Goal: Task Accomplishment & Management: Manage account settings

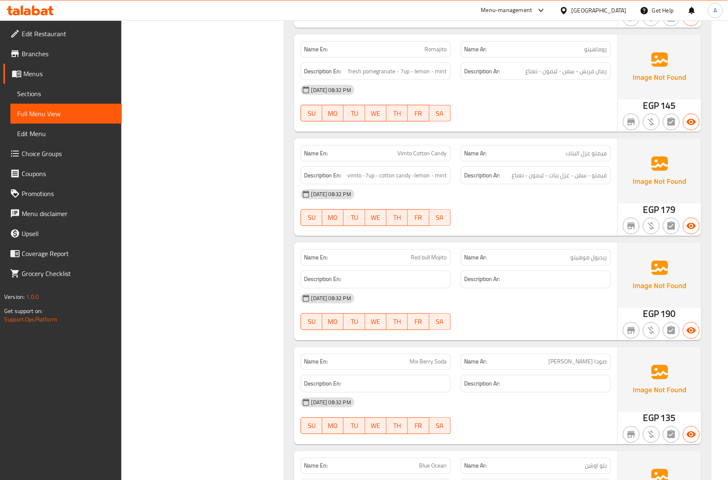
scroll to position [21976, 0]
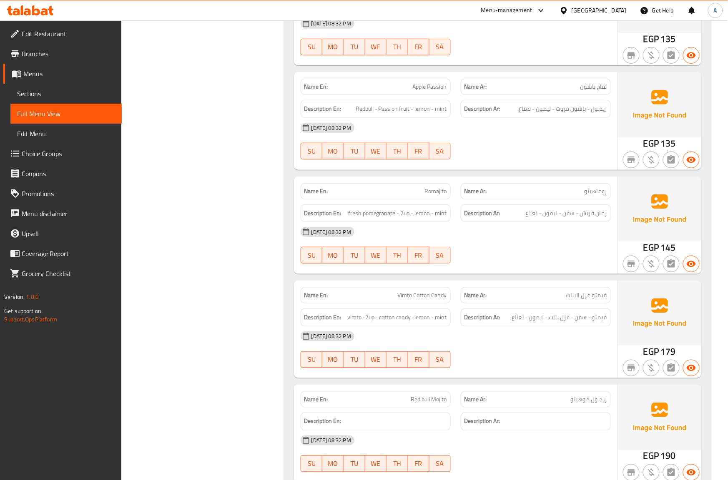
click at [612, 9] on div "Egypt" at bounding box center [598, 10] width 55 height 9
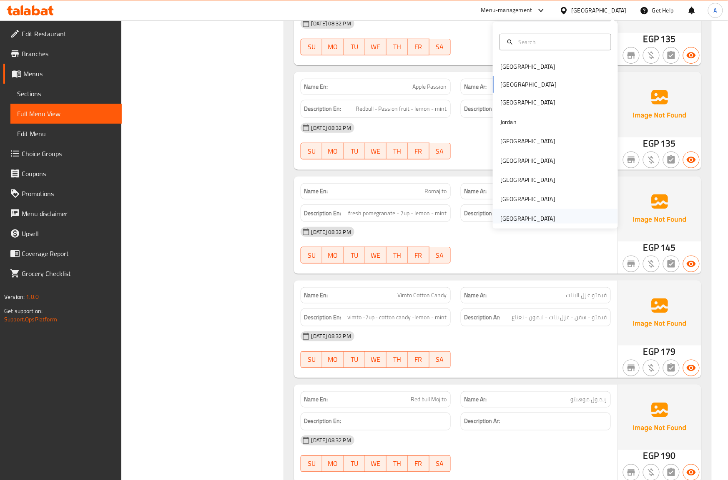
click at [534, 214] on div "[GEOGRAPHIC_DATA]" at bounding box center [527, 218] width 55 height 9
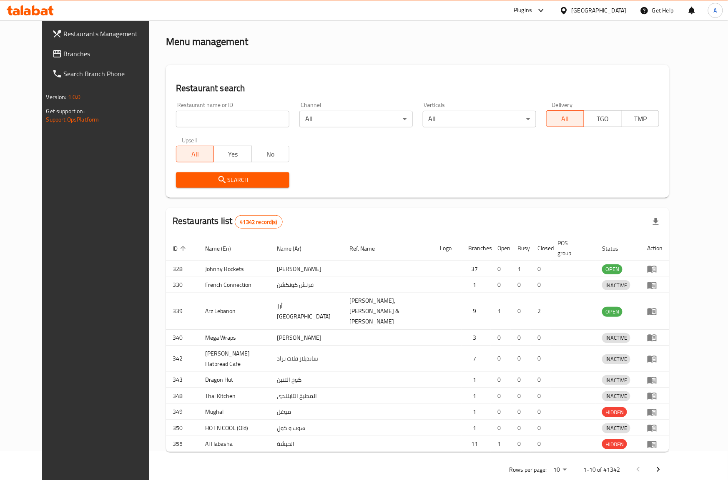
scroll to position [142, 0]
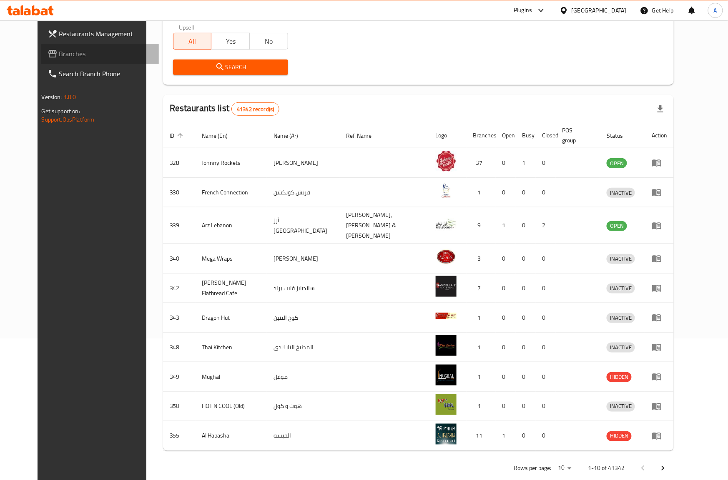
click at [74, 49] on span "Branches" at bounding box center [105, 54] width 93 height 10
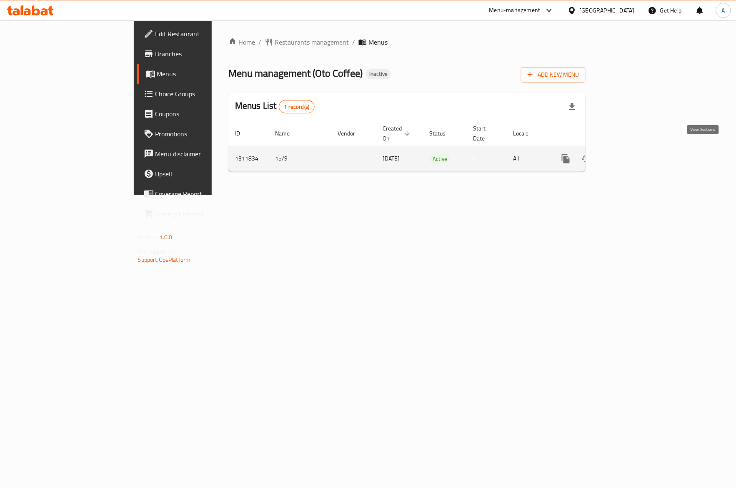
click at [636, 156] on link "enhanced table" at bounding box center [626, 159] width 20 height 20
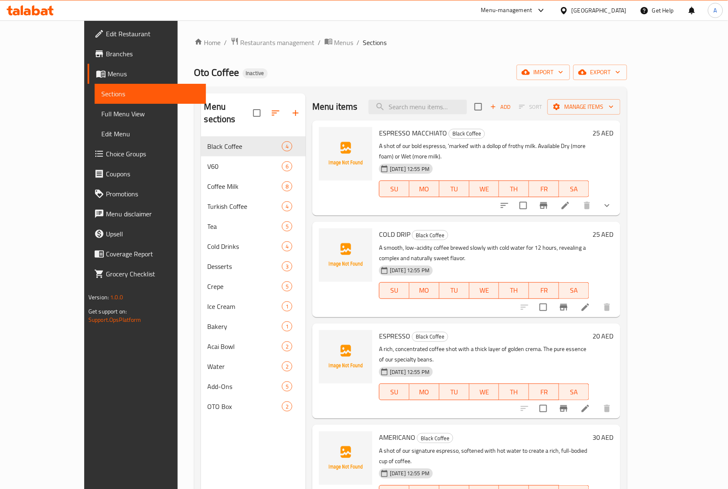
click at [530, 160] on div "[DATE] 12:55 PM SU MO TU WE TH FR SA" at bounding box center [483, 182] width 217 height 45
click at [493, 180] on button "WE" at bounding box center [484, 188] width 30 height 17
click at [563, 73] on span "import" at bounding box center [543, 72] width 40 height 10
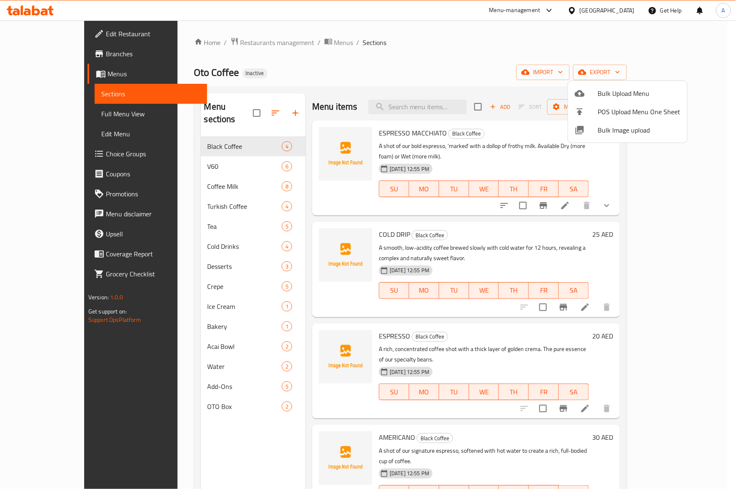
click at [607, 128] on span "Bulk Image upload" at bounding box center [639, 130] width 83 height 10
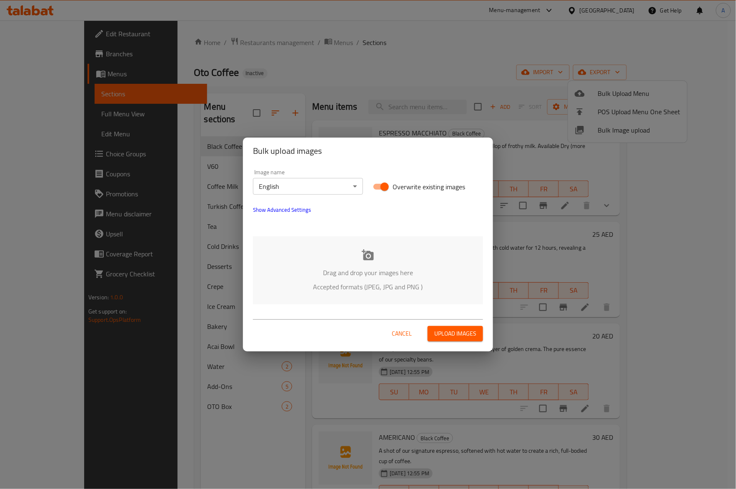
click at [337, 259] on div "Drag and drop your images here Accepted formats (JPEG, JPG and PNG )" at bounding box center [368, 270] width 230 height 68
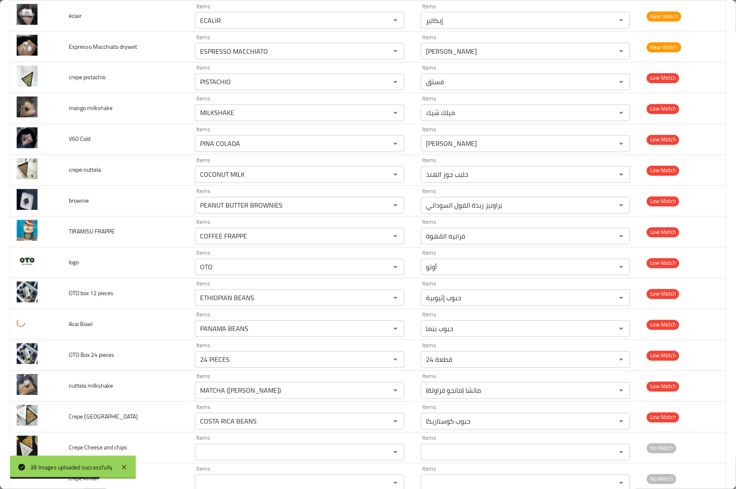
scroll to position [500, 0]
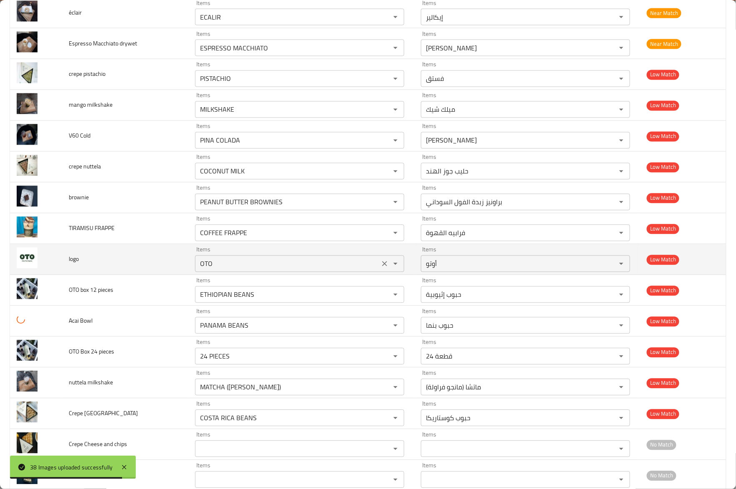
click at [373, 265] on div "OTO Items" at bounding box center [299, 263] width 209 height 17
click at [380, 268] on icon "Clear" at bounding box center [384, 264] width 8 height 8
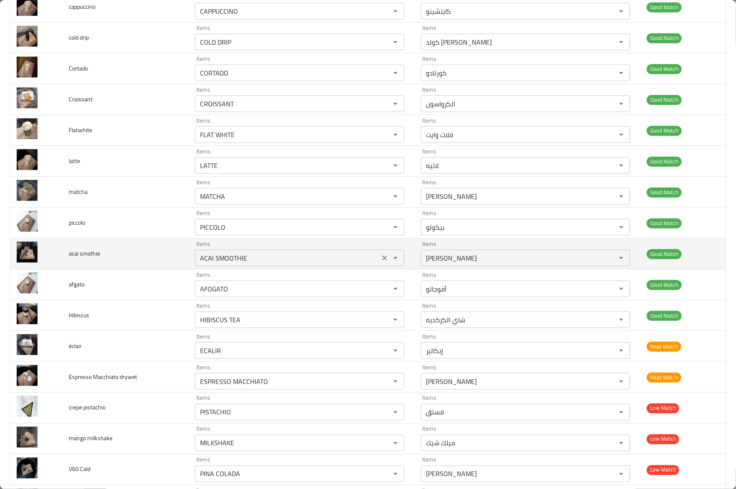
scroll to position [222, 0]
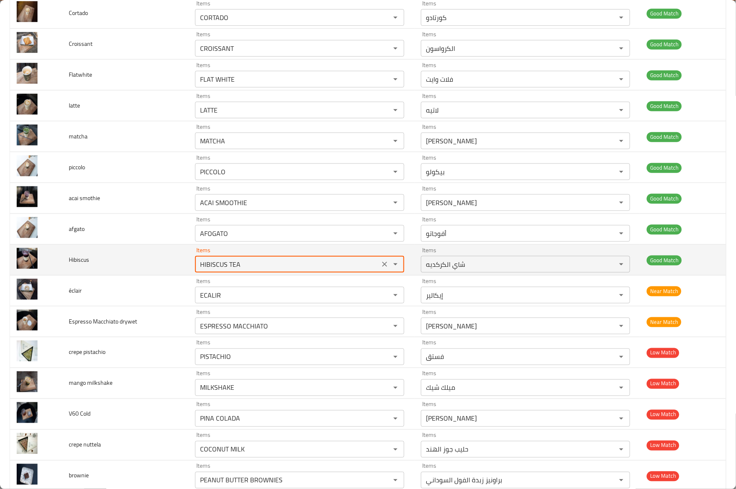
drag, startPoint x: 225, startPoint y: 265, endPoint x: 282, endPoint y: 268, distance: 56.3
click at [282, 268] on input "HIBISCUS TEA" at bounding box center [288, 264] width 180 height 12
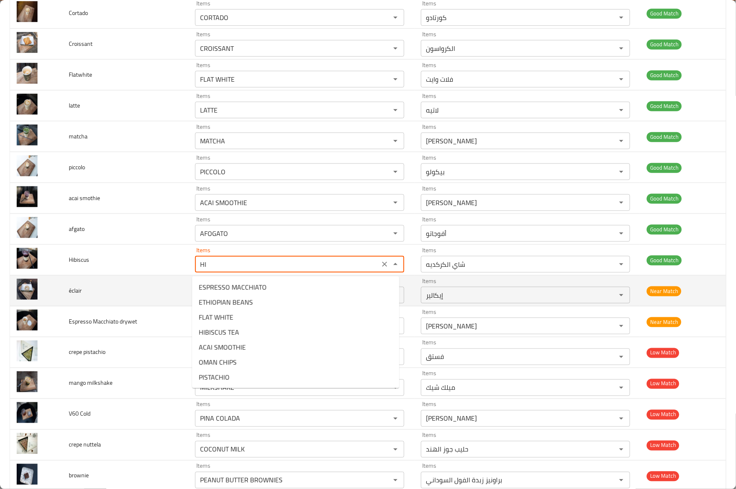
type input "HIBISCUS TEA"
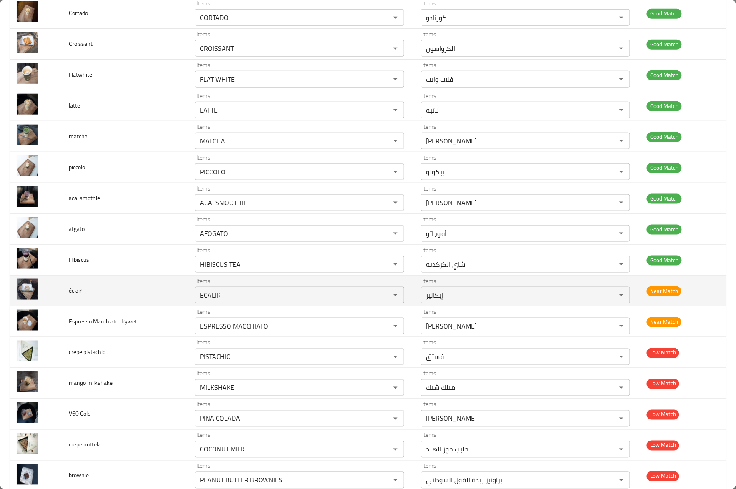
click at [149, 297] on td "éclair" at bounding box center [125, 290] width 126 height 31
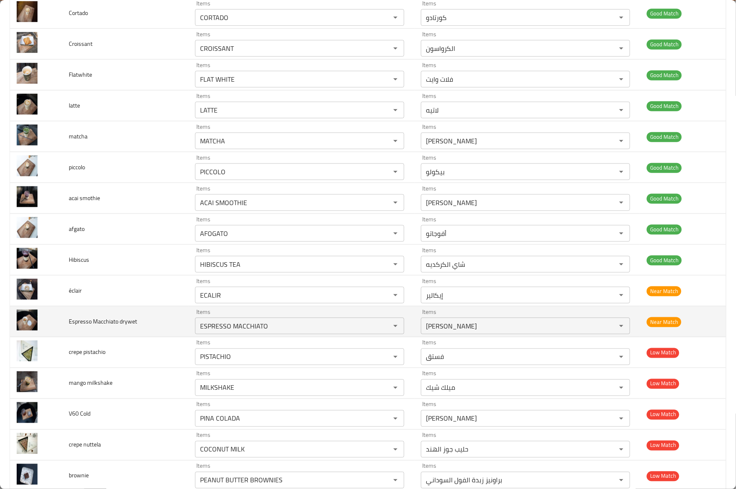
click at [174, 332] on td "Espresso Macchiato drywet" at bounding box center [125, 321] width 126 height 31
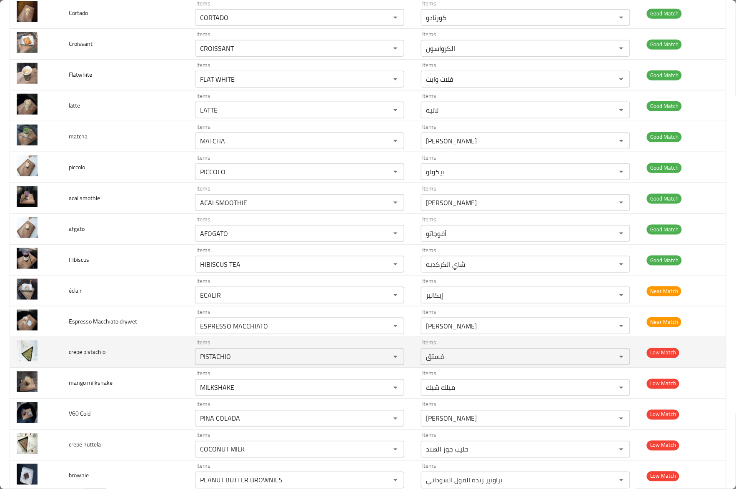
click at [174, 355] on td "crepe pistachio" at bounding box center [125, 352] width 126 height 31
click at [145, 360] on td "crepe pistachio" at bounding box center [125, 352] width 126 height 31
click at [227, 359] on pistachio "PISTACHIO" at bounding box center [288, 357] width 180 height 12
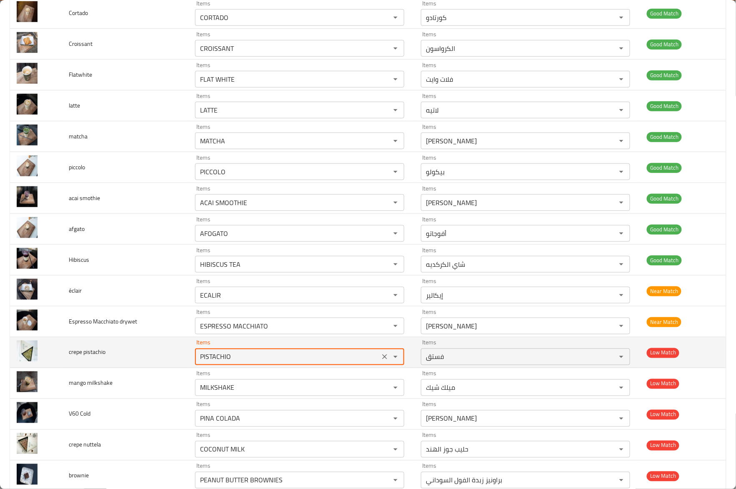
click at [227, 359] on pistachio "PISTACHIO" at bounding box center [288, 357] width 180 height 12
click at [128, 367] on td "crepe pistachio" at bounding box center [125, 352] width 126 height 31
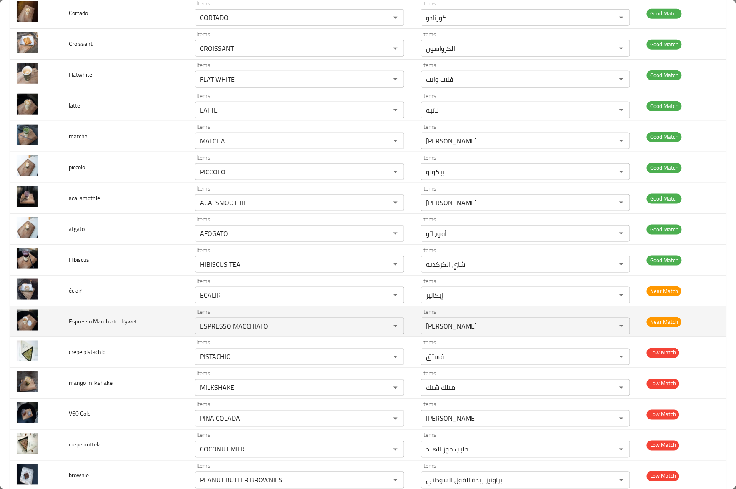
click at [190, 327] on td "Items ESPRESSO MACCHIATO Items" at bounding box center [301, 321] width 226 height 31
click at [155, 325] on td "Espresso Macchiato drywet" at bounding box center [125, 321] width 126 height 31
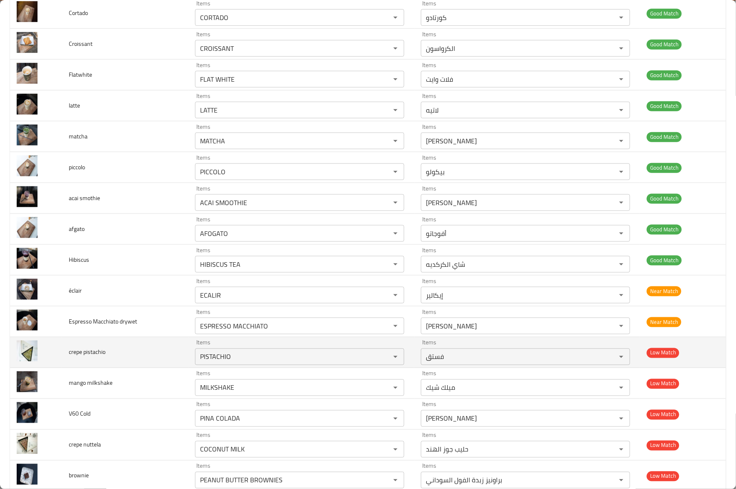
click at [166, 364] on td "crepe pistachio" at bounding box center [125, 352] width 126 height 31
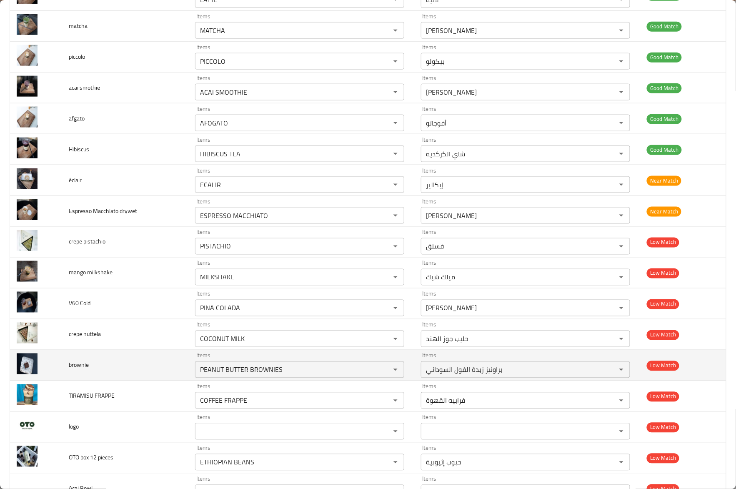
scroll to position [333, 0]
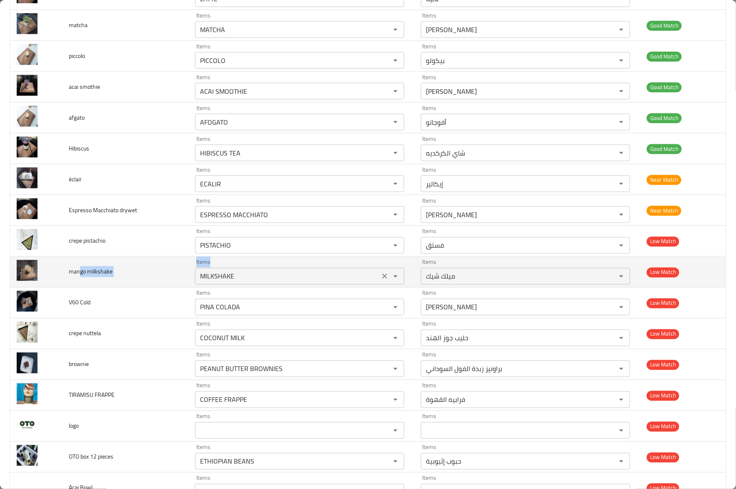
drag, startPoint x: 79, startPoint y: 267, endPoint x: 240, endPoint y: 271, distance: 161.3
click at [238, 271] on tr "mango milkshake Items MILKSHAKE Items Items ميلك شيك Items Low Match" at bounding box center [368, 272] width 716 height 31
click at [260, 270] on div "Items MILKSHAKE Items" at bounding box center [299, 271] width 209 height 25
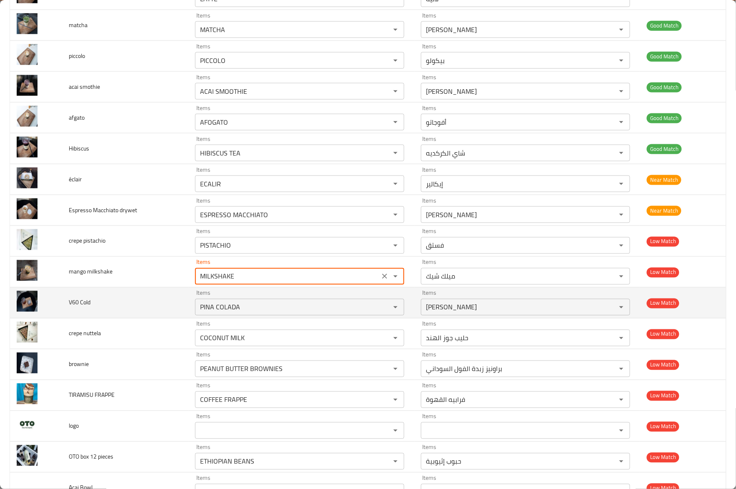
click at [188, 298] on td "Items PINA COLADA Items" at bounding box center [301, 303] width 226 height 31
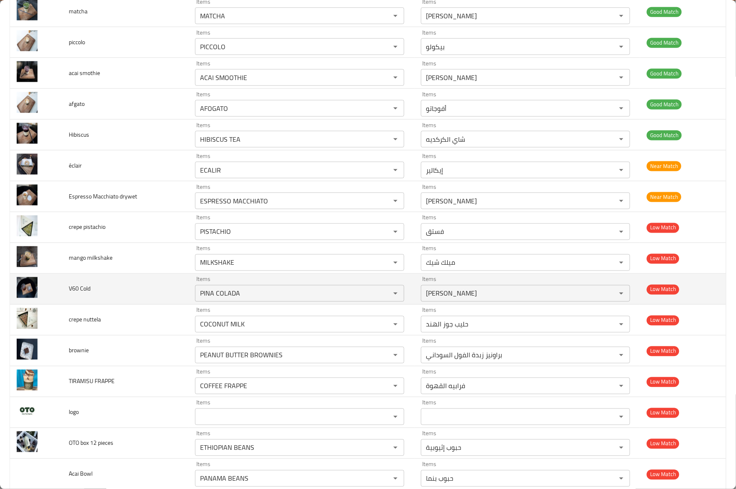
scroll to position [389, 0]
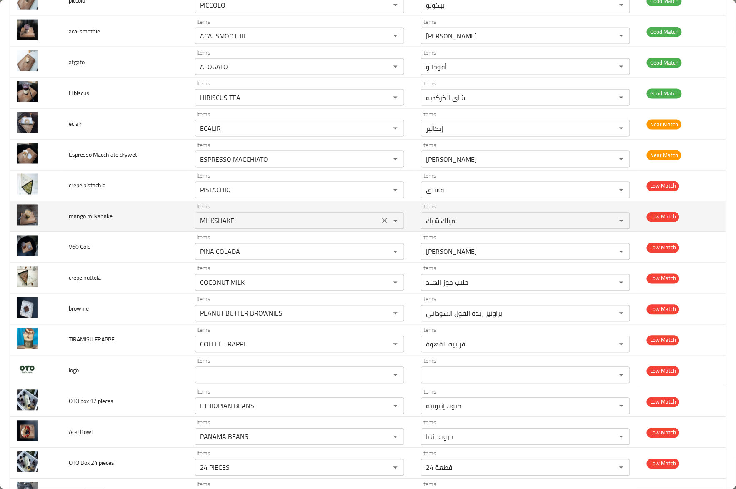
click at [226, 229] on div "MILKSHAKE Items" at bounding box center [299, 221] width 209 height 17
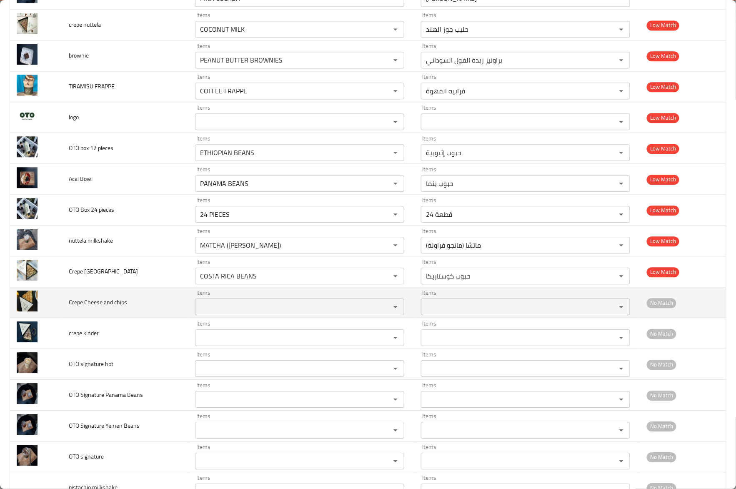
click at [139, 307] on td "Crepe Cheese and chips" at bounding box center [125, 302] width 126 height 31
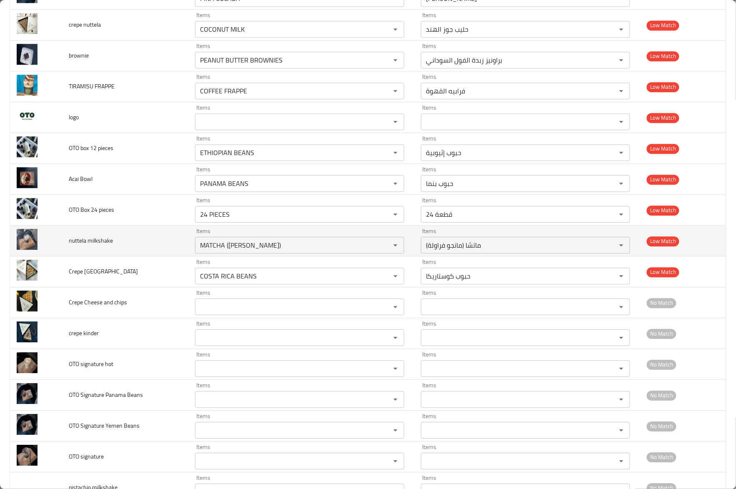
click at [177, 237] on td "nuttela milkshake" at bounding box center [125, 240] width 126 height 31
click at [382, 248] on icon "Clear" at bounding box center [384, 245] width 8 height 8
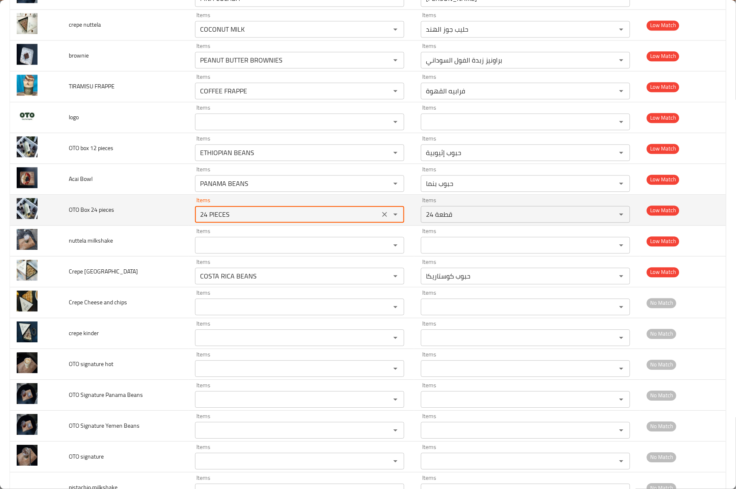
click at [266, 220] on pieces "24 PIECES" at bounding box center [288, 214] width 180 height 12
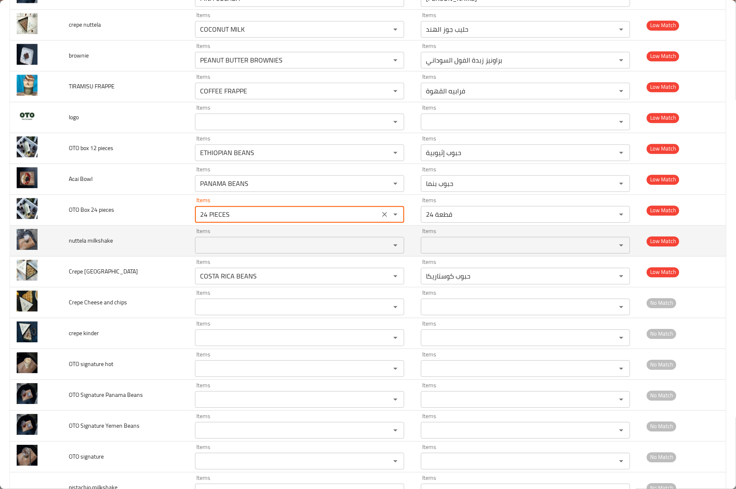
click at [143, 235] on td "nuttela milkshake" at bounding box center [125, 240] width 126 height 31
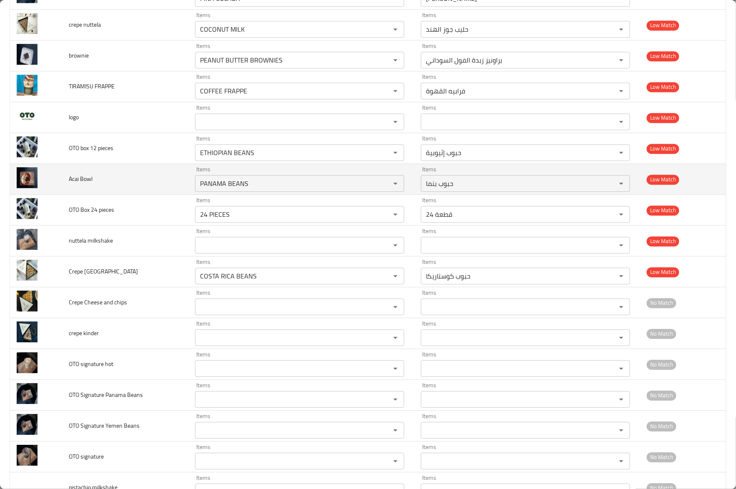
click at [74, 182] on span "Acai Bowl" at bounding box center [81, 178] width 24 height 11
copy span "Acai"
click at [219, 189] on Bowl "PANAMA BEANS" at bounding box center [288, 184] width 180 height 12
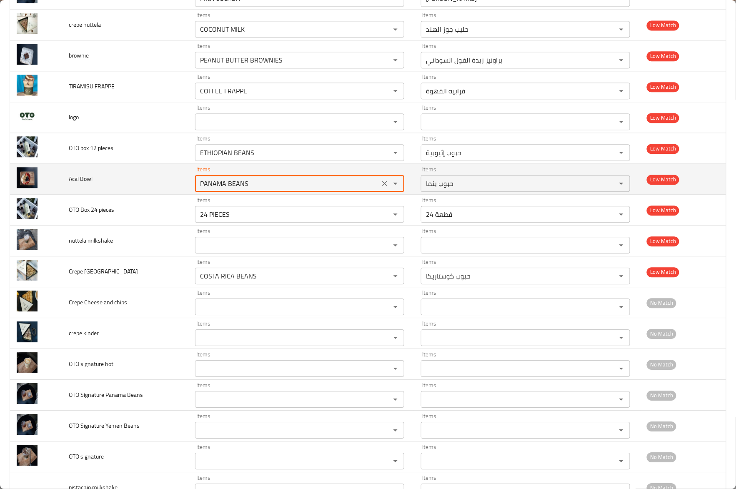
paste Bowl "Acai"
type Bowl "Acai"
drag, startPoint x: 259, startPoint y: 188, endPoint x: 161, endPoint y: 197, distance: 98.4
click at [161, 195] on tr "Acai Bowl Items Acai Items Items حبوب بنما Items Low Match" at bounding box center [368, 179] width 716 height 31
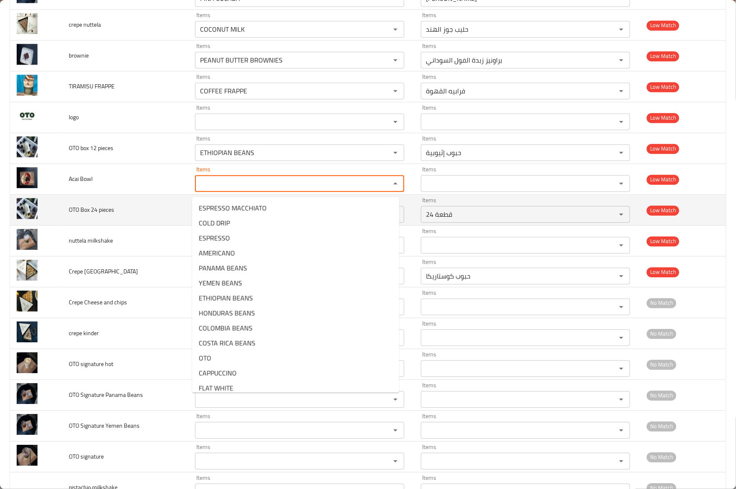
click at [158, 199] on td "OTO Box 24 pieces" at bounding box center [125, 210] width 126 height 31
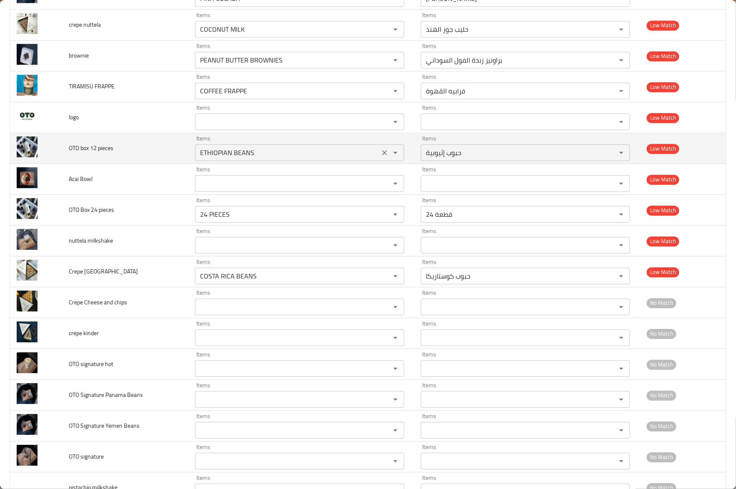
click at [228, 158] on pieces "ETHIOPIAN BEANS" at bounding box center [288, 153] width 180 height 12
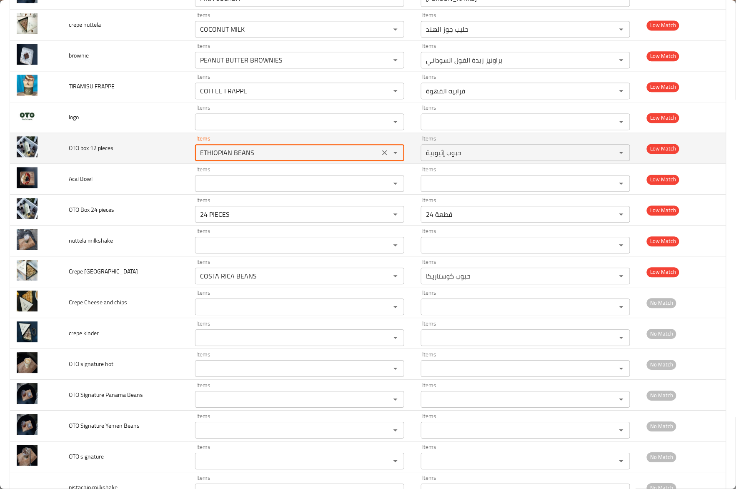
click at [228, 158] on pieces "ETHIOPIAN BEANS" at bounding box center [288, 153] width 180 height 12
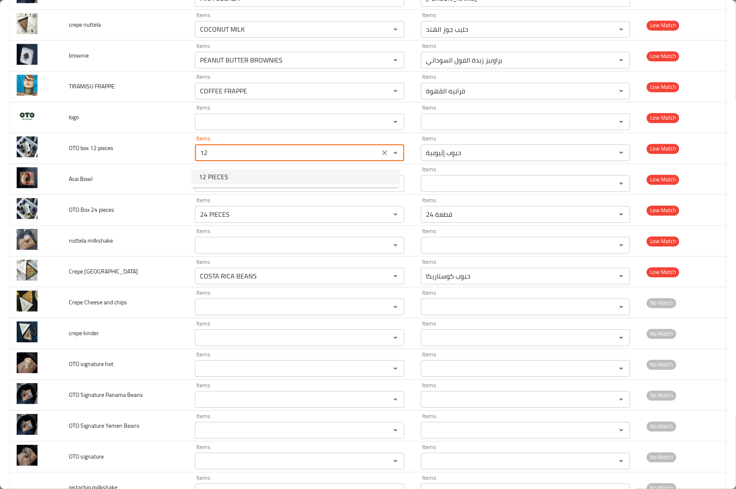
click at [235, 180] on pieces-option-0 "12 PIECES" at bounding box center [295, 176] width 207 height 15
type pieces "12 PIECES"
type pieces-ar "12 قطعة"
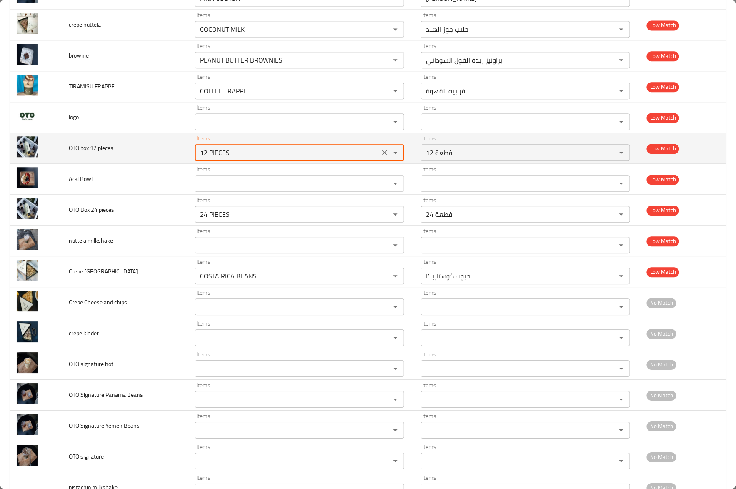
click at [213, 152] on pieces "12 PIECES" at bounding box center [288, 153] width 180 height 12
type pieces "12 PIECES"
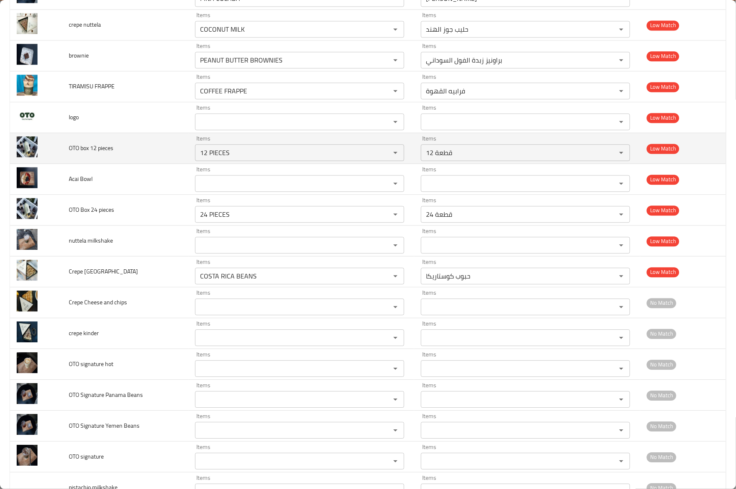
scroll to position [475, 0]
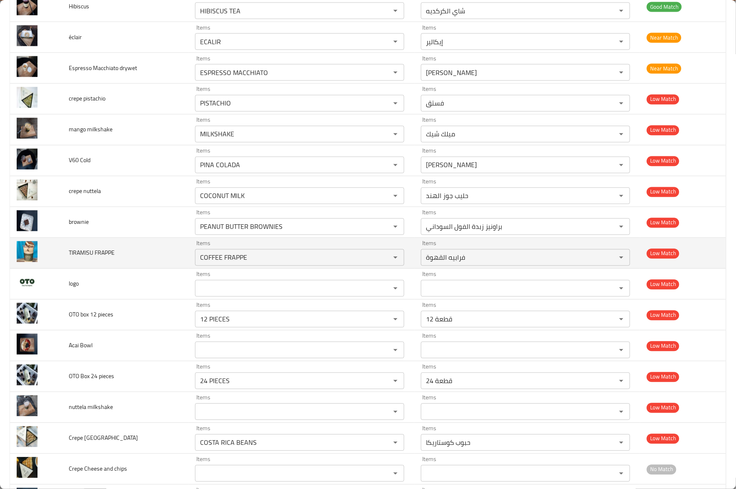
click at [74, 255] on span "TIRAMISU FRAPPE" at bounding box center [92, 253] width 46 height 11
copy span "TIRAMISU"
click at [252, 258] on FRAPPE "COFFEE FRAPPE" at bounding box center [288, 258] width 180 height 12
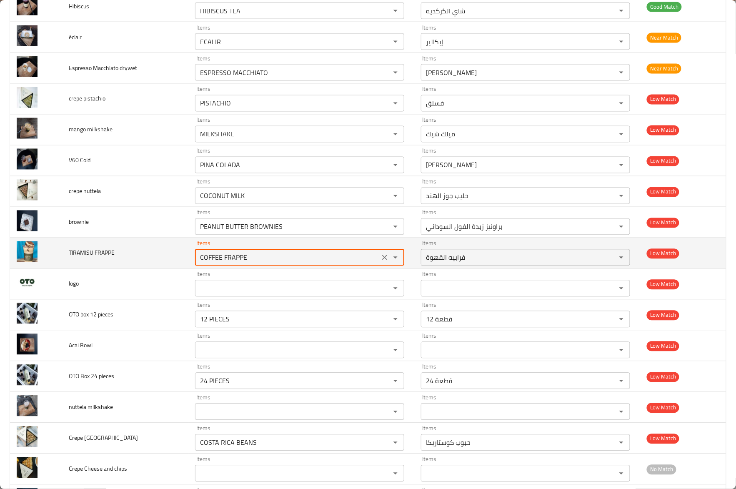
click at [252, 258] on FRAPPE "COFFEE FRAPPE" at bounding box center [288, 258] width 180 height 12
paste FRAPPE "TIRAMISU"
type FRAPPE "T"
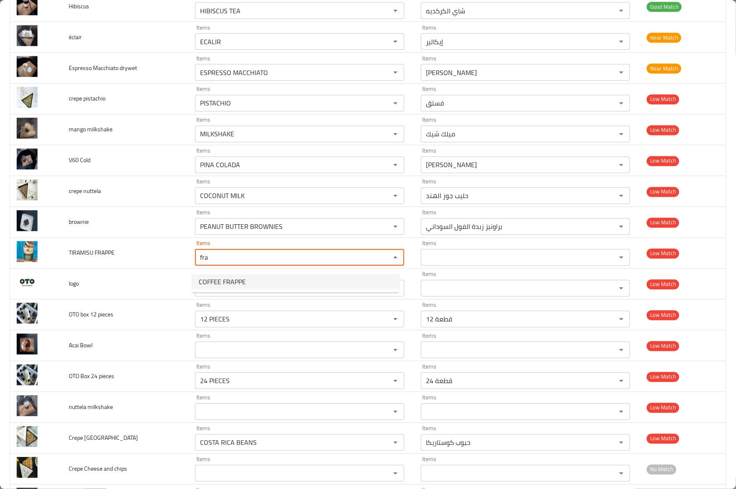
click at [249, 280] on FRAPPE-option-0 "COFFEE FRAPPE" at bounding box center [295, 281] width 207 height 15
type FRAPPE "COFFEE FRAPPE"
type FRAPPE-ar "فرابيه القهوة"
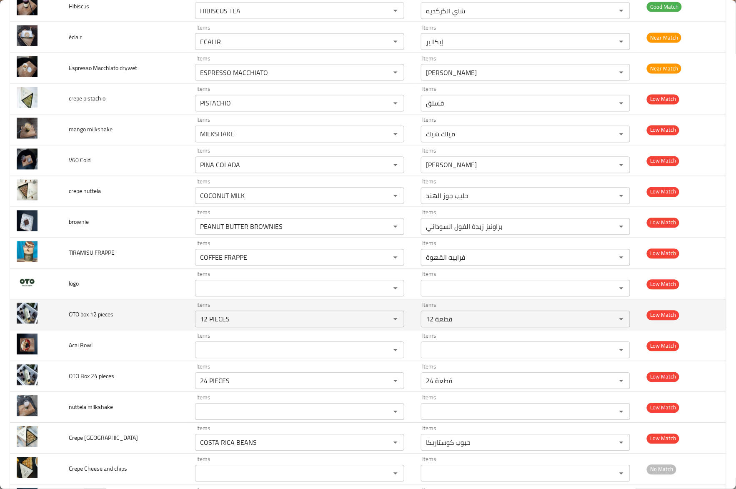
click at [177, 318] on td "OTO box 12 pieces" at bounding box center [125, 315] width 126 height 31
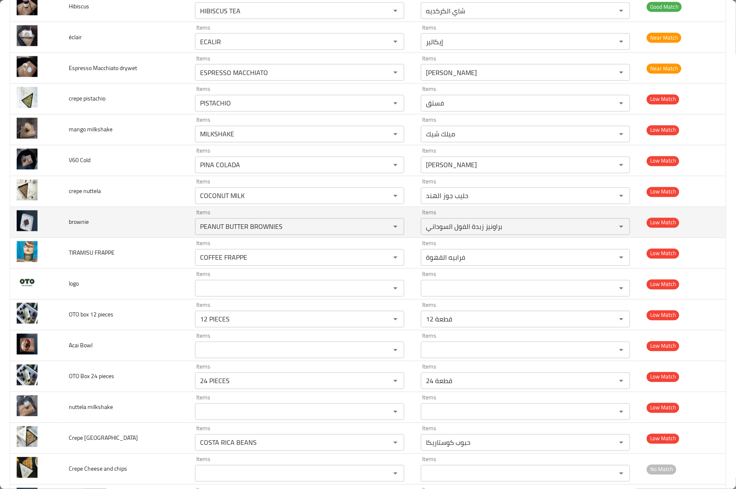
click at [75, 224] on span "brownie" at bounding box center [79, 222] width 20 height 11
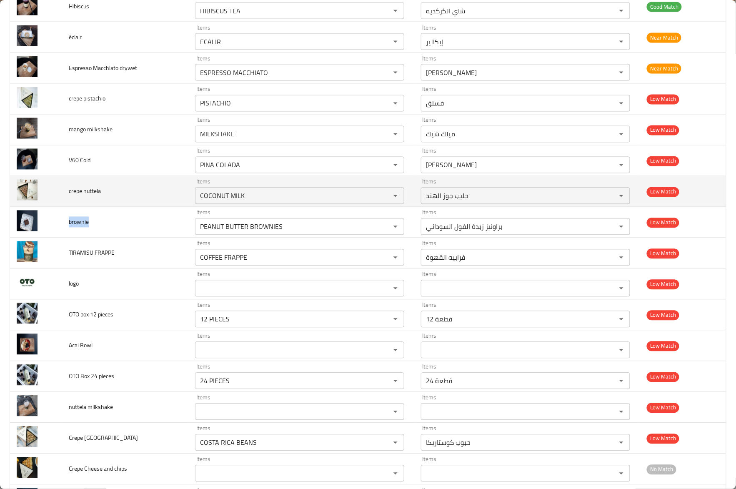
copy span "brownie"
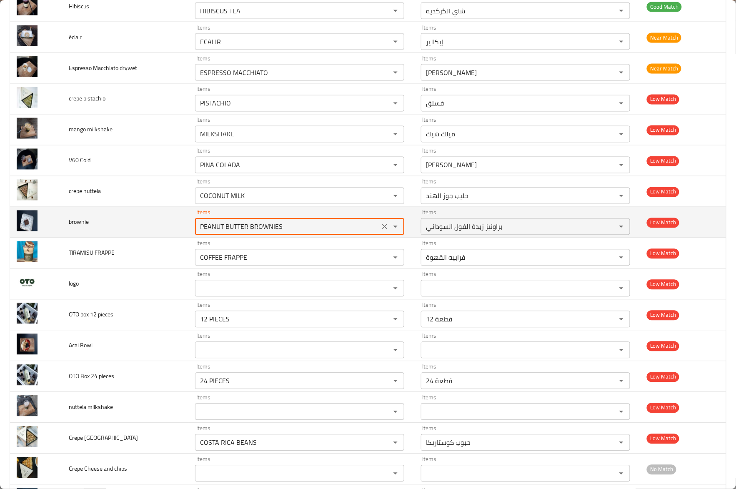
drag, startPoint x: 340, startPoint y: 230, endPoint x: 97, endPoint y: 234, distance: 243.0
click at [98, 233] on tr "brownie Items PEANUT BUTTER BROWNIES Items Items براونيز زبدة الفول السوداني It…" at bounding box center [368, 222] width 716 height 31
paste input "brownie"
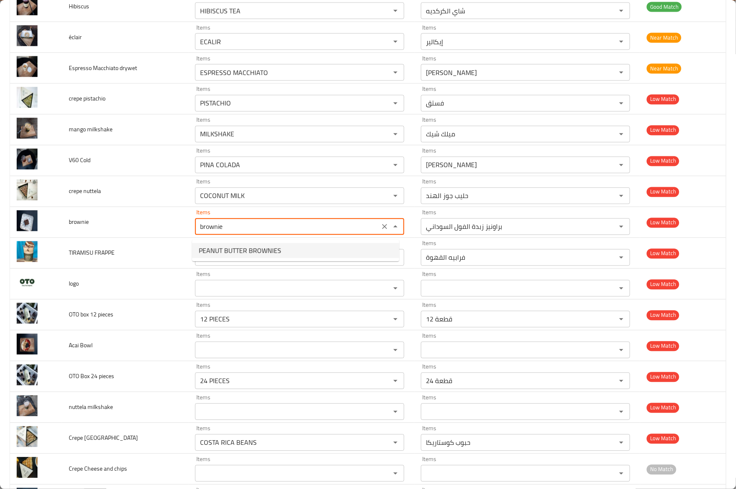
click at [215, 245] on span "PEANUT BUTTER BROWNIES" at bounding box center [240, 250] width 83 height 10
type input "PEANUT BUTTER BROWNIES"
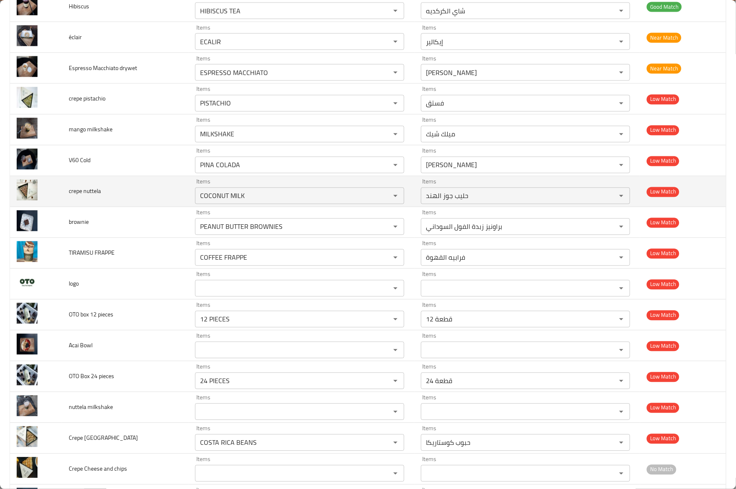
click at [83, 195] on span "crepe nuttela" at bounding box center [85, 191] width 32 height 11
copy span "nuttela"
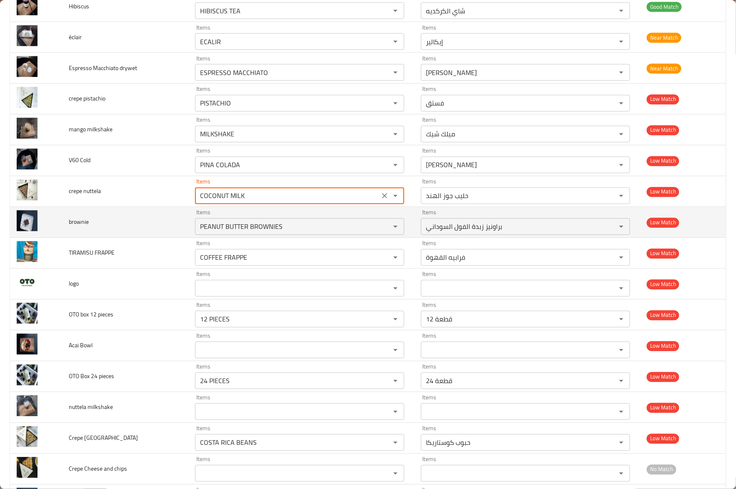
drag, startPoint x: 253, startPoint y: 193, endPoint x: 95, endPoint y: 217, distance: 160.2
click at [95, 217] on tbody "Americano Items AMERICANO Items Items أمريكانو Items Good Match cappuccino Item…" at bounding box center [368, 238] width 716 height 1172
paste nuttela "nuttela"
type nuttela "nuttela"
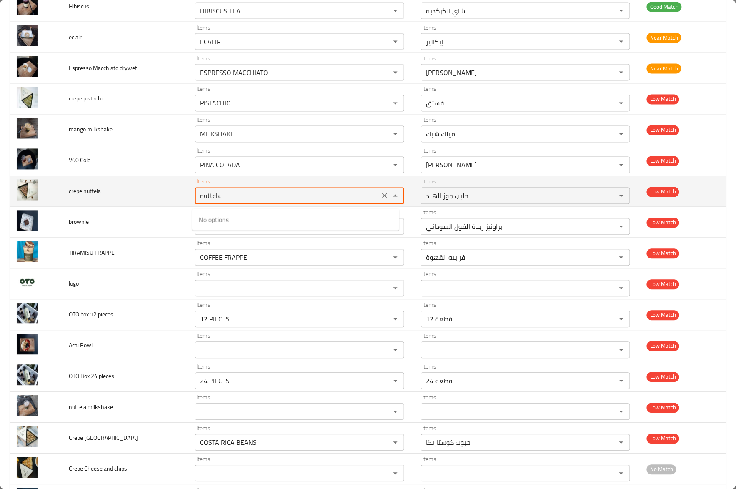
click at [380, 197] on icon "Clear" at bounding box center [384, 196] width 8 height 8
paste nuttela "NUTELLA"
type nuttela "NUTELLA"
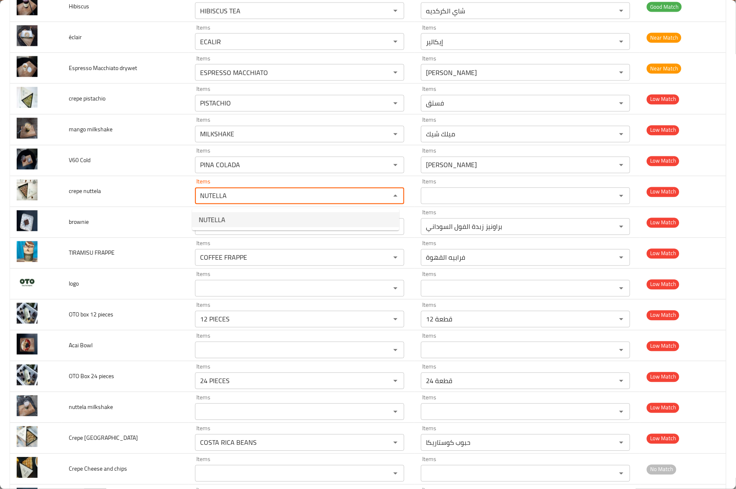
click at [228, 220] on nuttela-option-0 "NUTELLA" at bounding box center [295, 219] width 207 height 15
type nuttela-ar "نوتلا"
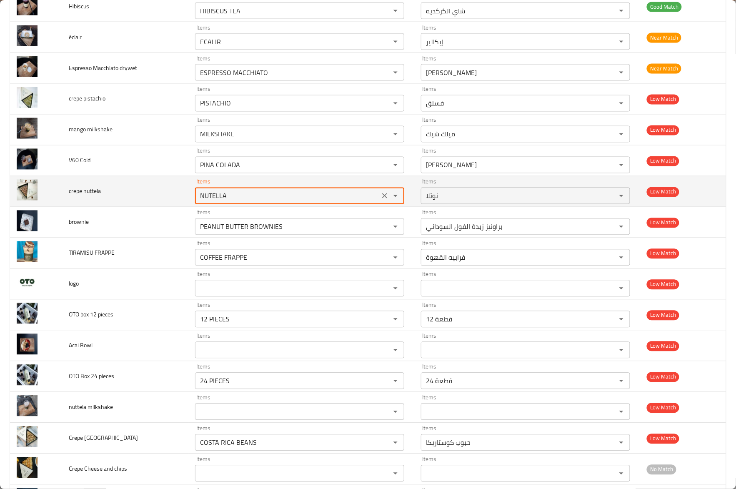
type nuttela "NUTELLA"
click at [162, 202] on td "crepe nuttela" at bounding box center [125, 191] width 126 height 31
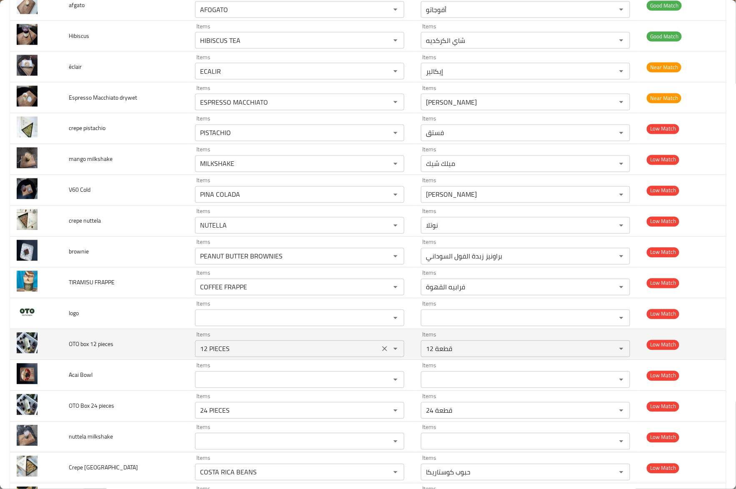
scroll to position [420, 0]
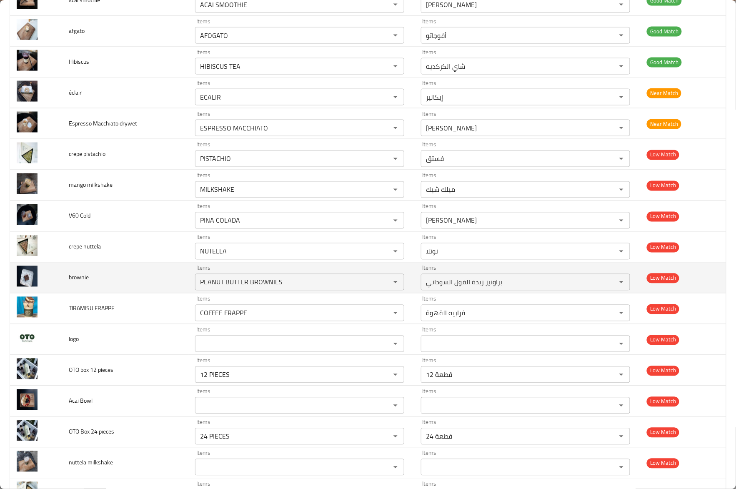
click at [115, 287] on td "brownie" at bounding box center [125, 278] width 126 height 31
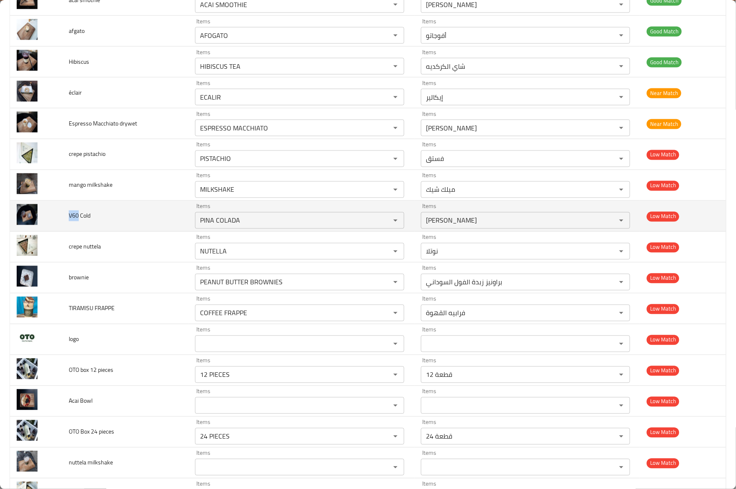
drag, startPoint x: 79, startPoint y: 219, endPoint x: 68, endPoint y: 222, distance: 11.6
click at [68, 222] on td "V60 Cold" at bounding box center [125, 216] width 126 height 31
copy span "V60"
click at [292, 218] on Cold "PINA COLADA" at bounding box center [288, 221] width 180 height 12
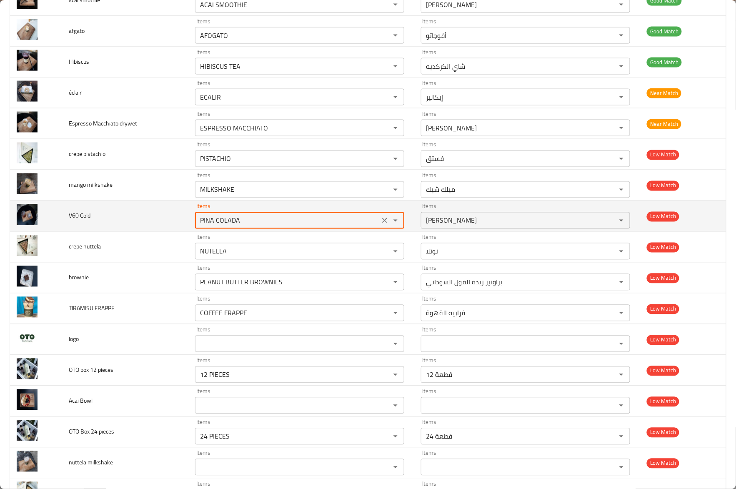
paste Cold "V60"
type Cold "60"
drag, startPoint x: 292, startPoint y: 219, endPoint x: 189, endPoint y: 230, distance: 103.1
click at [189, 230] on td "Items 60 Items" at bounding box center [301, 216] width 226 height 31
click at [189, 230] on td "Items Items" at bounding box center [301, 216] width 226 height 31
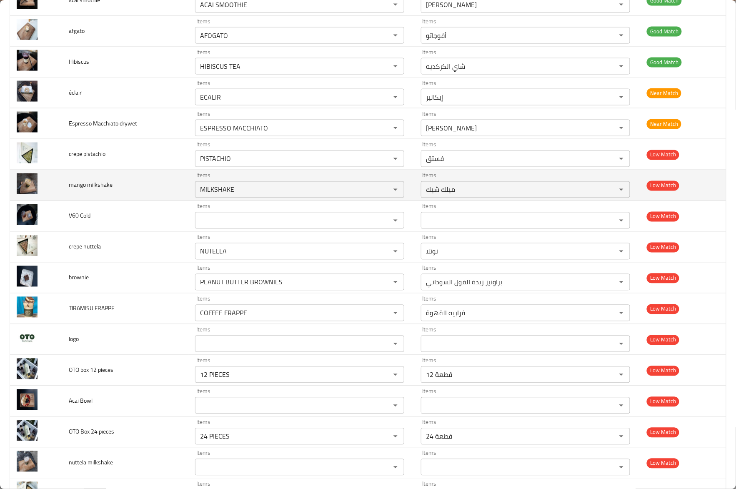
click at [83, 188] on span "mango milkshake" at bounding box center [91, 185] width 44 height 11
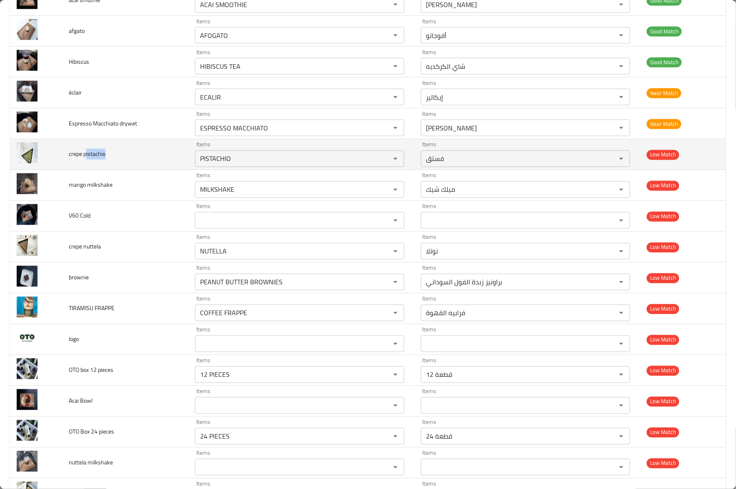
drag, startPoint x: 85, startPoint y: 159, endPoint x: 142, endPoint y: 157, distance: 56.3
click at [130, 157] on td "crepe pistachio" at bounding box center [125, 154] width 126 height 31
drag, startPoint x: 273, startPoint y: 155, endPoint x: 198, endPoint y: 155, distance: 75.0
click at [198, 155] on pistachio "PISTACHIO" at bounding box center [288, 159] width 180 height 12
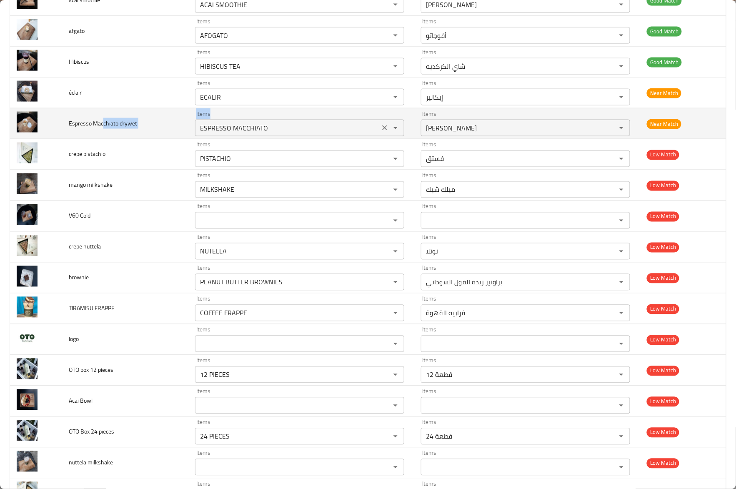
drag, startPoint x: 103, startPoint y: 129, endPoint x: 229, endPoint y: 129, distance: 125.8
click at [229, 129] on tr "Espresso Macchiato drywet Items ESPRESSO MACCHIATO Items Items إسبريسو مكياتو I…" at bounding box center [368, 123] width 716 height 31
click at [254, 129] on drywet "ESPRESSO MACCHIATO" at bounding box center [288, 128] width 180 height 12
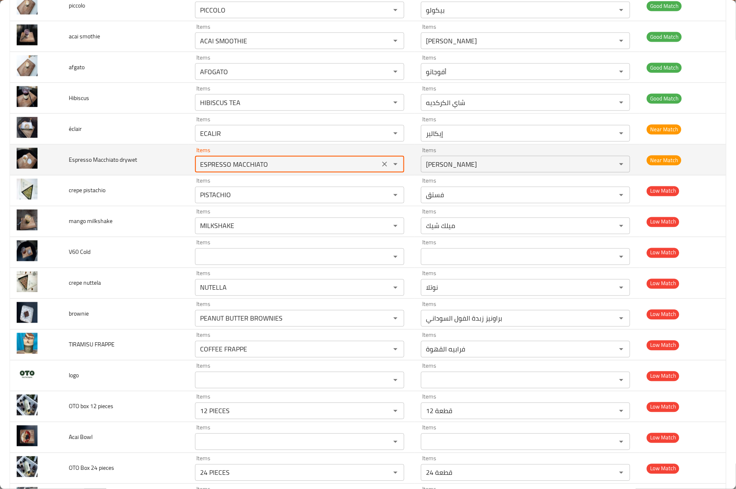
scroll to position [364, 0]
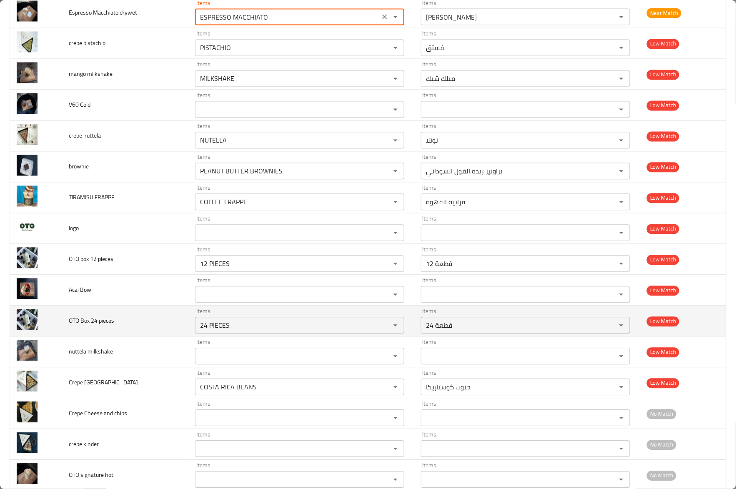
click at [179, 310] on td "OTO Box 24 pieces" at bounding box center [125, 321] width 126 height 31
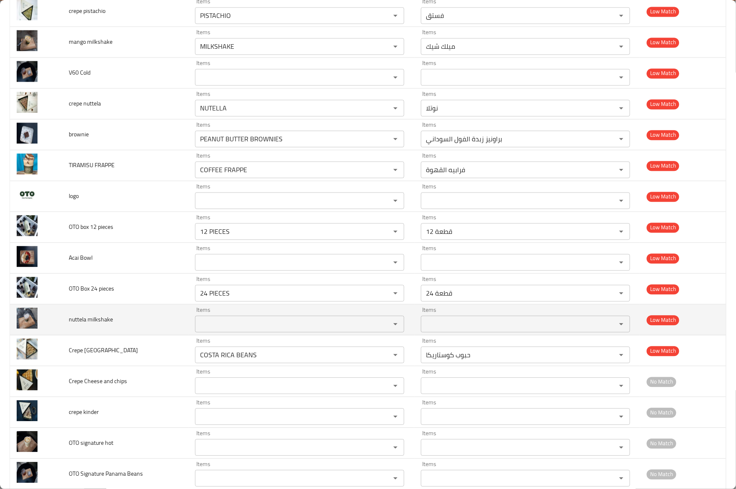
scroll to position [642, 0]
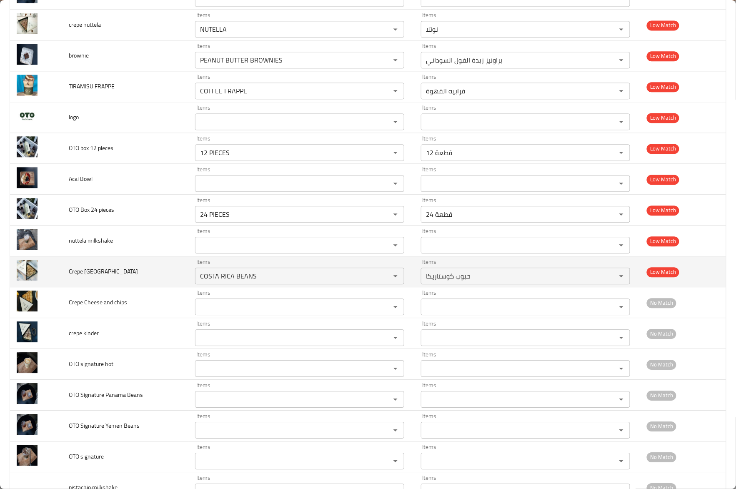
click at [156, 281] on td "Crepe Dubai" at bounding box center [125, 271] width 126 height 31
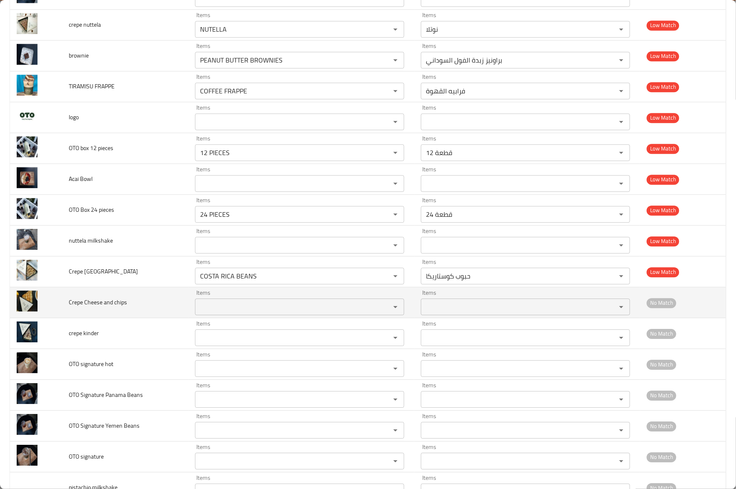
click at [128, 316] on td "Crepe Cheese and chips" at bounding box center [125, 302] width 126 height 31
click at [103, 308] on span "Crepe Cheese and chips" at bounding box center [98, 302] width 58 height 11
click at [117, 308] on span "Crepe Cheese and chips" at bounding box center [98, 302] width 58 height 11
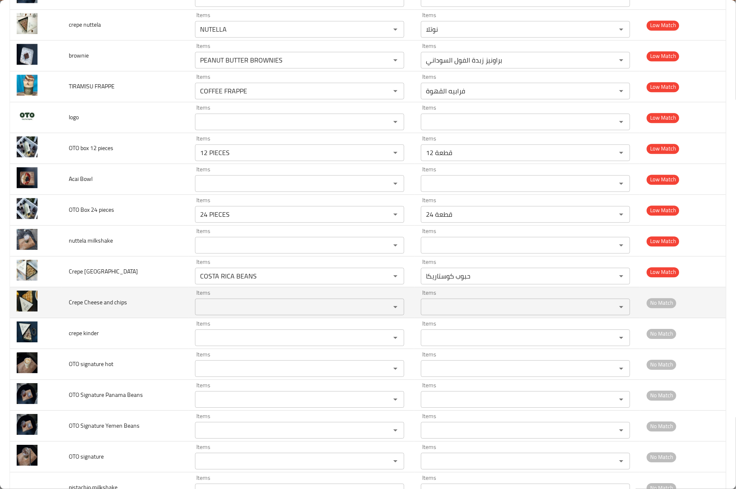
click at [98, 307] on span "Crepe Cheese and chips" at bounding box center [98, 302] width 58 height 11
copy span "Cheese"
click at [220, 310] on chips "Items" at bounding box center [288, 307] width 180 height 12
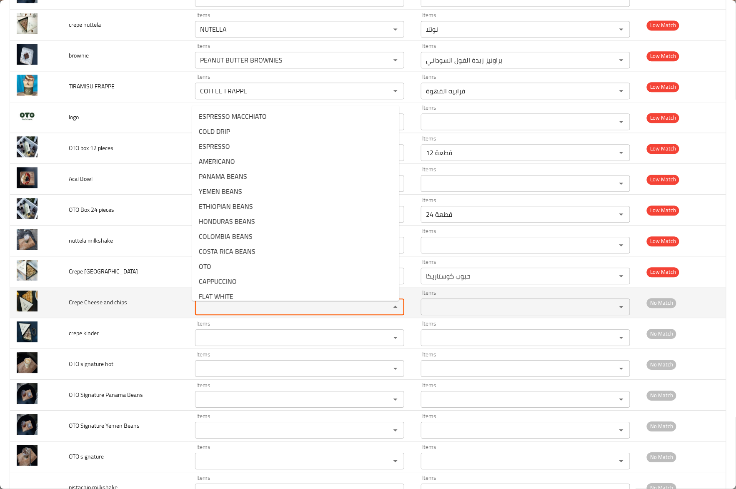
paste chips "Cheese"
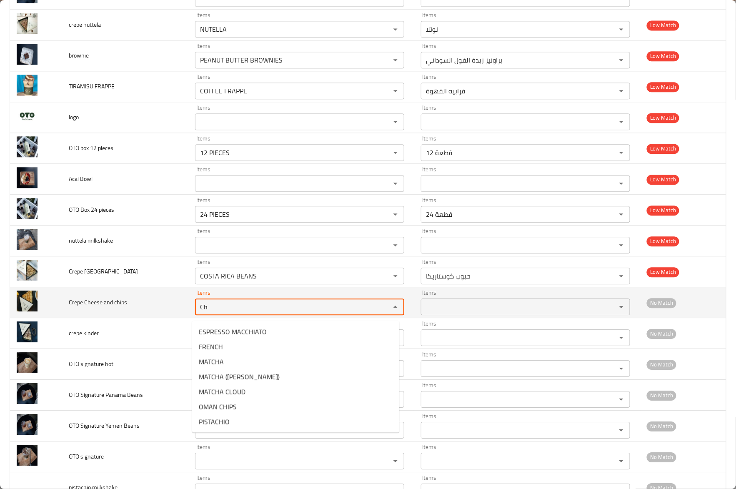
type chips "C"
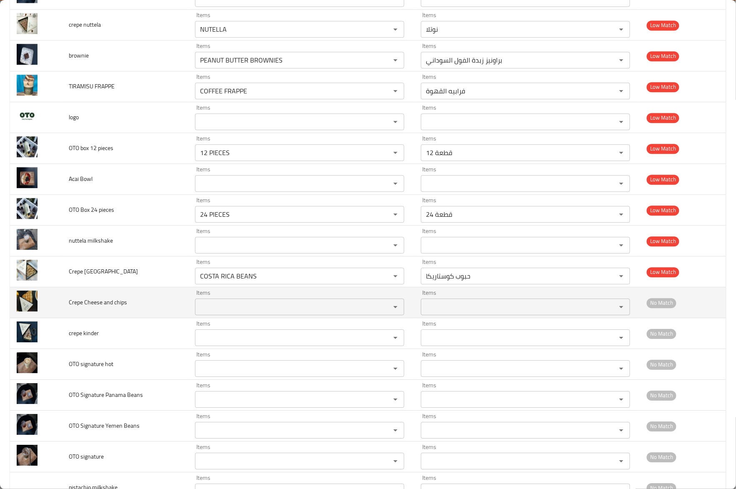
click at [122, 306] on span "Crepe Cheese and chips" at bounding box center [98, 302] width 58 height 11
copy span "chips"
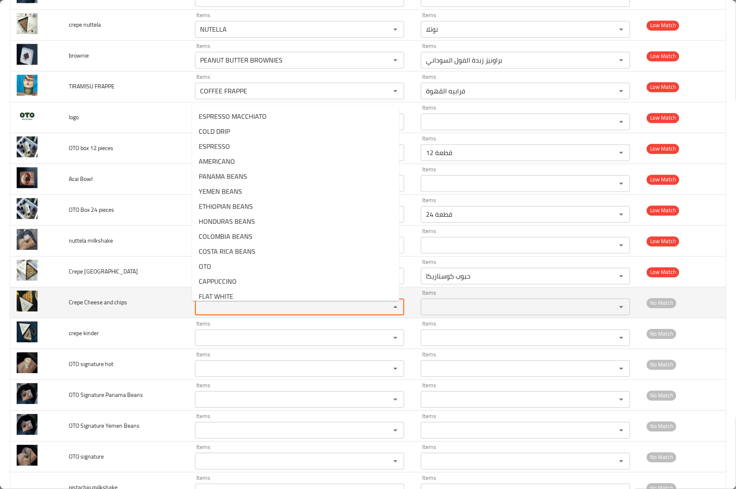
click at [207, 311] on chips "Items" at bounding box center [288, 307] width 180 height 12
paste chips "chips"
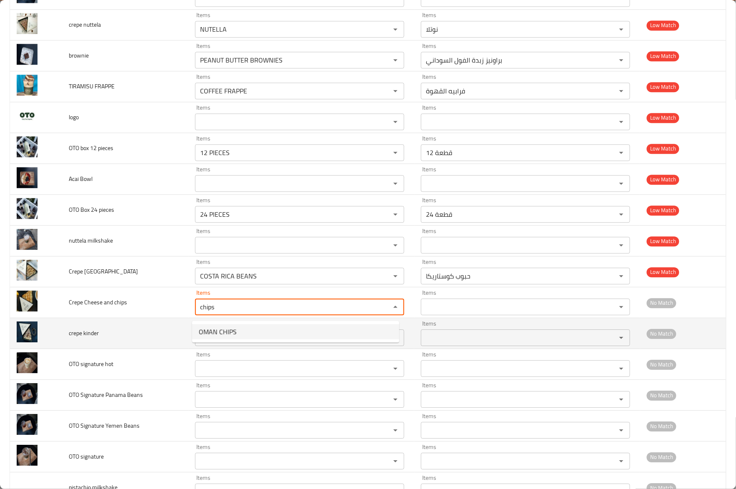
type chips "chips"
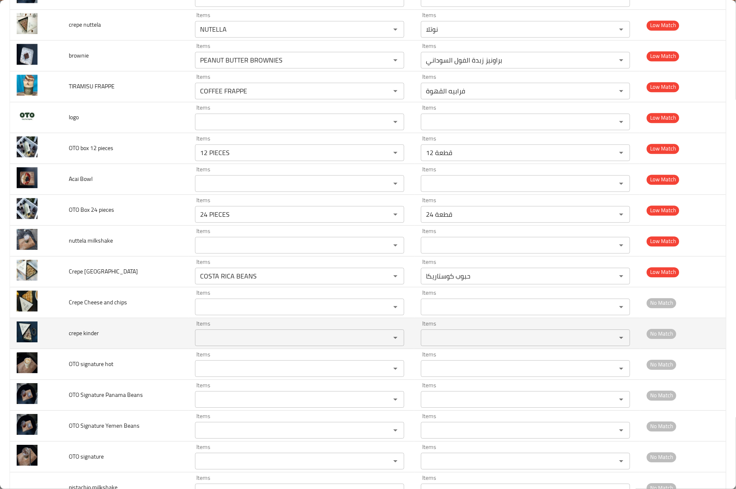
click at [90, 338] on span "crepe kinder" at bounding box center [84, 333] width 30 height 11
copy span "kinder"
click at [233, 327] on div "Items Items" at bounding box center [299, 332] width 209 height 25
paste kinder "kinder"
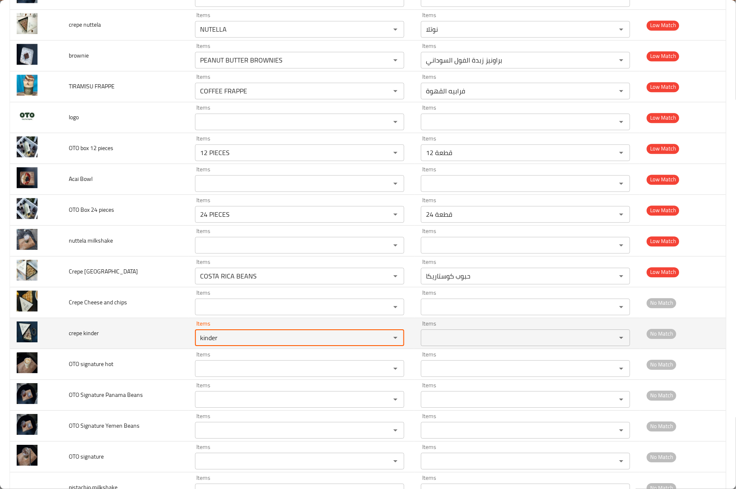
click at [235, 333] on div "kinder Items" at bounding box center [299, 337] width 209 height 17
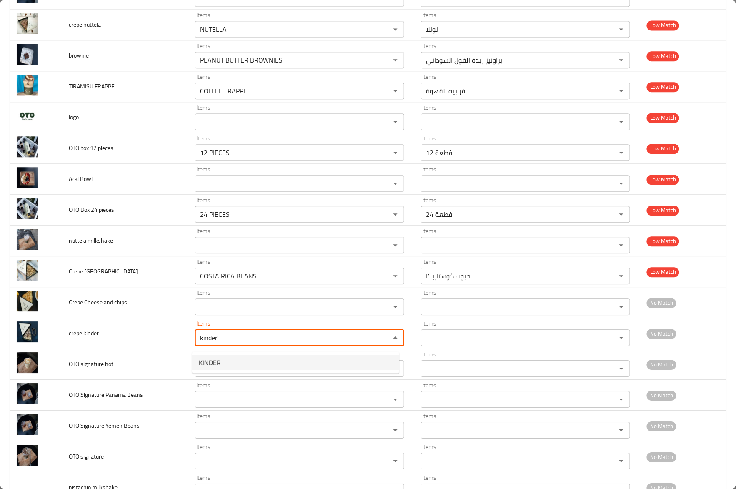
click at [223, 362] on kinder-option-0 "KINDER" at bounding box center [295, 362] width 207 height 15
type kinder "KINDER"
type kinder-ar "كيندر"
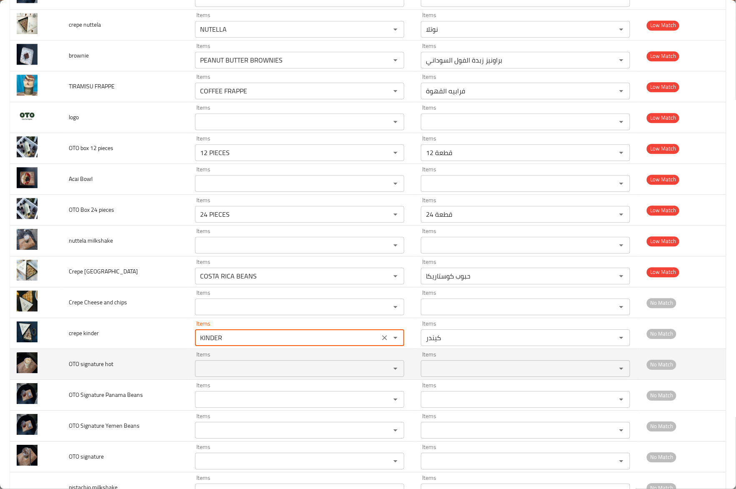
type kinder "KINDER"
click at [99, 369] on span "OTO signature hot" at bounding box center [91, 363] width 45 height 11
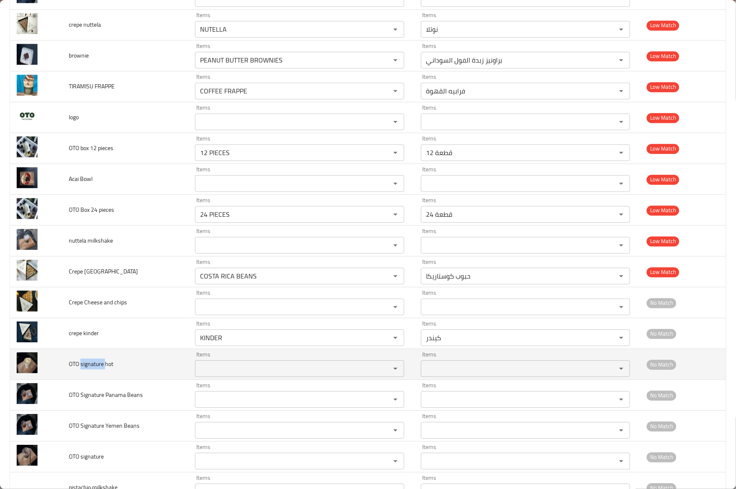
copy span "signature"
click at [229, 372] on hot "Items" at bounding box center [288, 369] width 180 height 12
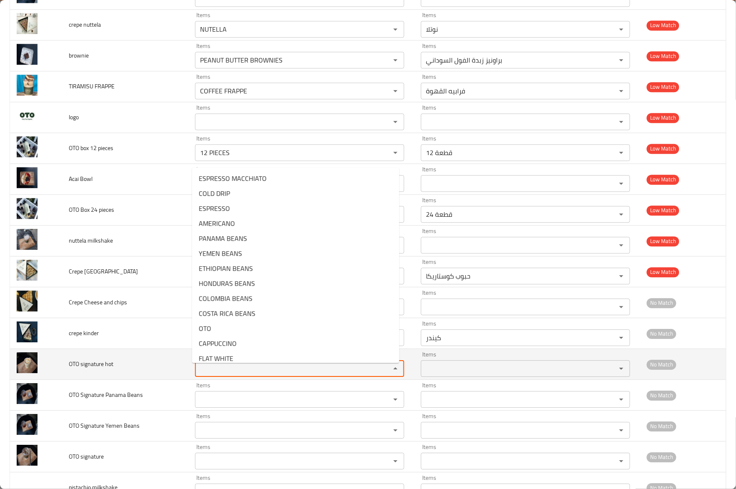
paste hot "signature"
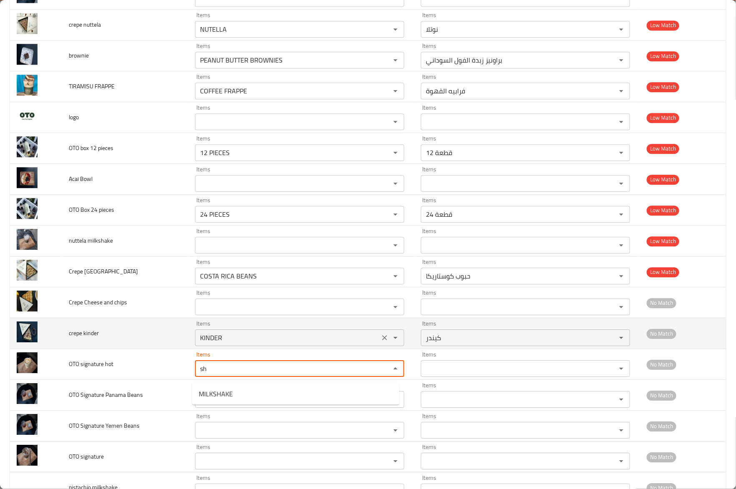
type hot "s"
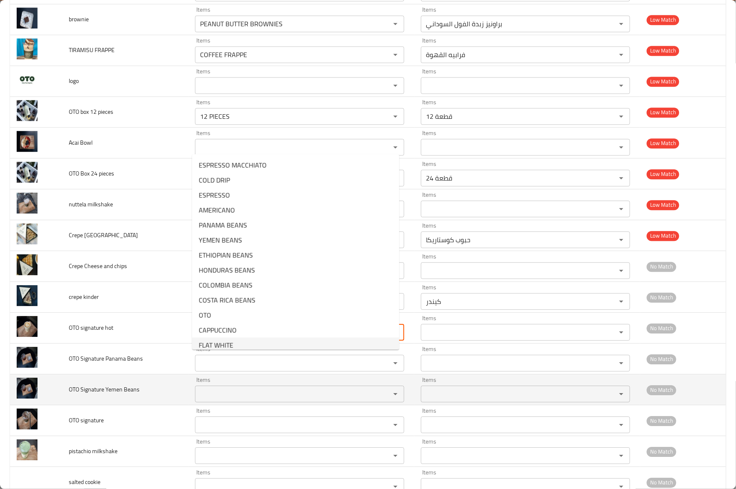
scroll to position [698, 0]
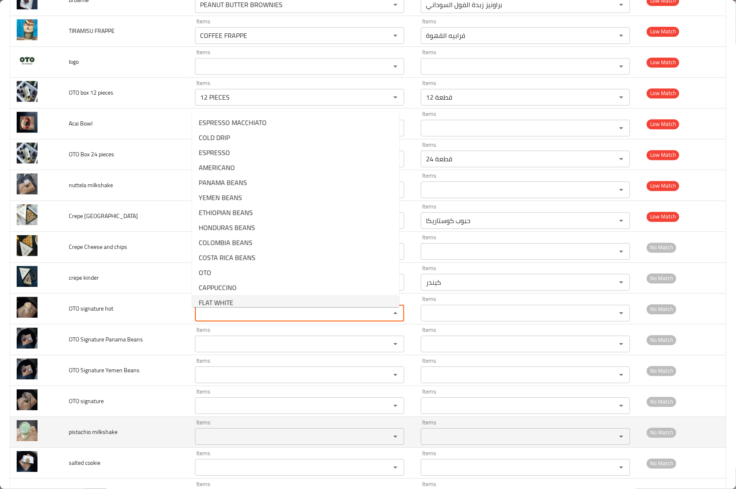
click at [87, 437] on span "pistachio milkshake" at bounding box center [93, 431] width 49 height 11
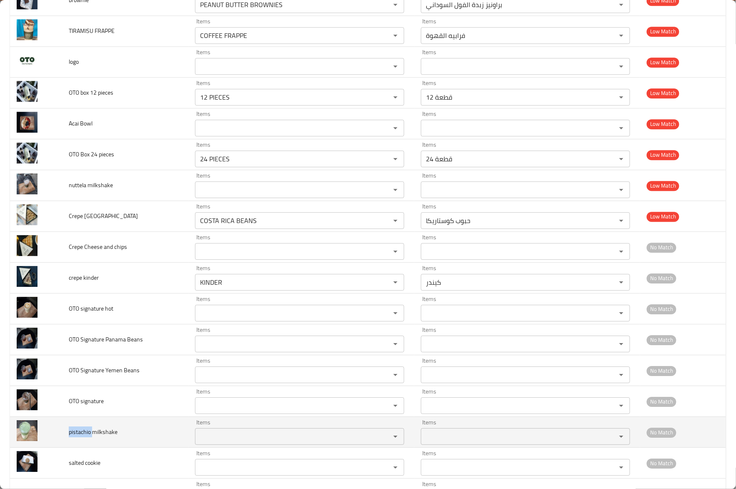
click at [87, 437] on span "pistachio milkshake" at bounding box center [93, 431] width 49 height 11
copy span "pistachio"
click at [275, 436] on milkshake "Items" at bounding box center [288, 436] width 180 height 12
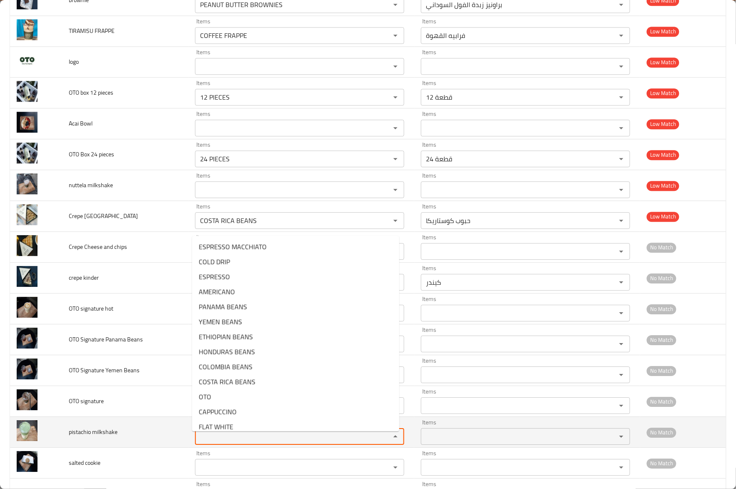
paste milkshake "pistachio"
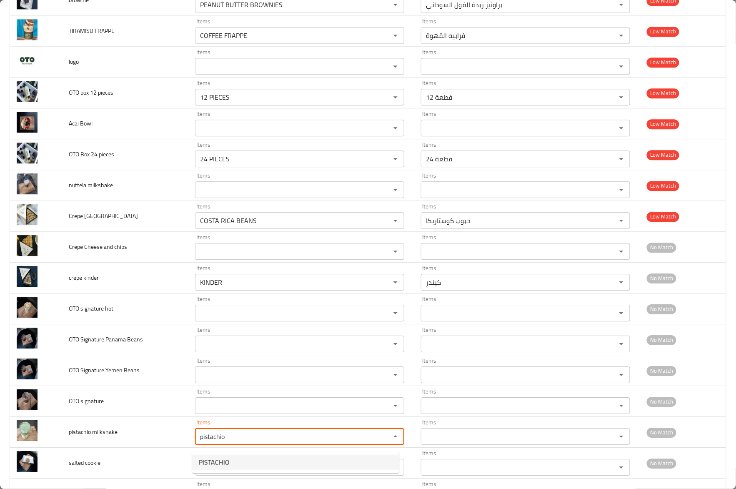
click at [250, 460] on milkshake-option-0 "PISTACHIO" at bounding box center [295, 462] width 207 height 15
type milkshake "PISTACHIO"
type milkshake-ar "فستق"
type milkshake "PISTACHIO"
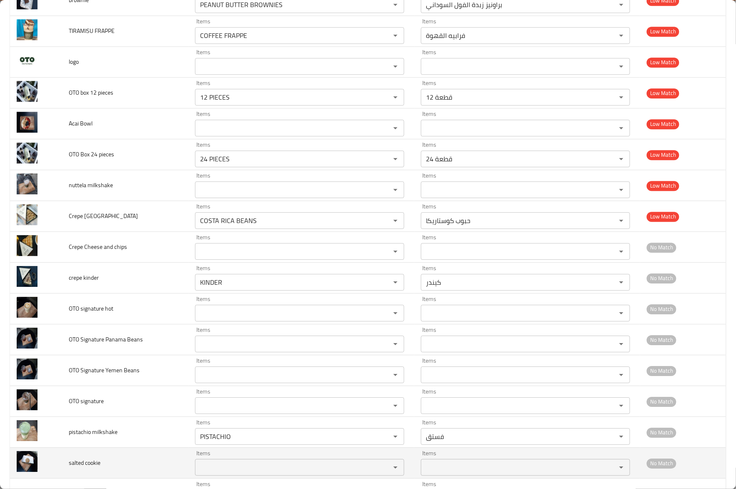
click at [144, 457] on td "salted cookie" at bounding box center [125, 463] width 126 height 31
click at [79, 468] on span "salted cookie" at bounding box center [85, 462] width 32 height 11
click at [244, 469] on cookie "Items" at bounding box center [288, 467] width 180 height 12
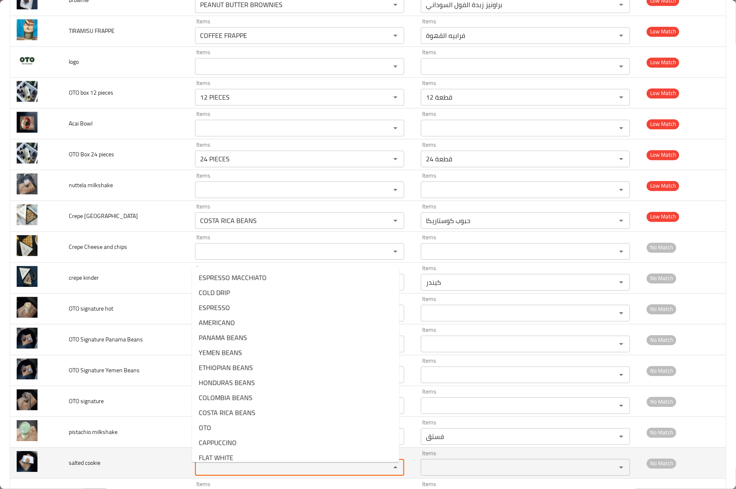
paste cookie "salted"
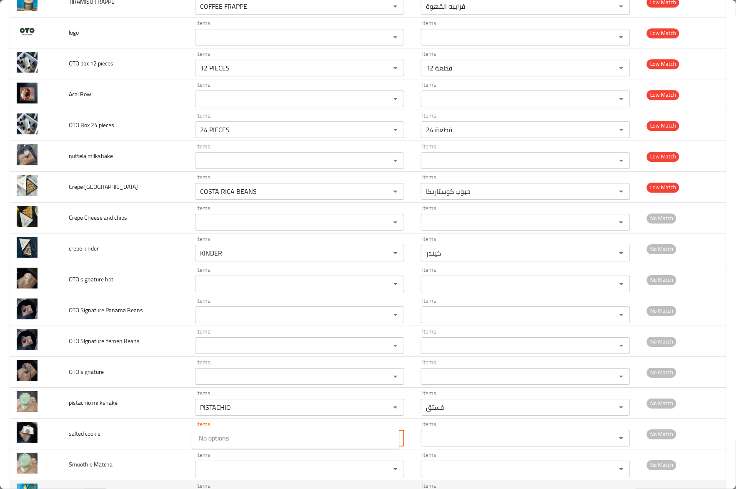
scroll to position [753, 0]
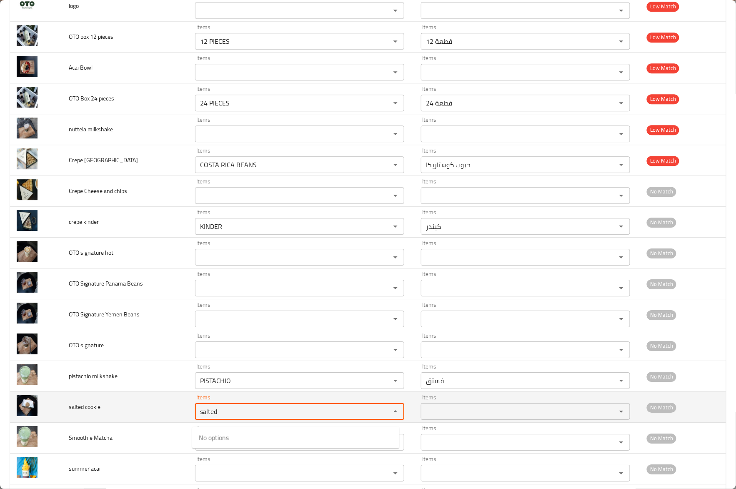
type cookie "salted"
click at [87, 410] on span "salted cookie" at bounding box center [85, 406] width 32 height 11
click at [234, 414] on cookie "Items" at bounding box center [288, 411] width 180 height 12
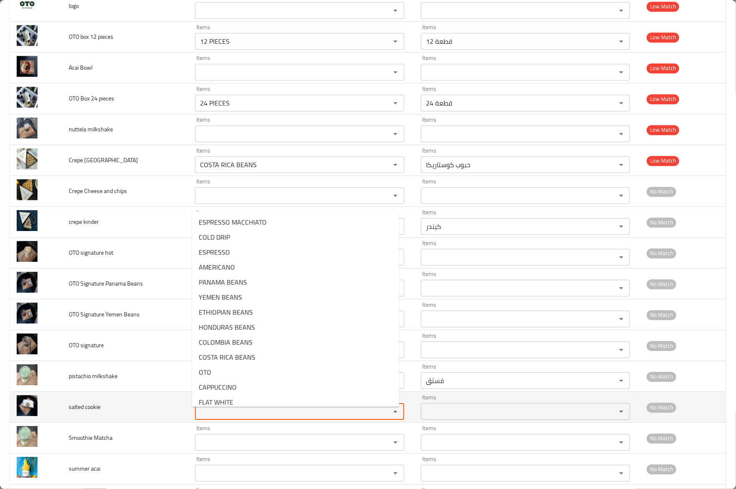
paste cookie "cookie"
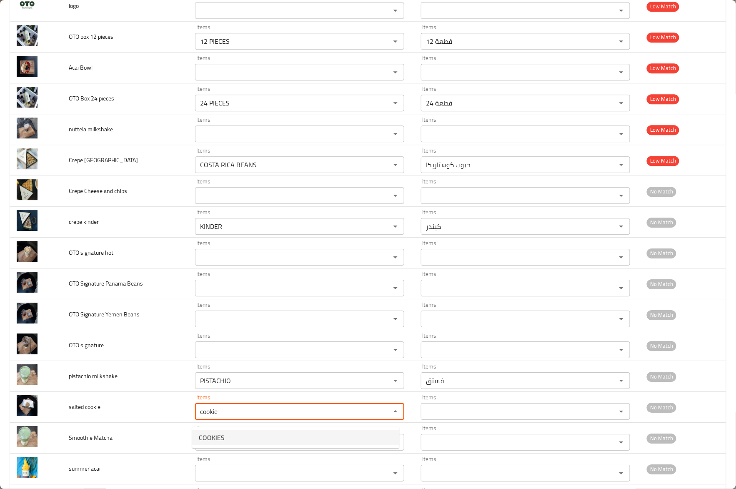
click at [234, 438] on cookie-option-0 "COOKIES" at bounding box center [295, 437] width 207 height 15
type cookie "COOKIES"
type cookie-ar "كوكيز"
type cookie "COOKIES"
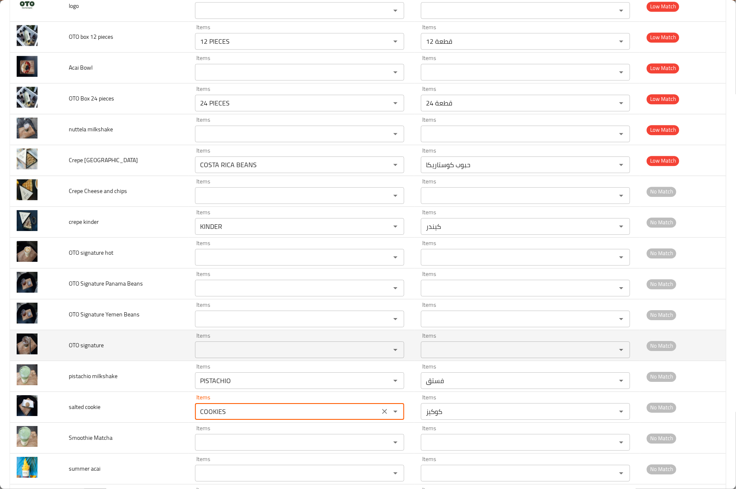
click at [143, 344] on td "OTO signature" at bounding box center [125, 345] width 126 height 31
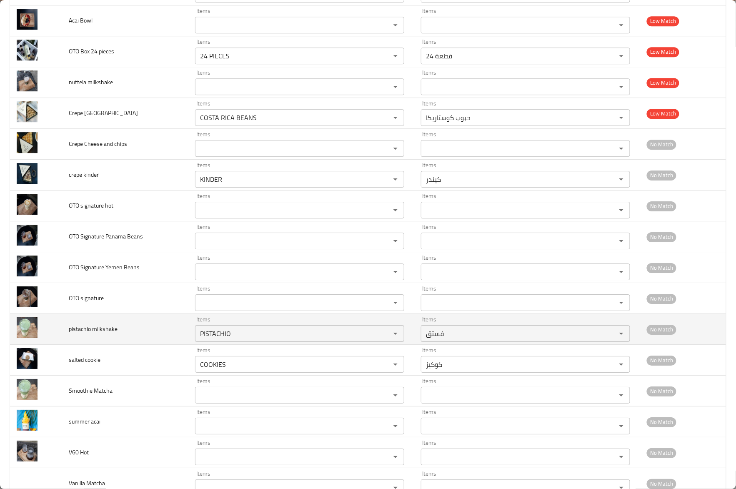
scroll to position [833, 0]
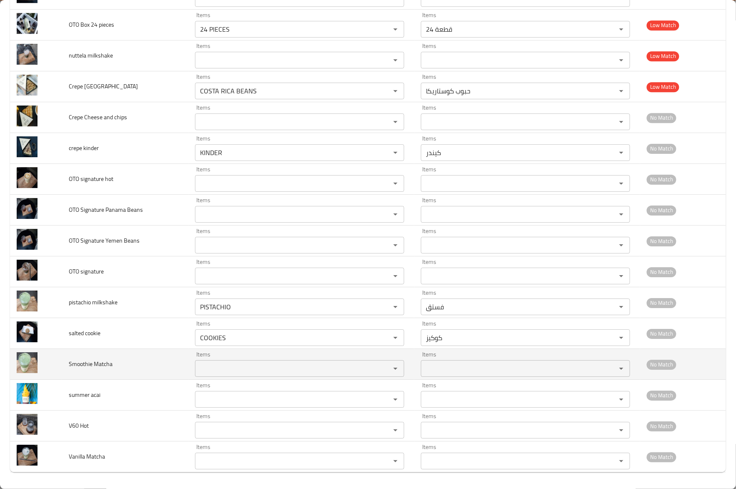
click at [82, 368] on span "Smoothie Matcha" at bounding box center [91, 363] width 44 height 11
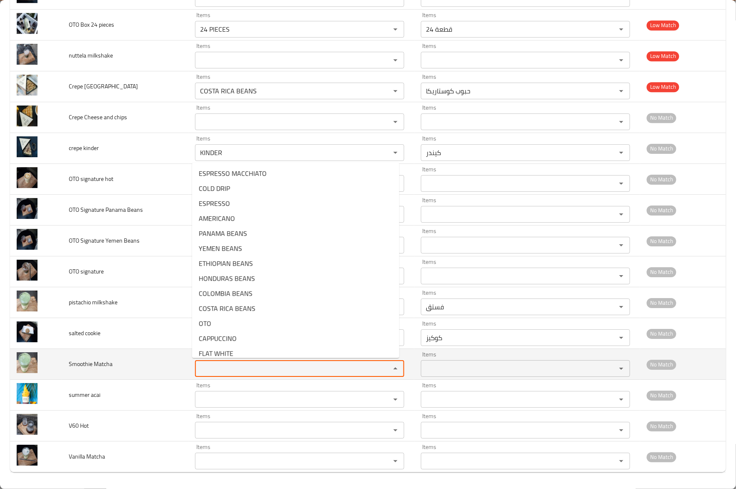
click at [225, 365] on Matcha "Items" at bounding box center [288, 369] width 180 height 12
paste Matcha "Smoothie"
type Matcha "Smoothie"
click at [107, 363] on span "Smoothie Matcha" at bounding box center [91, 363] width 44 height 11
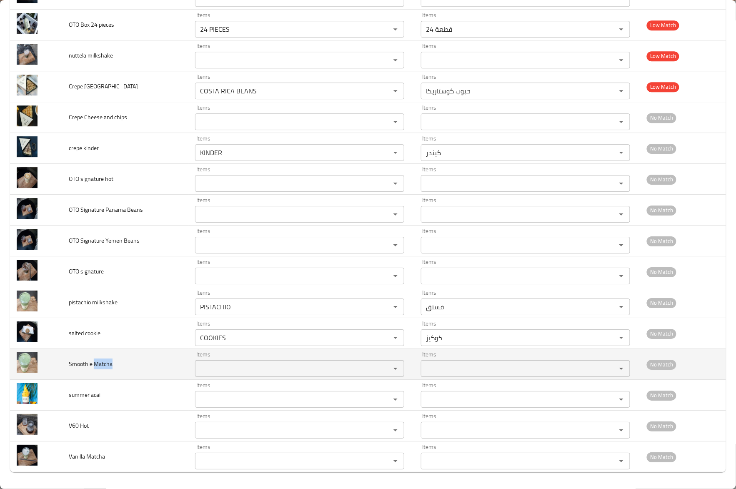
click at [107, 363] on span "Smoothie Matcha" at bounding box center [91, 363] width 44 height 11
click at [255, 370] on Matcha "Items" at bounding box center [288, 369] width 180 height 12
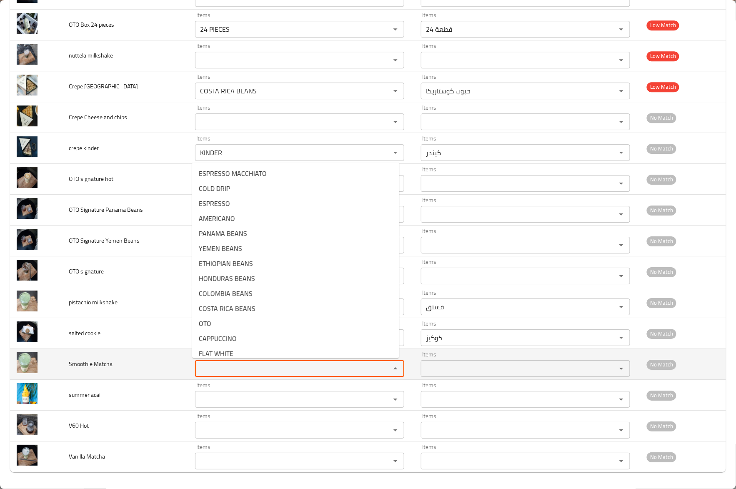
paste Matcha "Matcha"
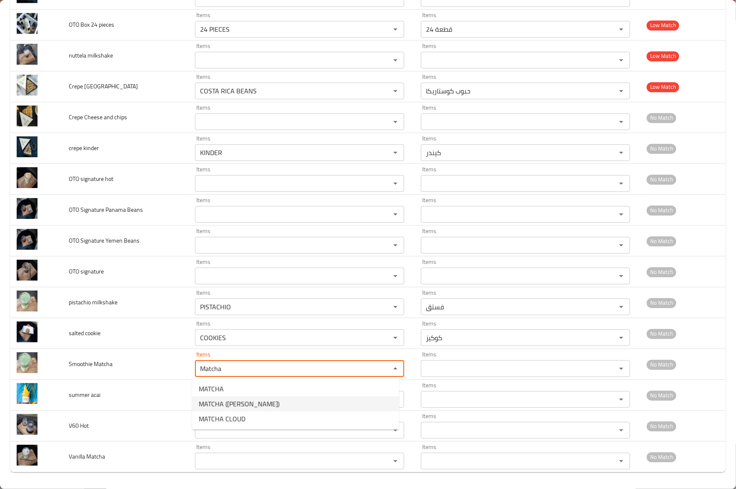
type Matcha "Matcha"
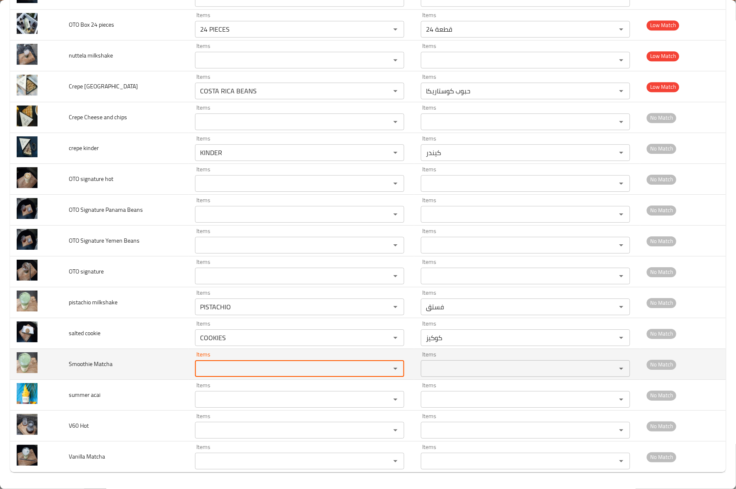
click at [108, 349] on td "Smoothie Matcha" at bounding box center [125, 364] width 126 height 31
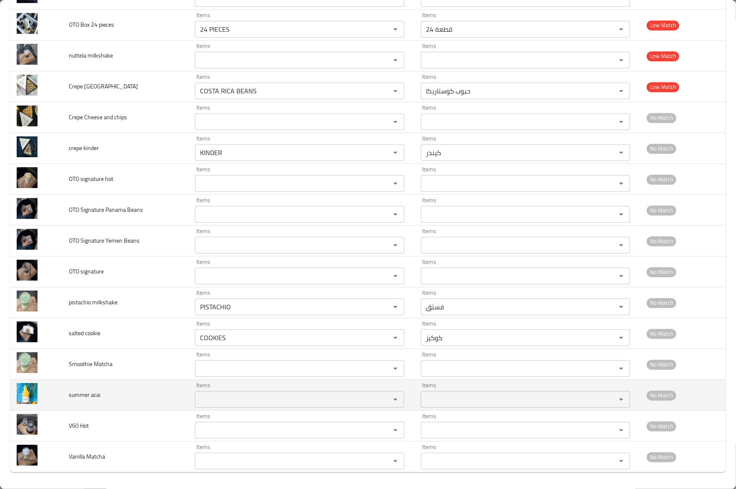
click at [81, 395] on span "summer acai" at bounding box center [85, 394] width 32 height 11
click at [234, 398] on acai "Items" at bounding box center [288, 399] width 180 height 12
type acai "v"
click at [95, 395] on span "summer acai" at bounding box center [85, 394] width 32 height 11
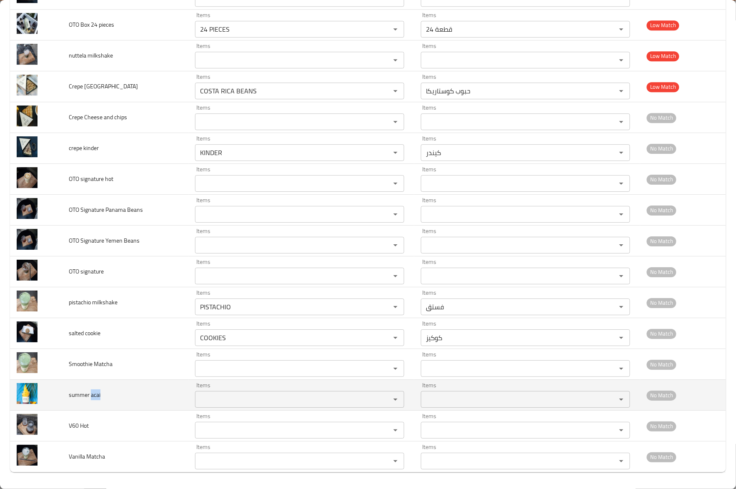
click at [95, 395] on span "summer acai" at bounding box center [85, 394] width 32 height 11
click at [221, 398] on acai "Items" at bounding box center [288, 399] width 180 height 12
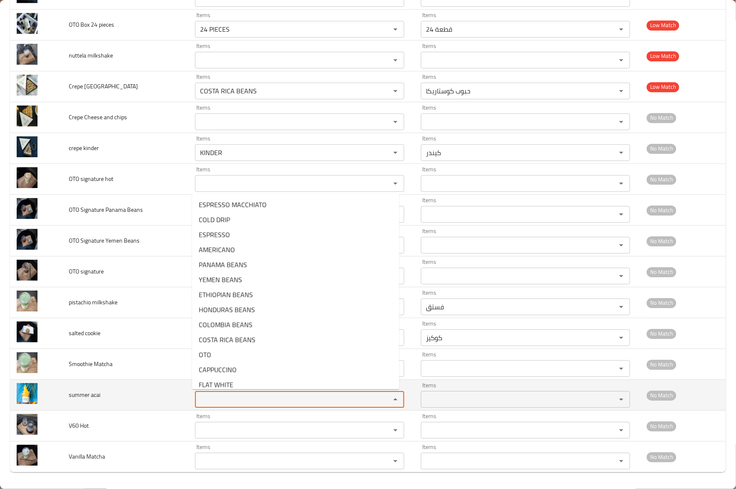
paste acai "acai"
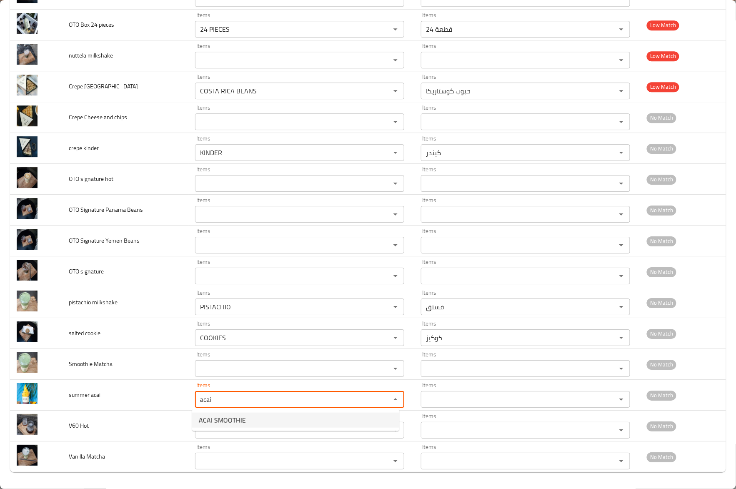
click at [255, 417] on acai-option-0 "ACAI SMOOTHIE" at bounding box center [295, 420] width 207 height 15
type acai "ACAI SMOOTHIE"
type acai-ar "سموزي أكاي"
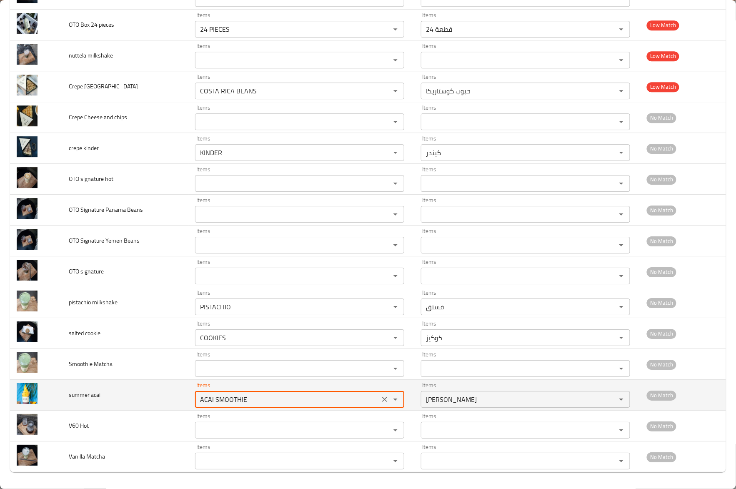
click at [202, 403] on acai "ACAI SMOOTHIE" at bounding box center [288, 399] width 180 height 12
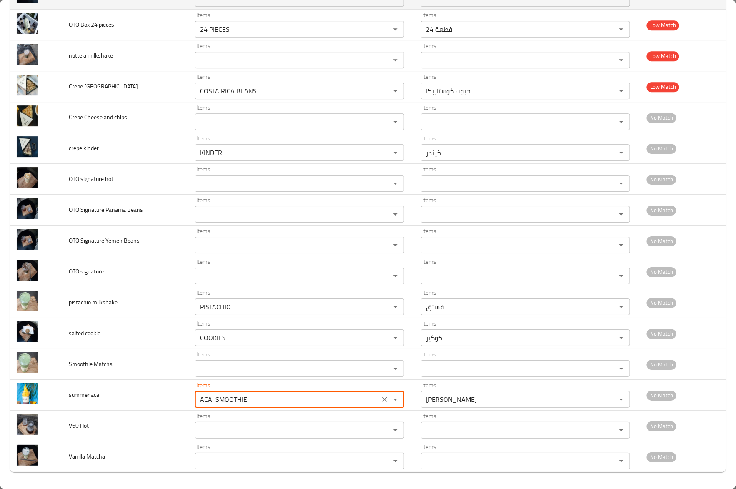
type acai "ACAI SMOOTHIE"
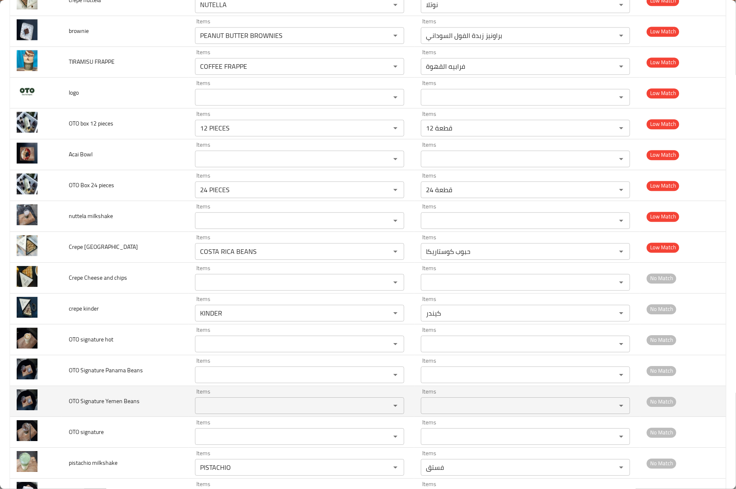
scroll to position [666, 0]
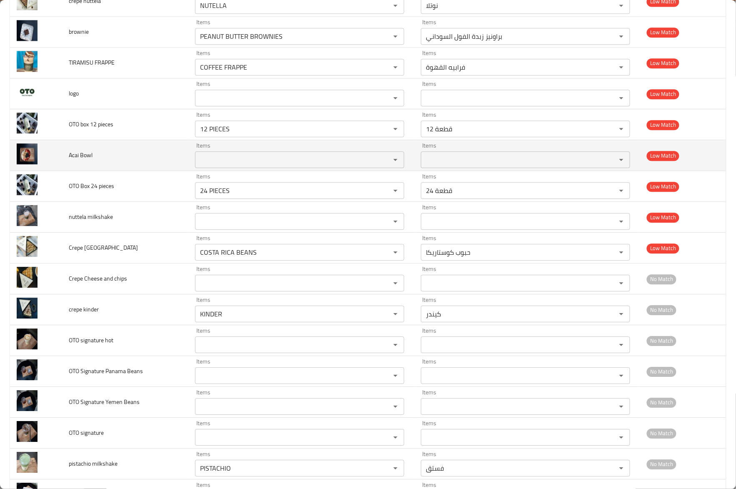
click at [258, 160] on Bowl "Items" at bounding box center [288, 160] width 180 height 12
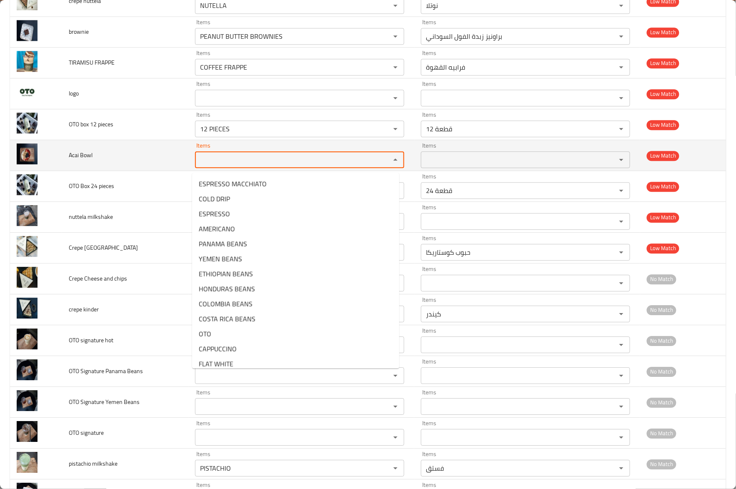
paste Bowl "BOWL"
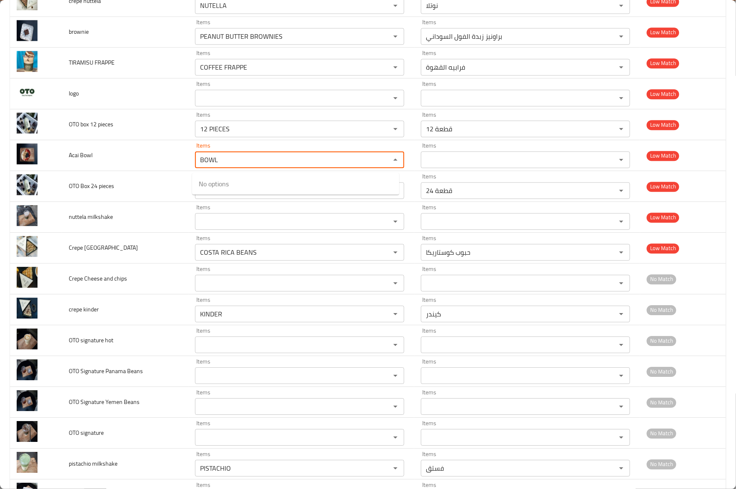
type Bowl "BOWL"
click at [228, 180] on Bowl-option-0 "BOWL" at bounding box center [295, 183] width 207 height 15
type Bowl-ar "جاط"
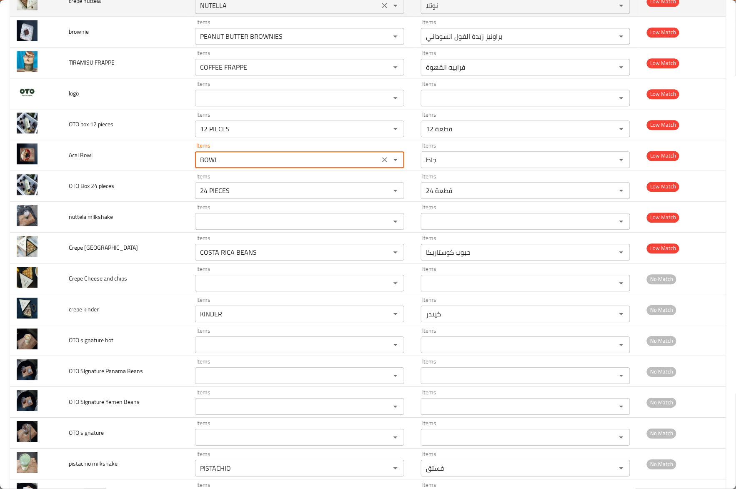
type Bowl "BOWL"
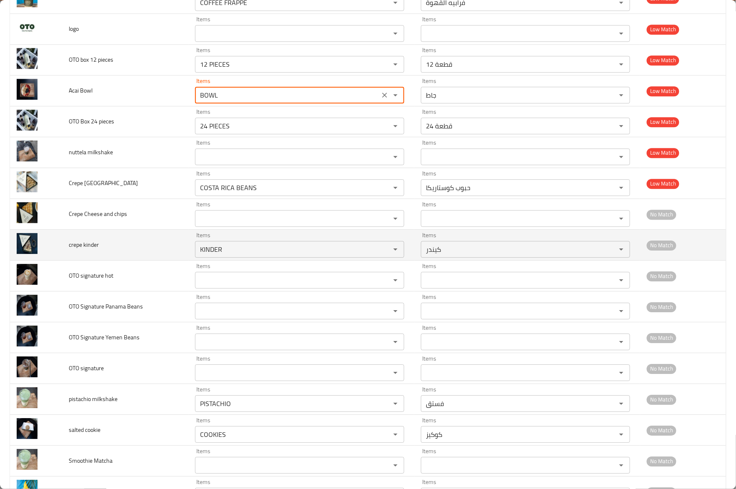
scroll to position [833, 0]
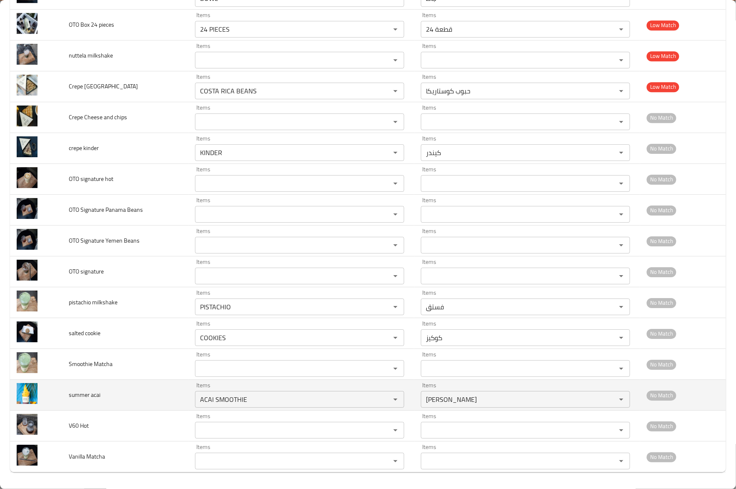
click at [73, 392] on span "summer acai" at bounding box center [85, 394] width 32 height 11
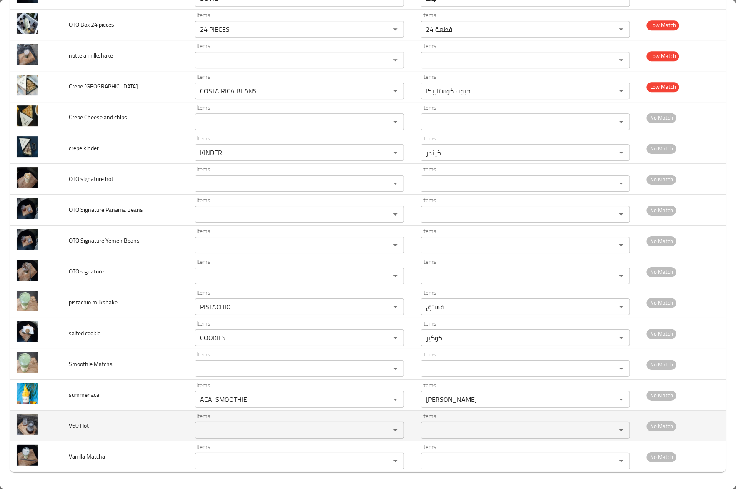
click at [114, 433] on td "V60 Hot" at bounding box center [125, 425] width 126 height 31
drag, startPoint x: 72, startPoint y: 424, endPoint x: 65, endPoint y: 424, distance: 6.3
click at [65, 424] on td "V60 Hot" at bounding box center [125, 425] width 126 height 31
click at [152, 422] on td "V60 Hot" at bounding box center [125, 425] width 126 height 31
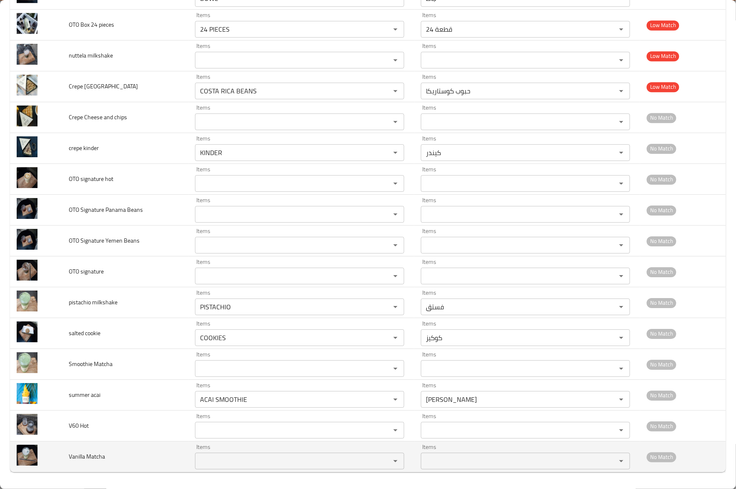
click at [76, 459] on span "Vanilla Matcha" at bounding box center [87, 456] width 36 height 11
click at [97, 455] on span "Vanilla Matcha" at bounding box center [87, 456] width 36 height 11
click at [227, 464] on Matcha "Items" at bounding box center [288, 461] width 180 height 12
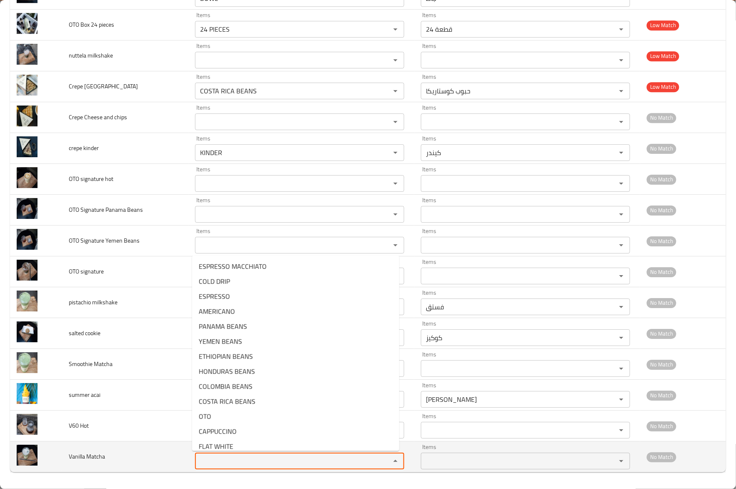
paste Matcha "Matcha"
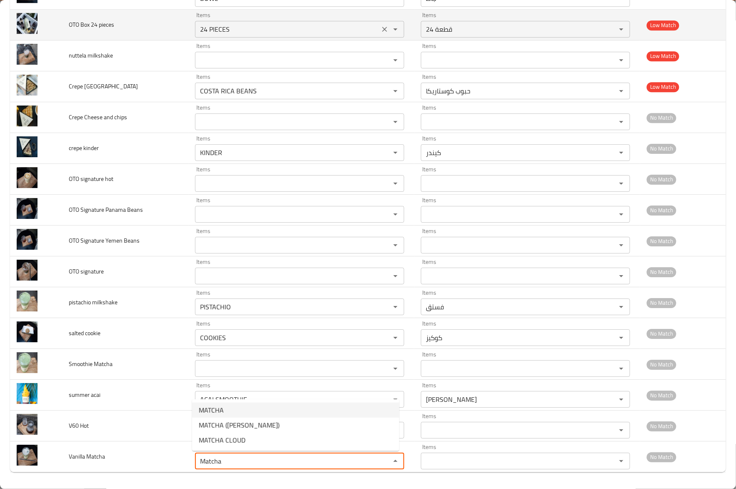
type Matcha "Matcha"
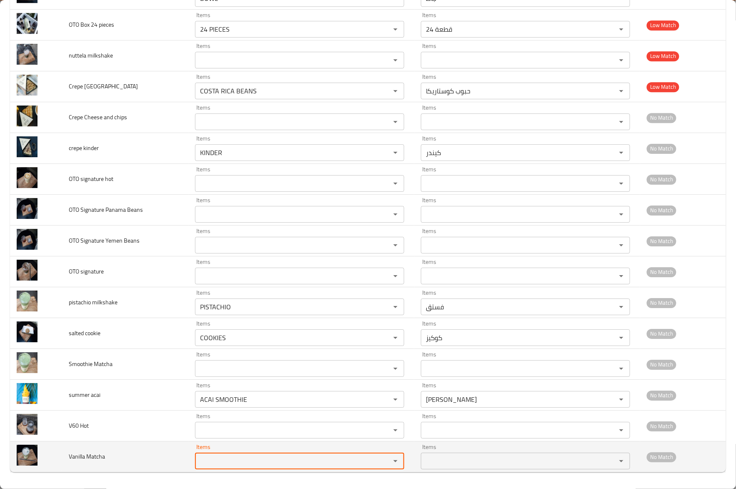
click at [267, 466] on Matcha "Items" at bounding box center [288, 461] width 180 height 12
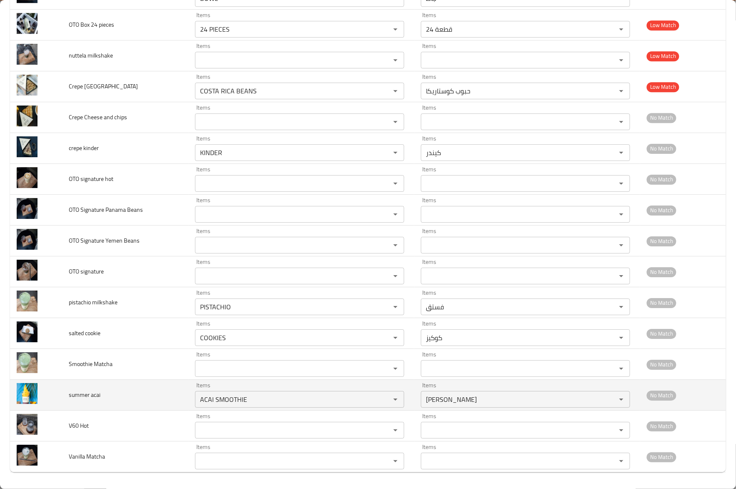
click at [137, 382] on td "summer acai" at bounding box center [125, 395] width 126 height 31
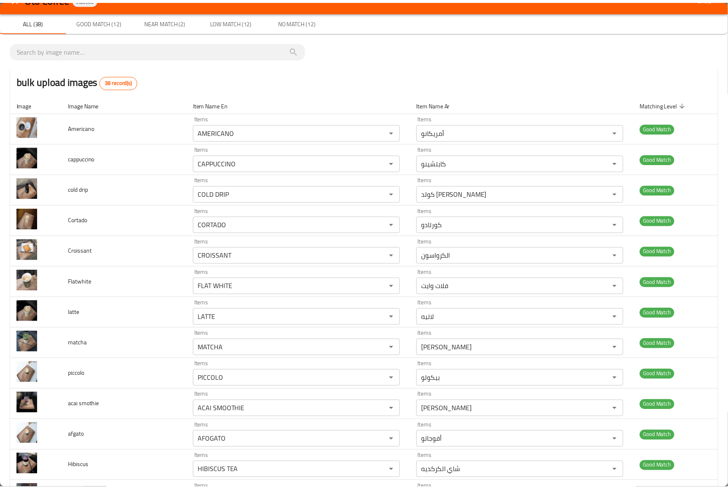
scroll to position [0, 0]
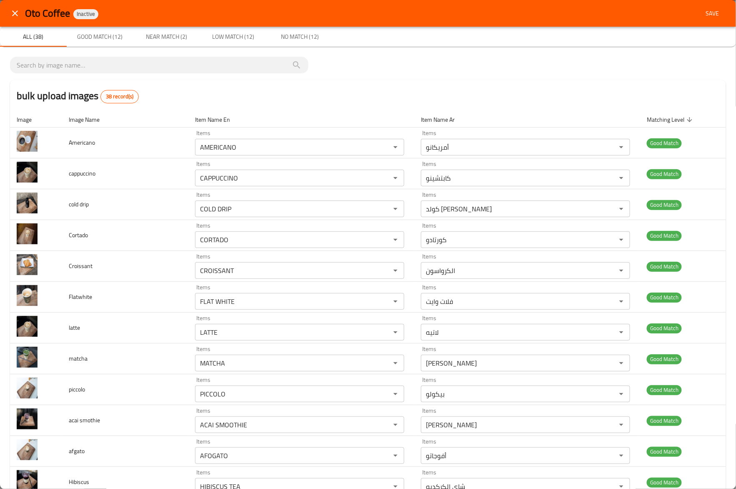
click at [703, 13] on span "Save" at bounding box center [713, 13] width 20 height 10
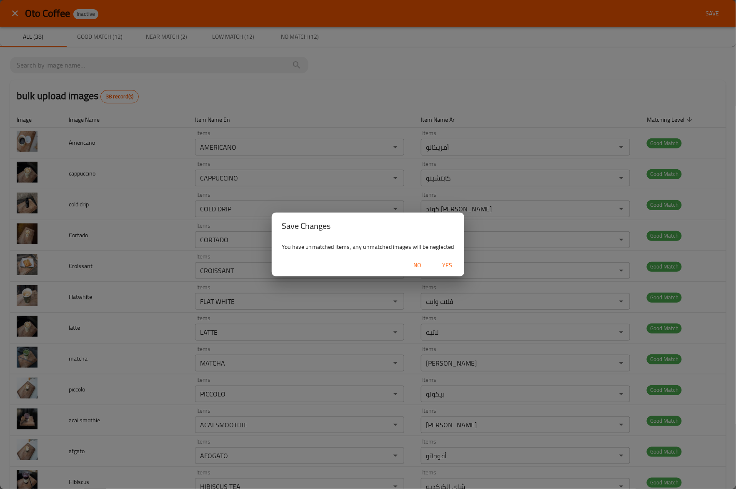
click at [445, 264] on span "Yes" at bounding box center [448, 265] width 20 height 10
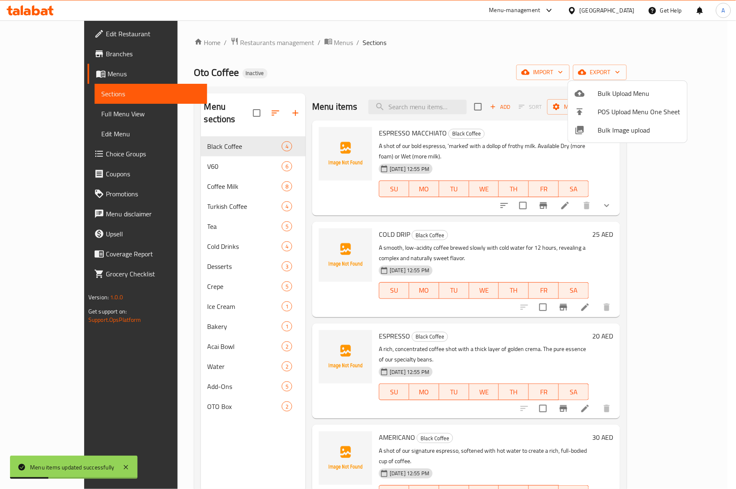
click at [218, 154] on div at bounding box center [368, 244] width 736 height 489
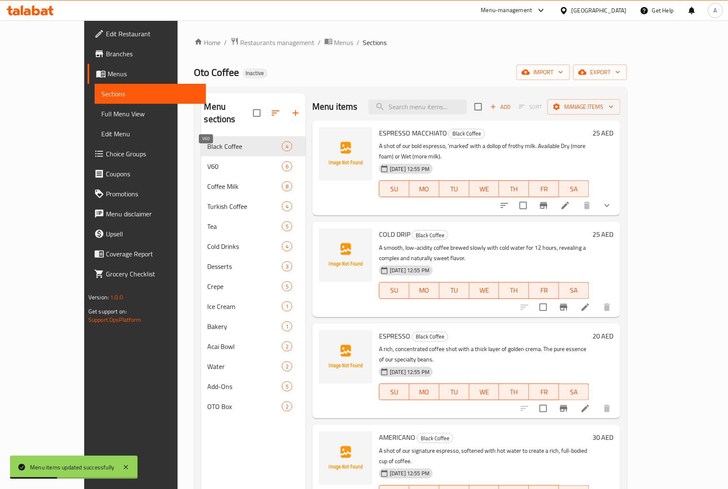
click at [218, 161] on span "V60" at bounding box center [245, 166] width 74 height 10
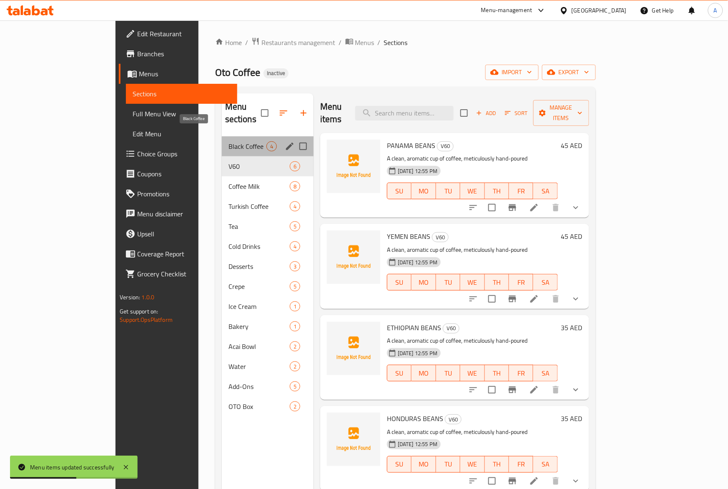
click at [228, 141] on span "Black Coffee" at bounding box center [247, 146] width 38 height 10
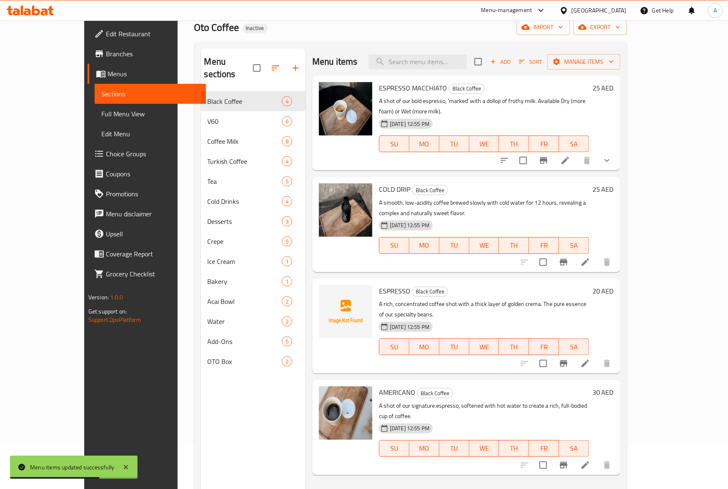
scroll to position [117, 0]
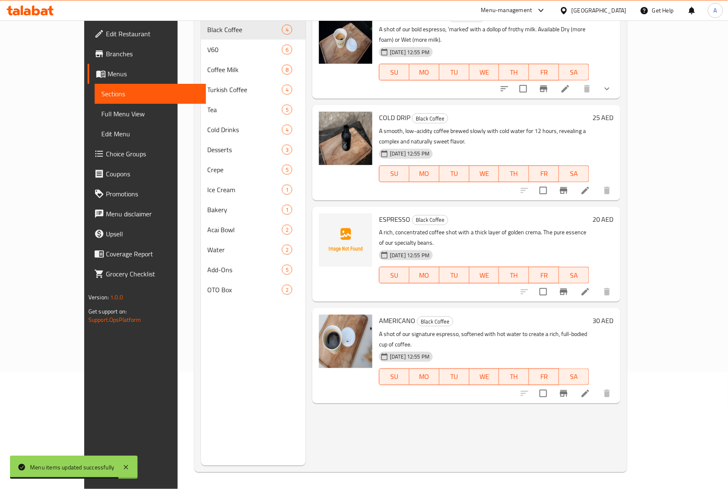
click at [379, 213] on span "ESPRESSO" at bounding box center [394, 219] width 31 height 13
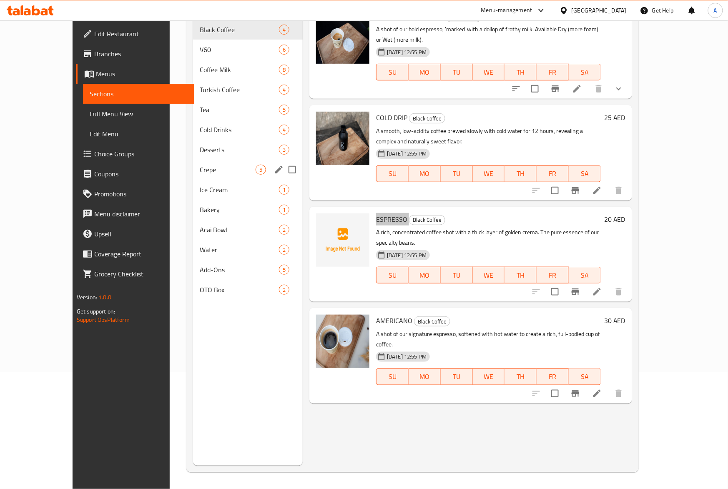
scroll to position [0, 0]
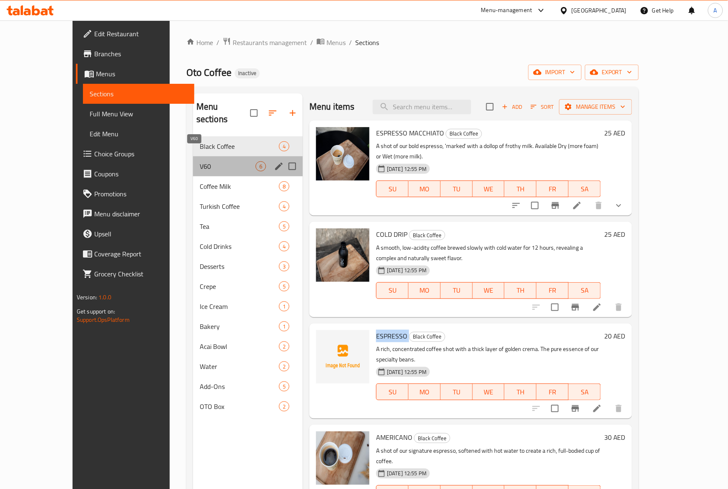
click at [200, 161] on span "V60" at bounding box center [228, 166] width 56 height 10
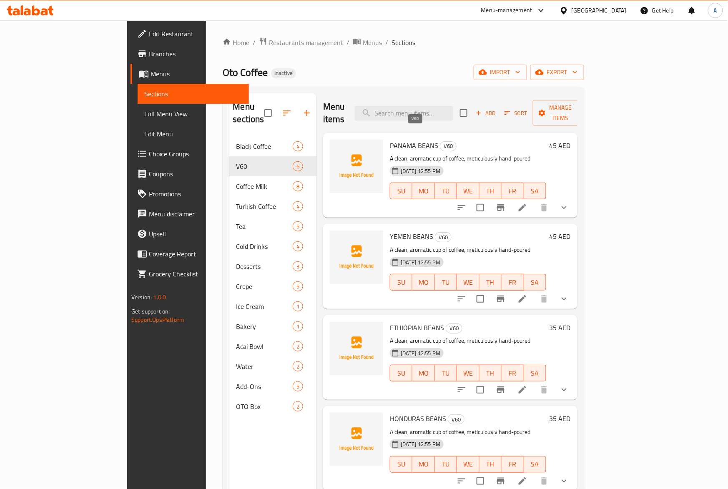
click at [440, 141] on span "V60" at bounding box center [448, 146] width 16 height 10
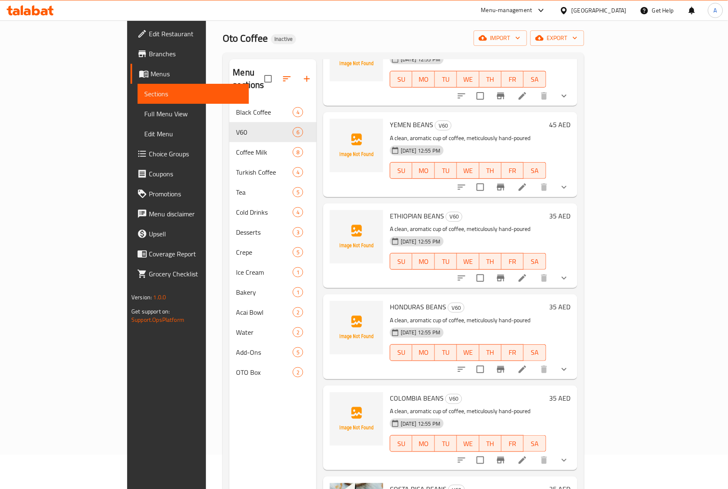
scroll to position [117, 0]
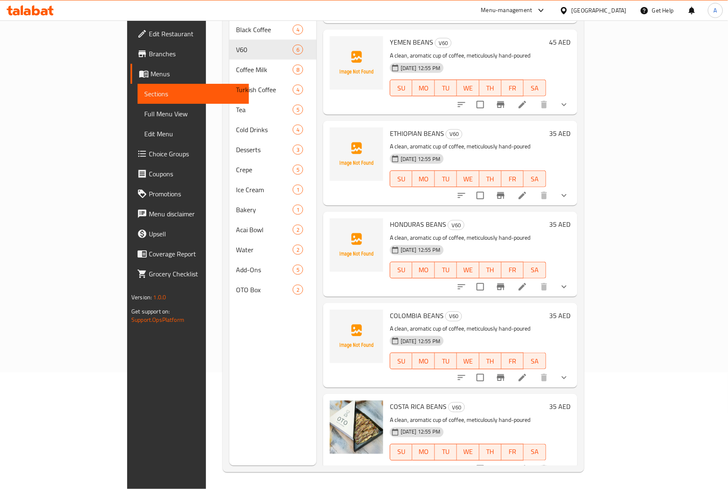
click at [463, 303] on div "COLOMBIA BEANS V60 A clean, aromatic cup of coffee, meticulously hand-poured 15…" at bounding box center [450, 345] width 254 height 85
click at [390, 400] on span "COSTA RICA BEANS" at bounding box center [418, 406] width 57 height 13
click at [396, 400] on span "COSTA RICA BEANS" at bounding box center [418, 406] width 57 height 13
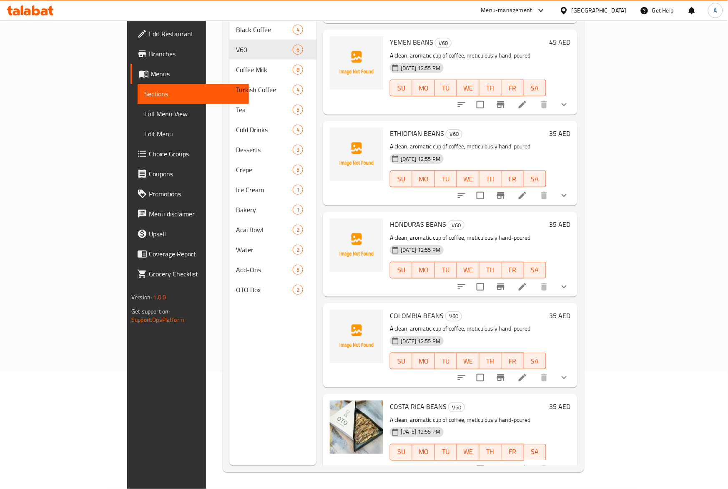
click at [390, 400] on span "COSTA RICA BEANS" at bounding box center [418, 406] width 57 height 13
click at [443, 333] on div "15-09-2025 12:55 PM SU MO TU WE TH FR SA" at bounding box center [467, 355] width 163 height 45
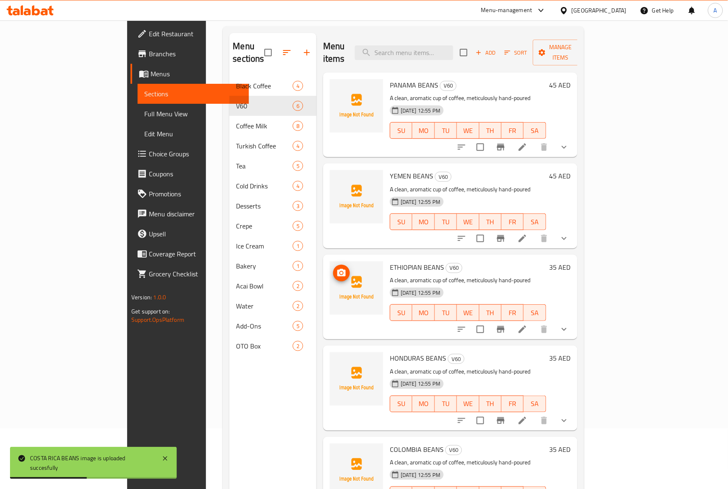
scroll to position [0, 0]
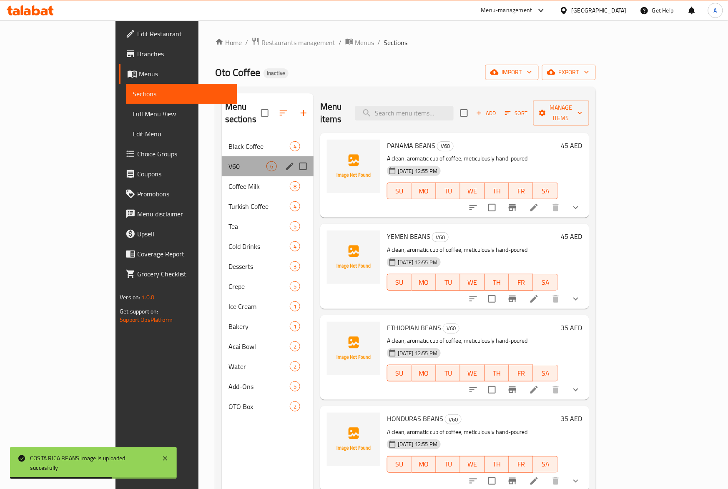
click at [228, 161] on span "V60" at bounding box center [247, 166] width 38 height 10
click at [228, 181] on span "Coffee Milk" at bounding box center [247, 186] width 38 height 10
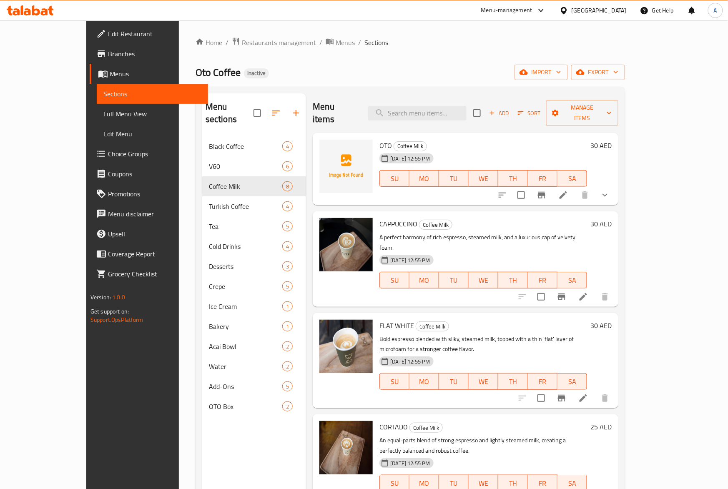
click at [379, 139] on span "OTO" at bounding box center [385, 145] width 13 height 13
click at [610, 190] on icon "show more" at bounding box center [605, 195] width 10 height 10
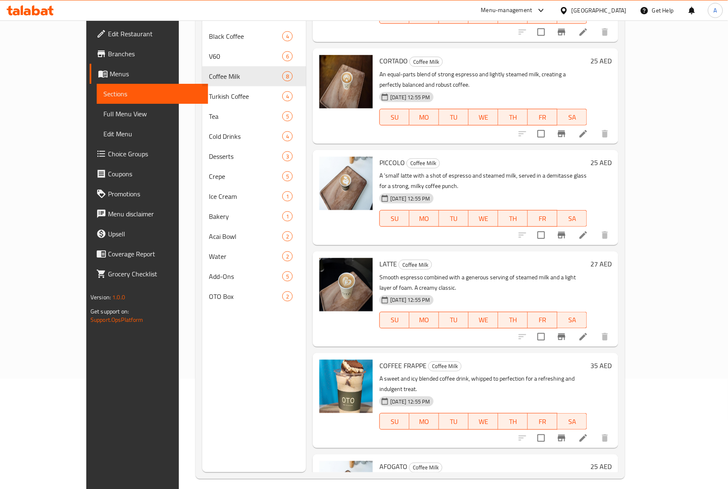
scroll to position [117, 0]
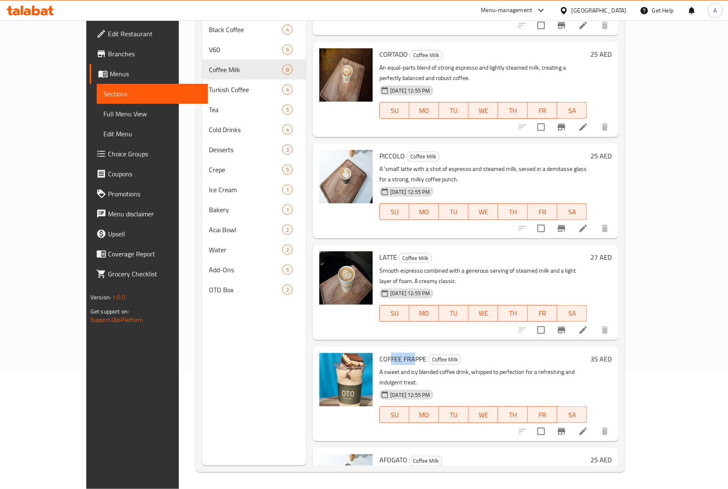
drag, startPoint x: 369, startPoint y: 299, endPoint x: 395, endPoint y: 306, distance: 27.1
click at [395, 353] on span "COFFEE FRAPPE" at bounding box center [402, 359] width 47 height 13
drag, startPoint x: 369, startPoint y: 317, endPoint x: 644, endPoint y: 346, distance: 276.5
click at [590, 350] on div "COFFEE FRAPPE Coffee Milk A sweet and icy blended coffee drink, whipped to perf…" at bounding box center [483, 394] width 214 height 88
click at [587, 353] on h6 "COFFEE FRAPPE Coffee Milk" at bounding box center [483, 359] width 208 height 12
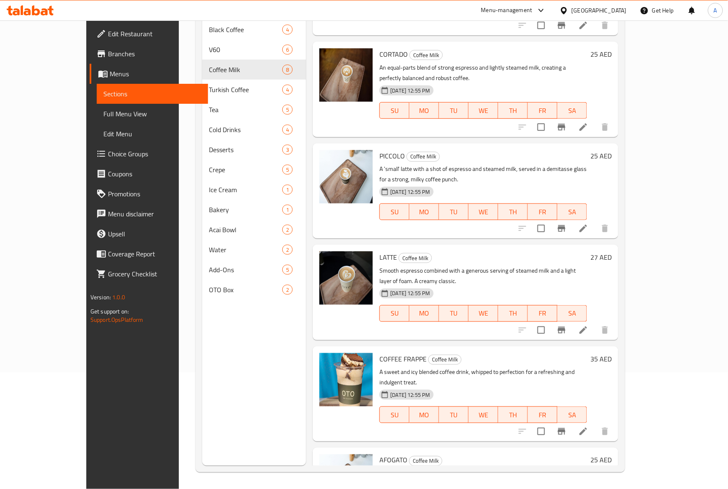
click at [390, 353] on span "COFFEE FRAPPE" at bounding box center [402, 359] width 47 height 13
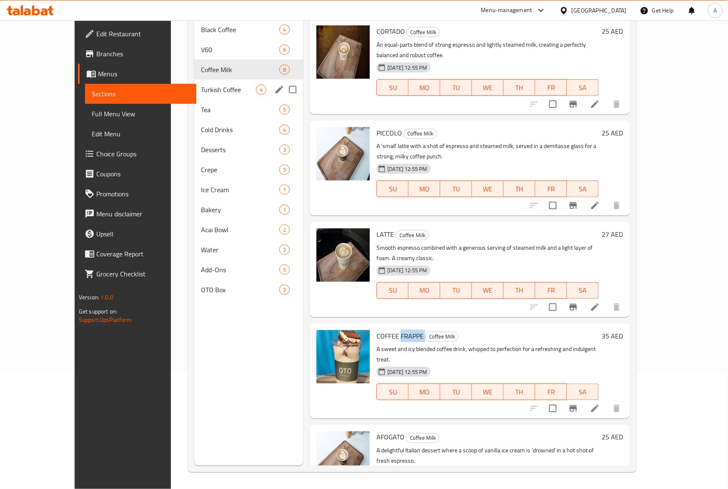
click at [194, 80] on div "Turkish Coffee 4" at bounding box center [248, 90] width 109 height 20
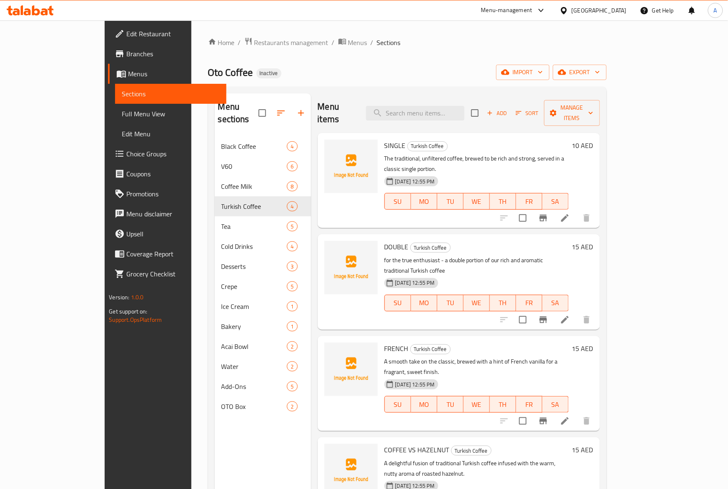
click at [384, 139] on span "SINGLE" at bounding box center [394, 145] width 21 height 13
click at [384, 342] on span "FRENCH" at bounding box center [396, 348] width 24 height 13
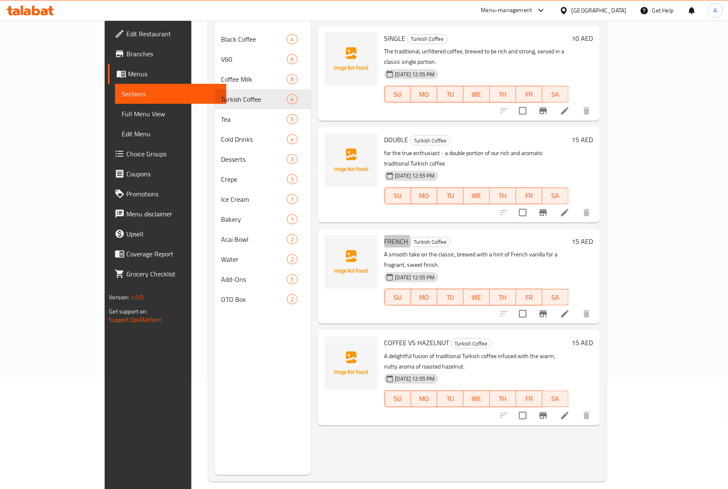
scroll to position [117, 0]
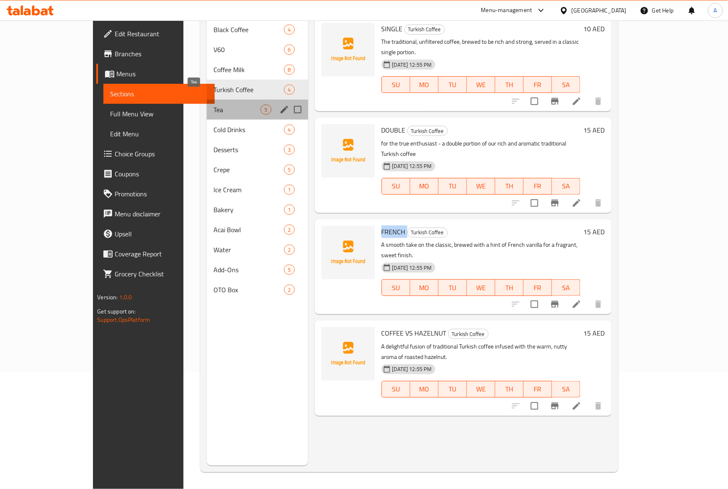
click at [213, 105] on span "Tea" at bounding box center [237, 110] width 48 height 10
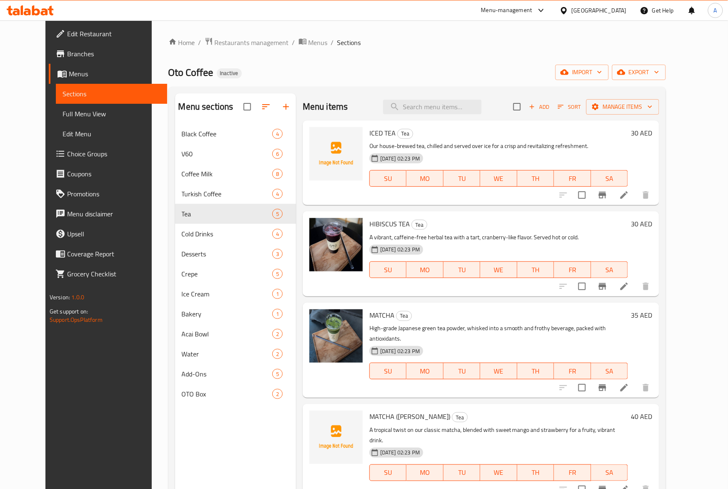
click at [371, 133] on span "ICED TEA" at bounding box center [382, 133] width 26 height 13
click at [377, 134] on span "ICED TEA" at bounding box center [382, 133] width 26 height 13
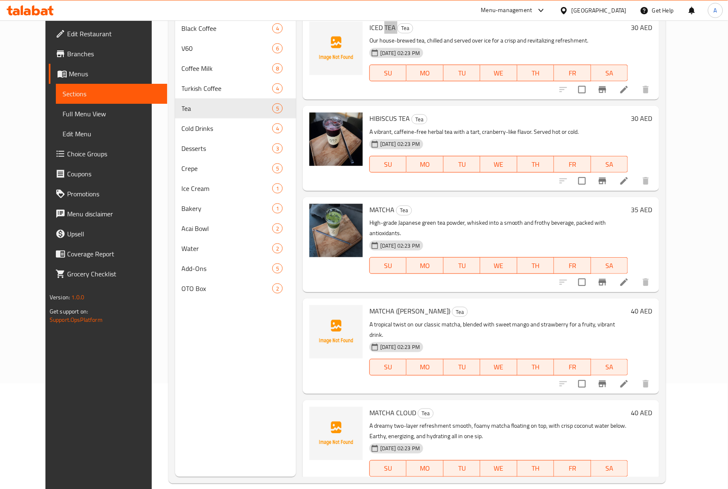
scroll to position [117, 0]
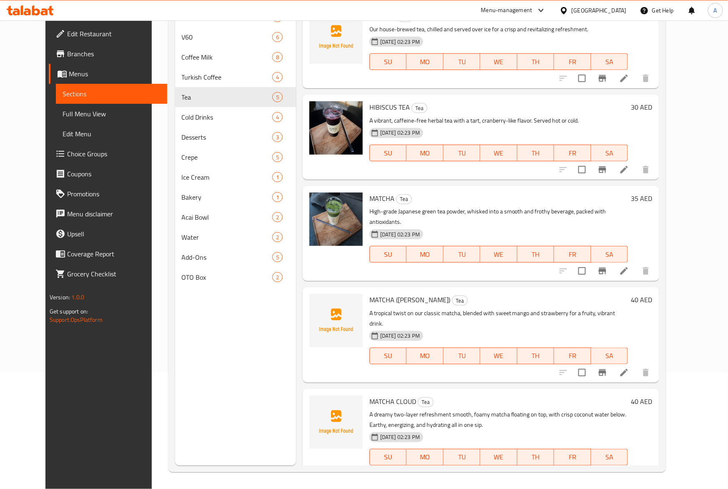
click at [373, 293] on span "MATCHA (MANGO STRAWBERRY)" at bounding box center [409, 299] width 81 height 13
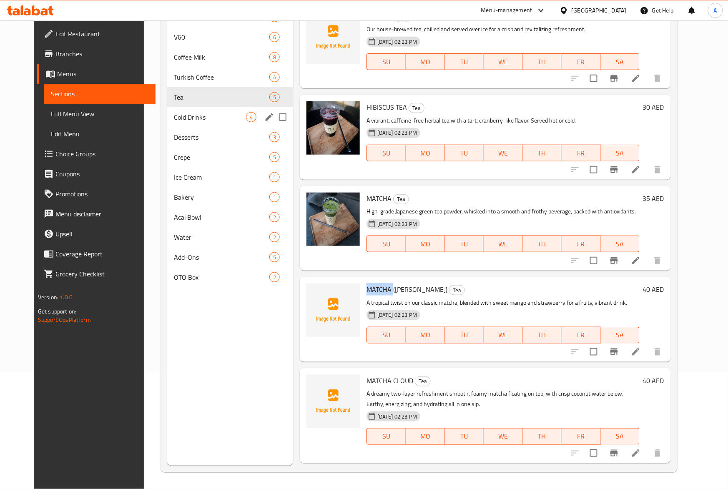
click at [167, 110] on div "Cold Drinks 4" at bounding box center [230, 117] width 126 height 20
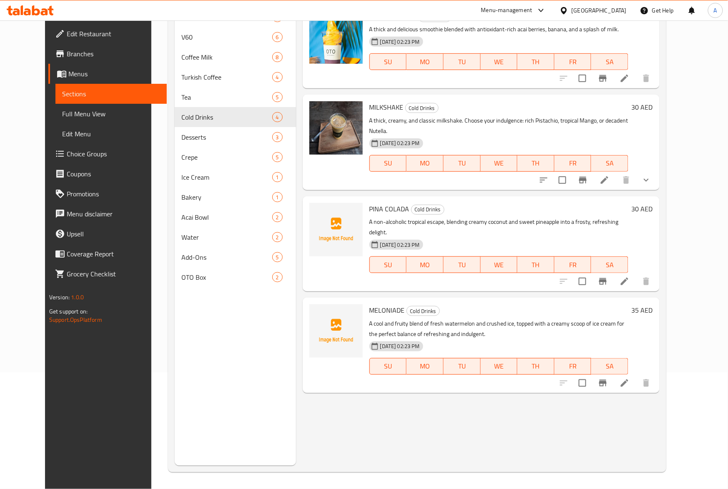
click at [369, 203] on span "PINA COLADA" at bounding box center [389, 209] width 40 height 13
click at [375, 304] on span "MELONIADE" at bounding box center [386, 310] width 35 height 13
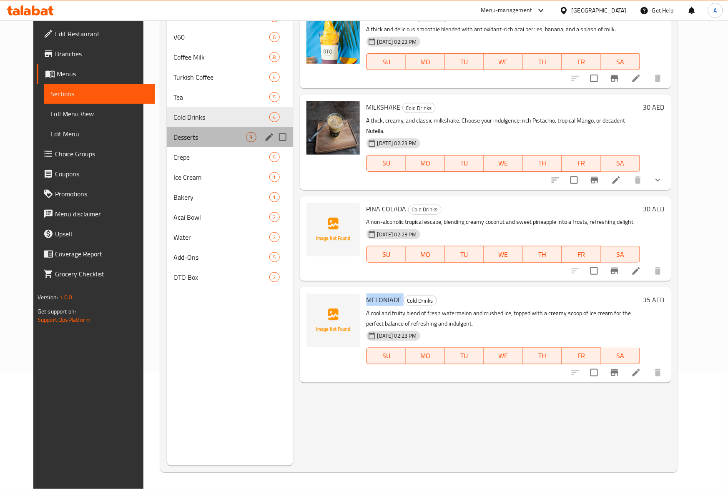
click at [205, 142] on div "Desserts 3" at bounding box center [230, 137] width 126 height 20
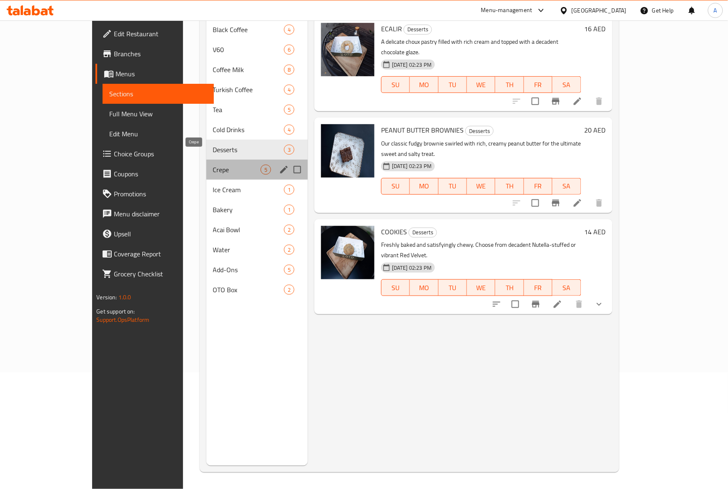
click at [213, 165] on span "Crepe" at bounding box center [237, 170] width 48 height 10
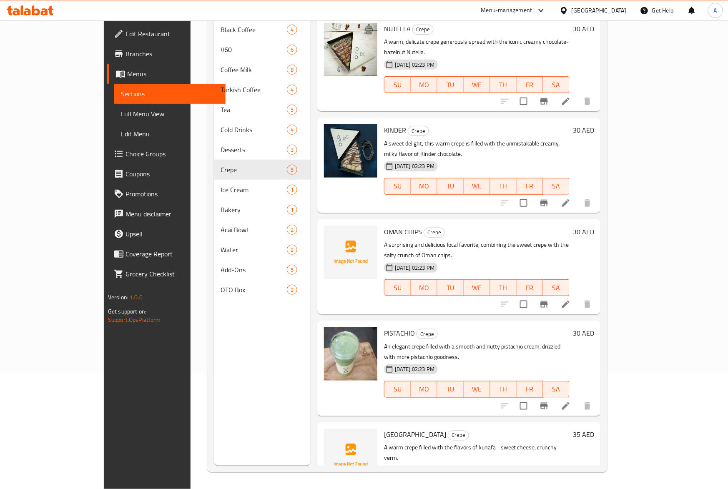
click at [384, 225] on span "OMAN CHIPS" at bounding box center [403, 231] width 38 height 13
drag, startPoint x: 391, startPoint y: 212, endPoint x: 608, endPoint y: 215, distance: 216.7
click at [569, 240] on p "A surprising and delicious local favorite, combining the sweet crepe with the s…" at bounding box center [476, 250] width 185 height 21
click at [527, 240] on p "A surprising and delicious local favorite, combining the sweet crepe with the s…" at bounding box center [476, 250] width 185 height 21
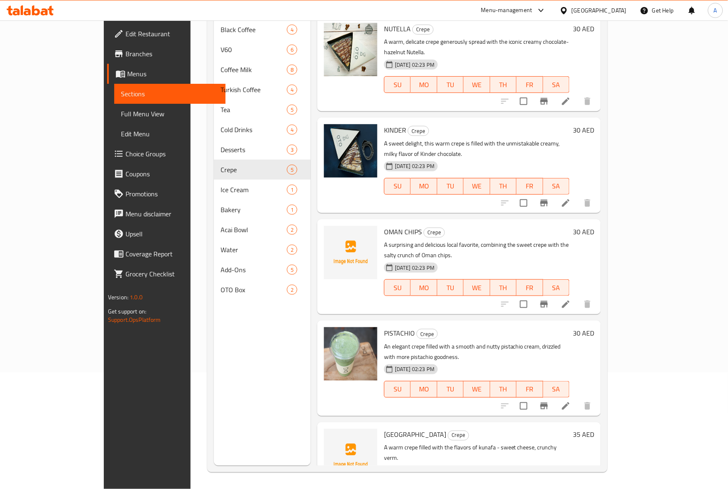
click at [384, 225] on span "OMAN CHIPS" at bounding box center [403, 231] width 38 height 13
click at [384, 327] on span "PISTACHIO" at bounding box center [399, 333] width 31 height 13
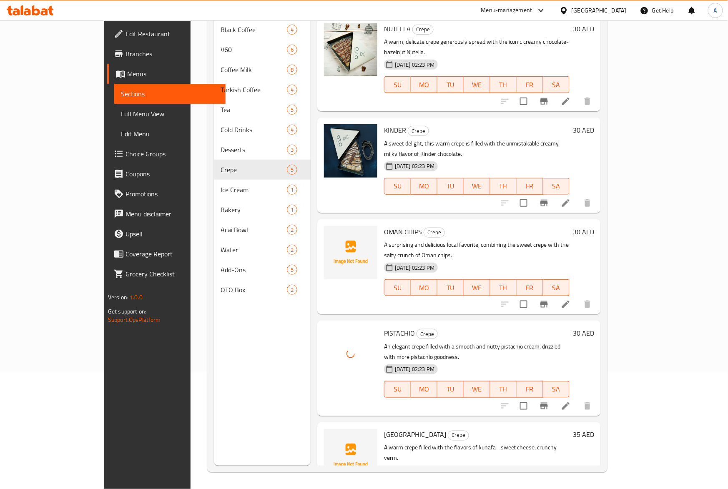
click at [384, 428] on span "DUBAI" at bounding box center [415, 434] width 62 height 13
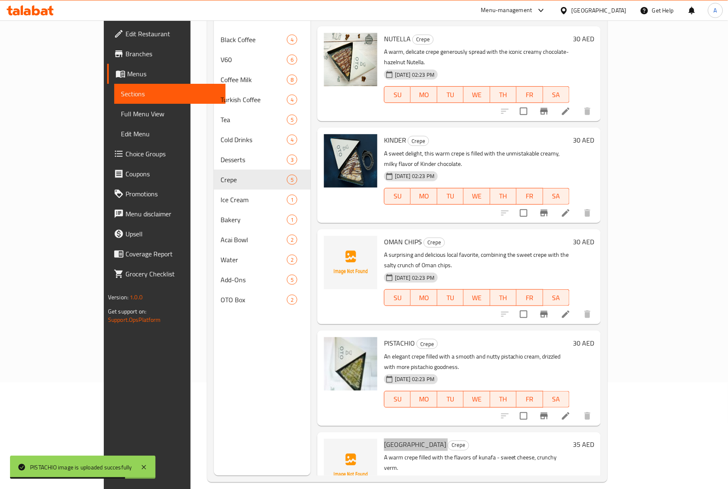
scroll to position [111, 0]
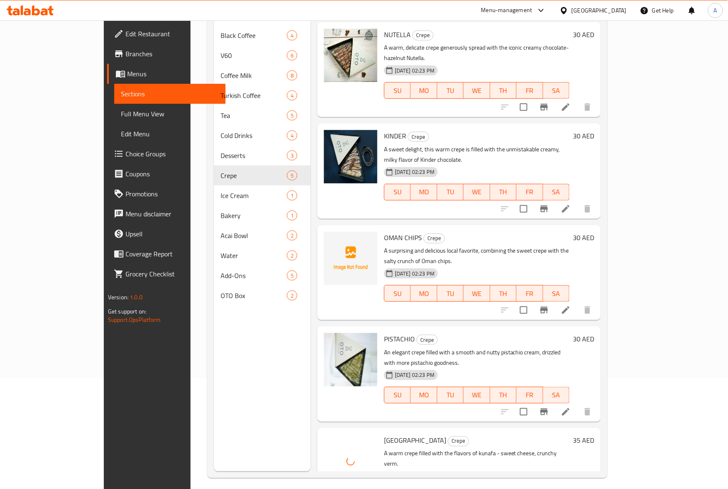
click at [384, 231] on span "OMAN CHIPS" at bounding box center [403, 237] width 38 height 13
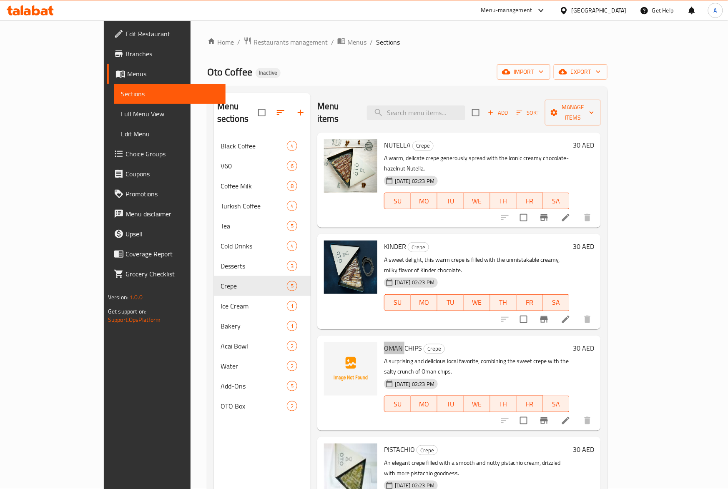
scroll to position [0, 0]
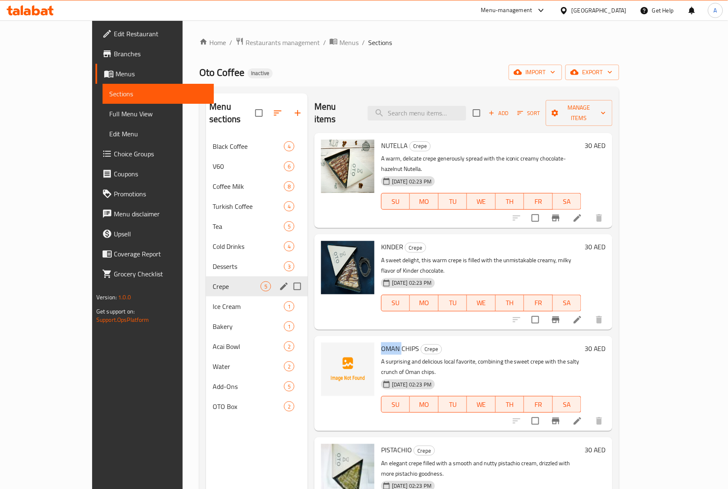
click at [206, 276] on div "Crepe 5" at bounding box center [257, 286] width 102 height 20
click at [213, 261] on span "Desserts" at bounding box center [248, 266] width 71 height 10
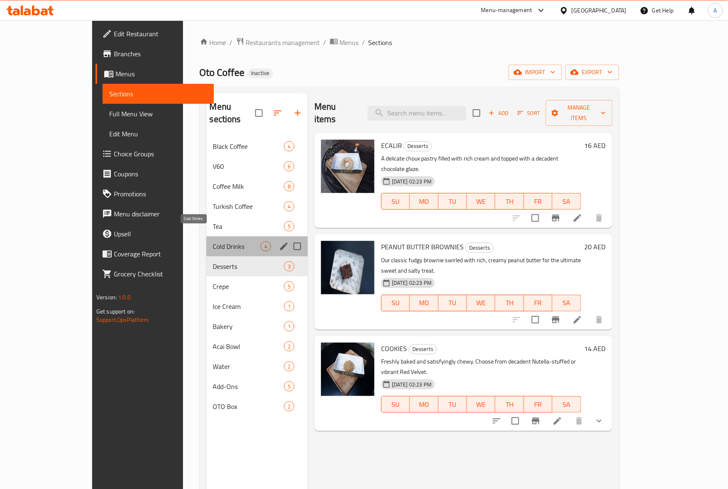
click at [213, 241] on span "Cold Drinks" at bounding box center [237, 246] width 48 height 10
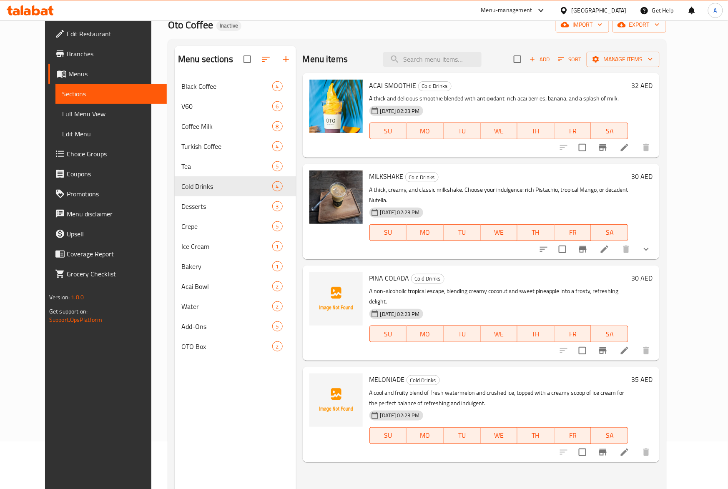
scroll to position [117, 0]
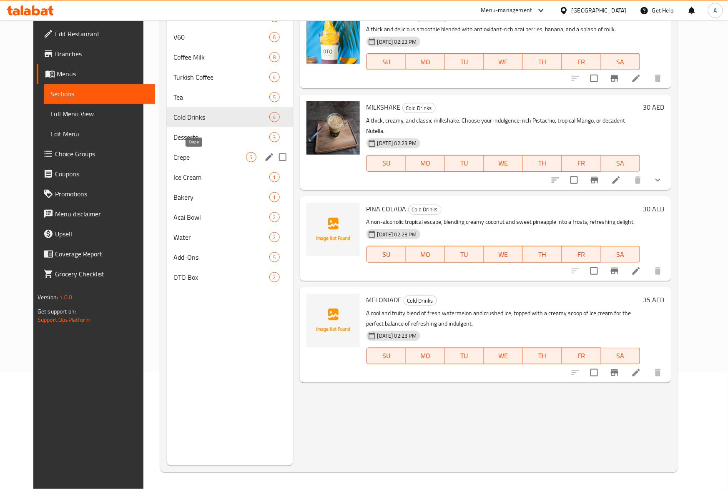
click at [174, 153] on span "Crepe" at bounding box center [209, 157] width 72 height 10
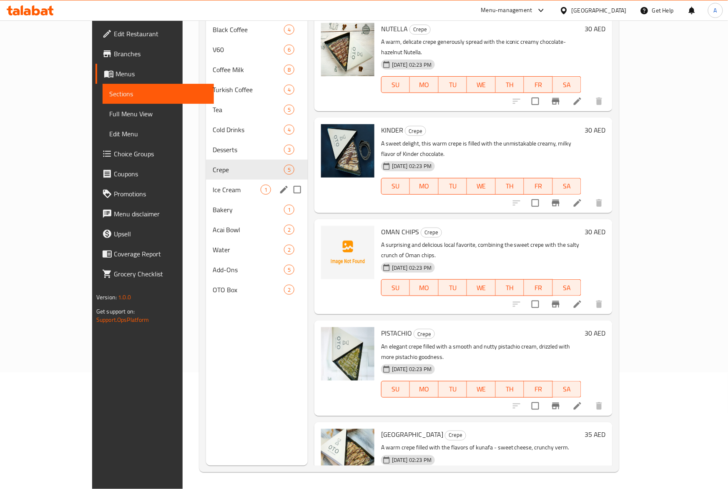
click at [213, 185] on span "Ice Cream" at bounding box center [237, 190] width 48 height 10
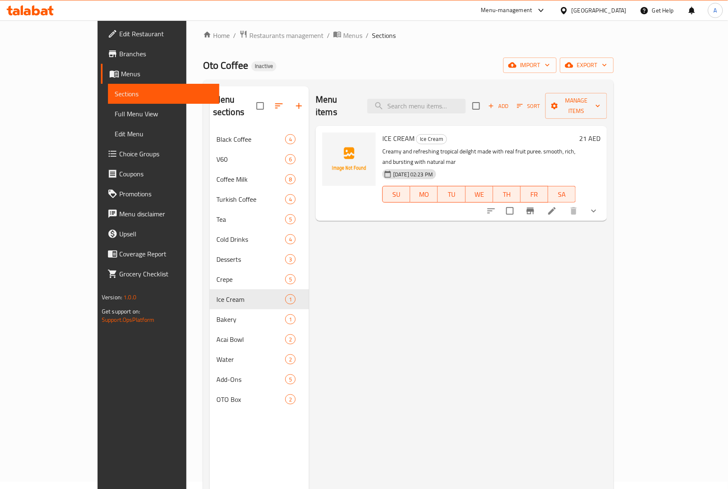
scroll to position [6, 0]
click at [382, 133] on span "ICE CREAM" at bounding box center [398, 139] width 32 height 13
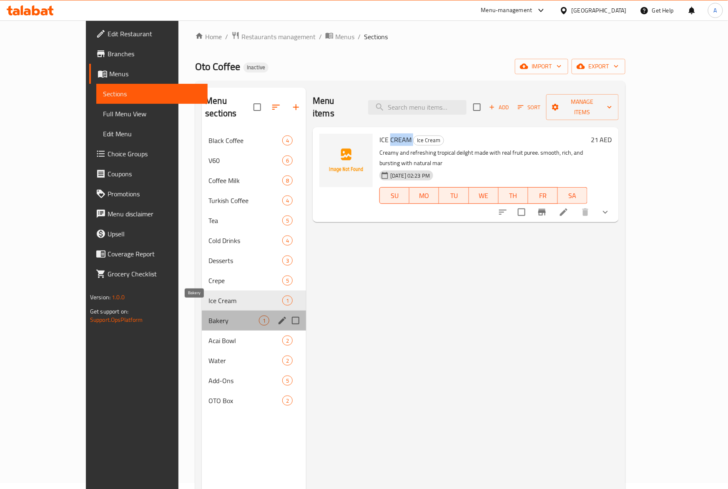
click at [208, 315] on span "Bakery" at bounding box center [233, 320] width 50 height 10
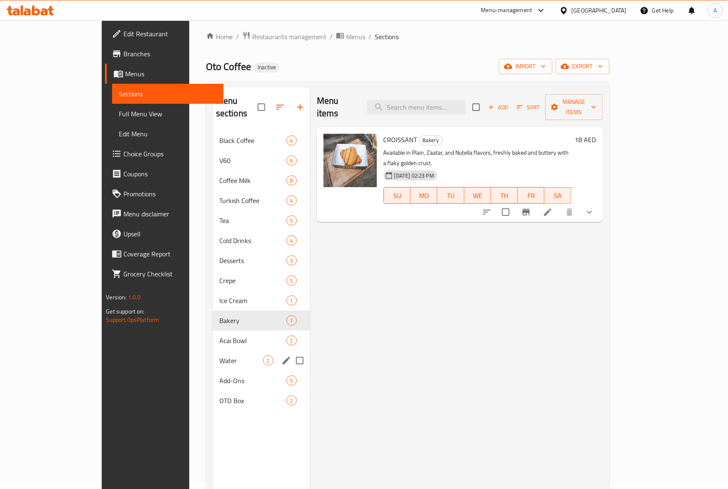
click at [213, 350] on div "Water 2" at bounding box center [262, 360] width 98 height 20
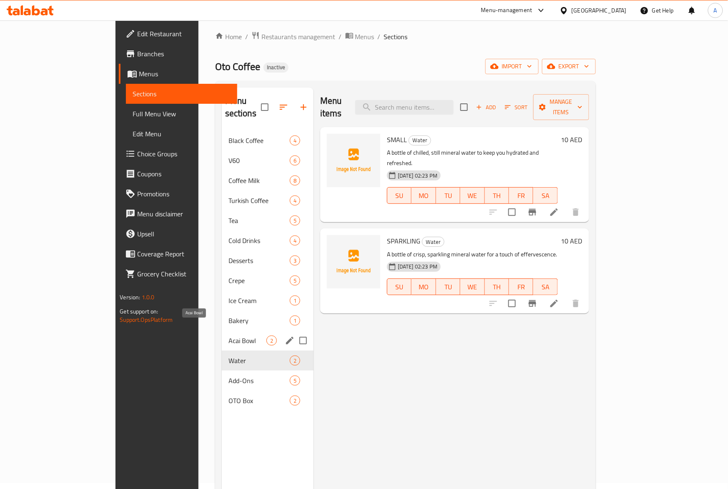
click at [228, 335] on span "Acai Bowl" at bounding box center [247, 340] width 38 height 10
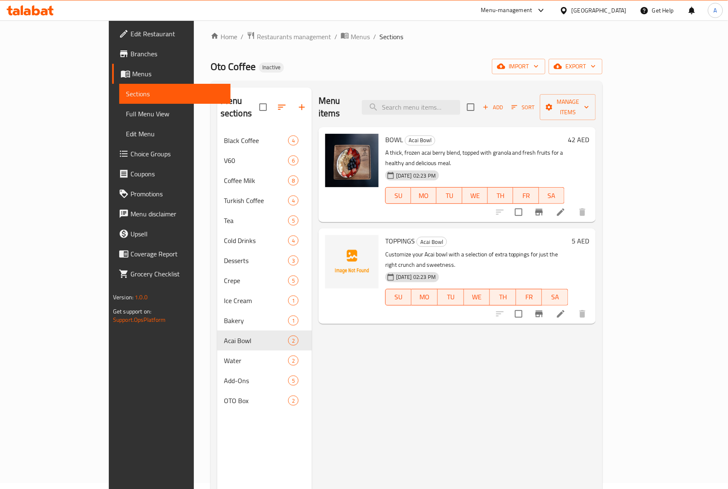
click at [382, 232] on div "TOPPINGS Acai Bowl Customize your Acai bowl with a selection of extra toppings …" at bounding box center [477, 276] width 190 height 88
click at [385, 235] on span "TOPPINGS" at bounding box center [400, 241] width 30 height 13
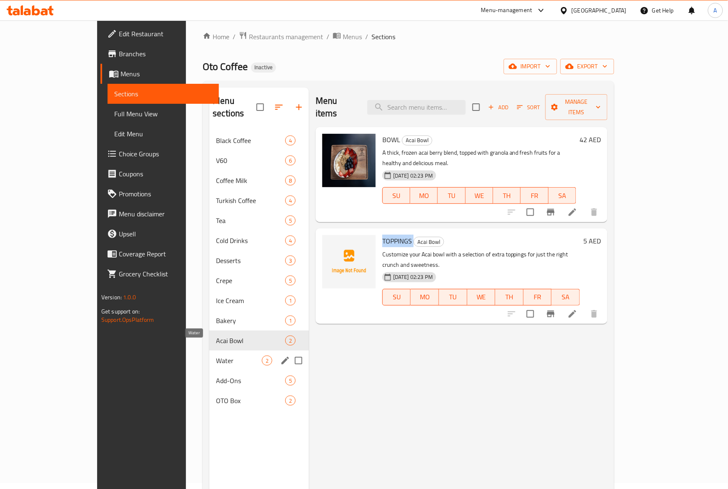
click at [216, 355] on span "Water" at bounding box center [239, 360] width 46 height 10
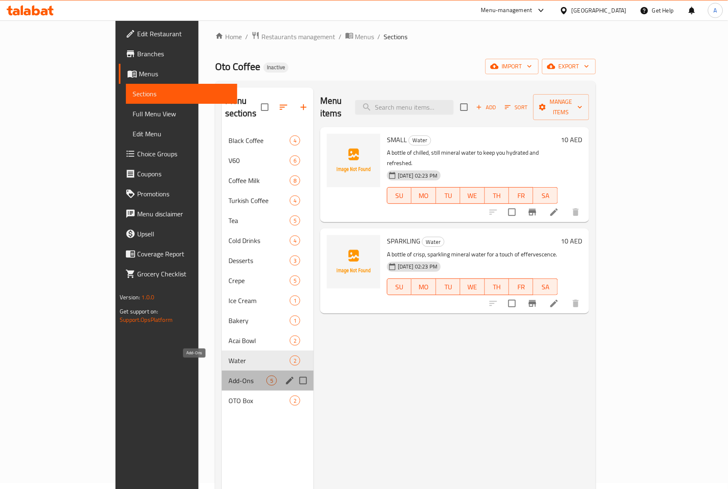
click at [228, 375] on span "Add-Ons" at bounding box center [247, 380] width 38 height 10
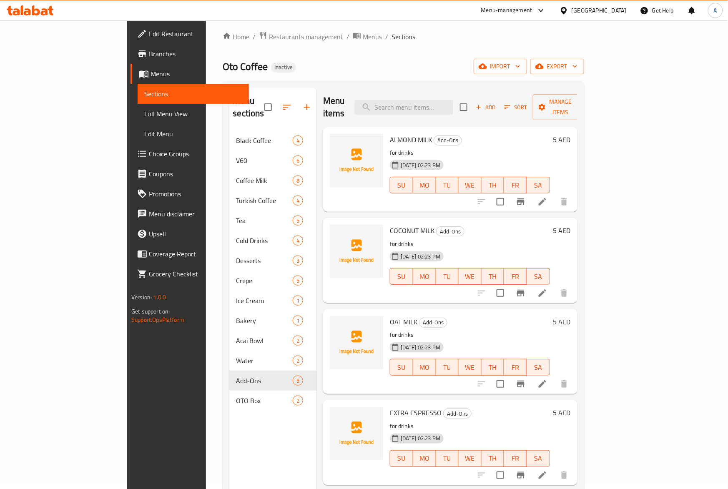
click at [390, 224] on span "COCONUT MILK" at bounding box center [412, 230] width 45 height 13
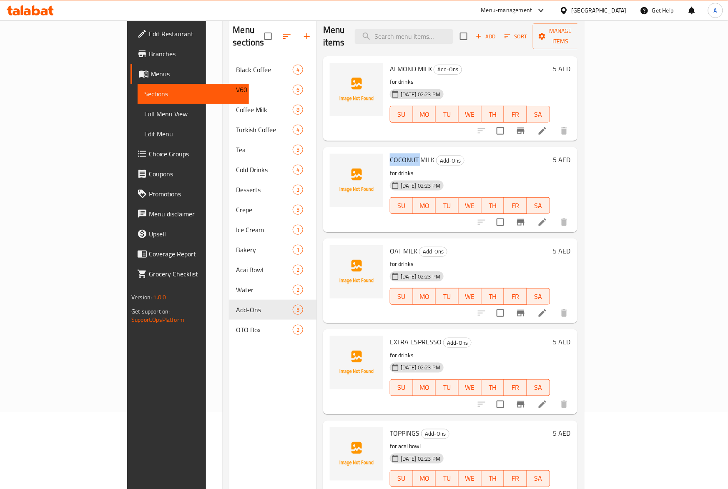
scroll to position [117, 0]
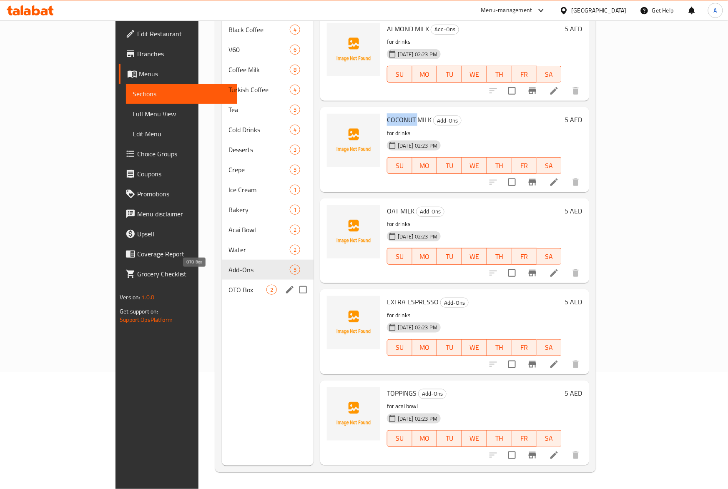
click at [222, 280] on div "OTO Box 2" at bounding box center [268, 290] width 92 height 20
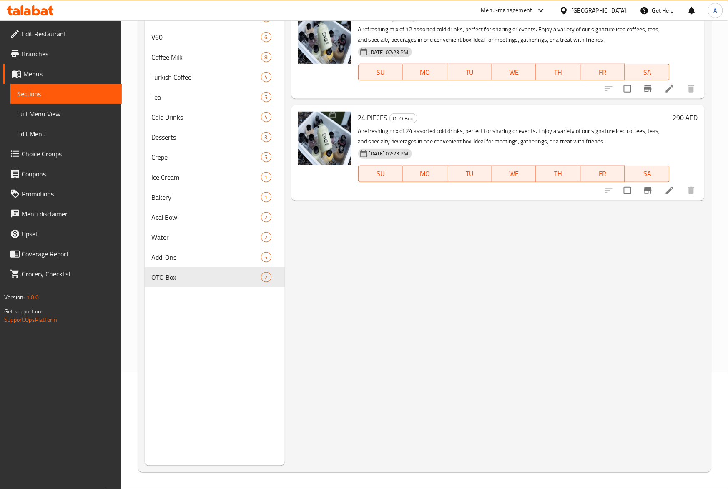
scroll to position [6, 0]
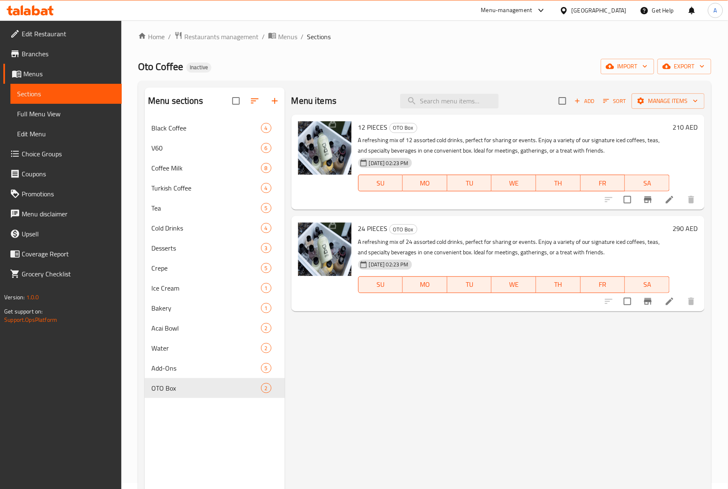
click at [378, 235] on div "24 PIECES OTO Box A refreshing mix of 24 assorted cold drinks, perfect for shar…" at bounding box center [514, 263] width 318 height 88
click at [39, 112] on span "Full Menu View" at bounding box center [66, 114] width 98 height 10
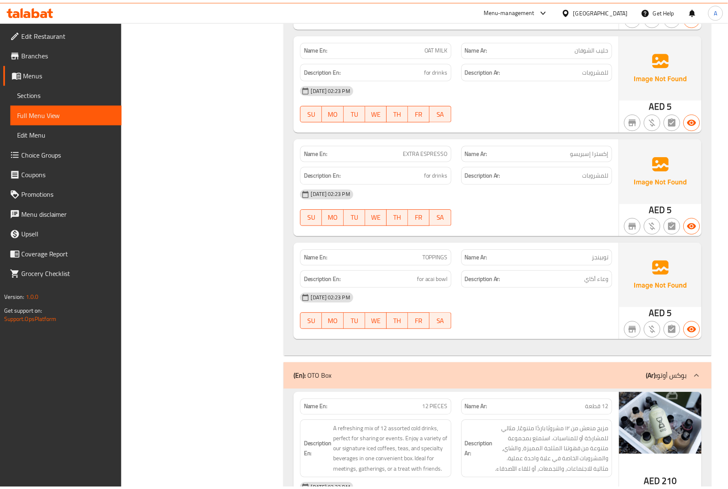
scroll to position [7126, 0]
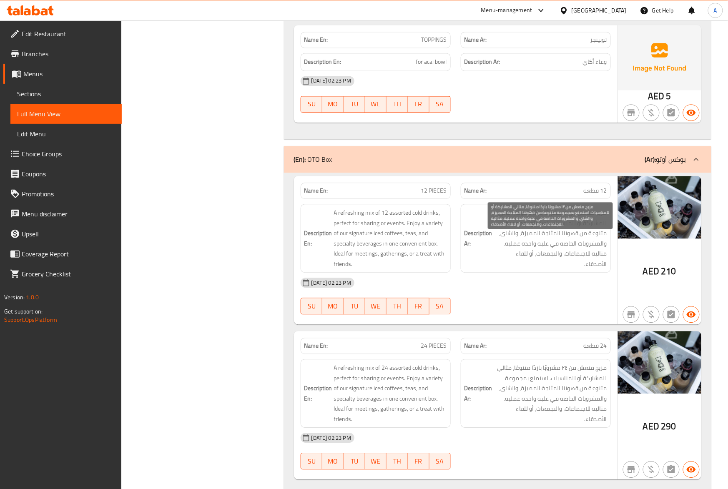
click at [522, 245] on span "مزيج منعش من ١٢ مشروبًا باردًا متنوعًا، مثالي للمشاركة أو للمناسبات. استمتع بمج…" at bounding box center [550, 238] width 113 height 61
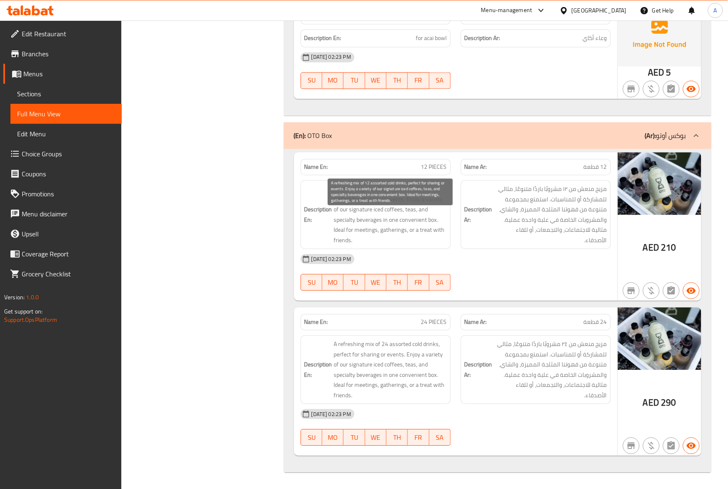
scroll to position [7177, 0]
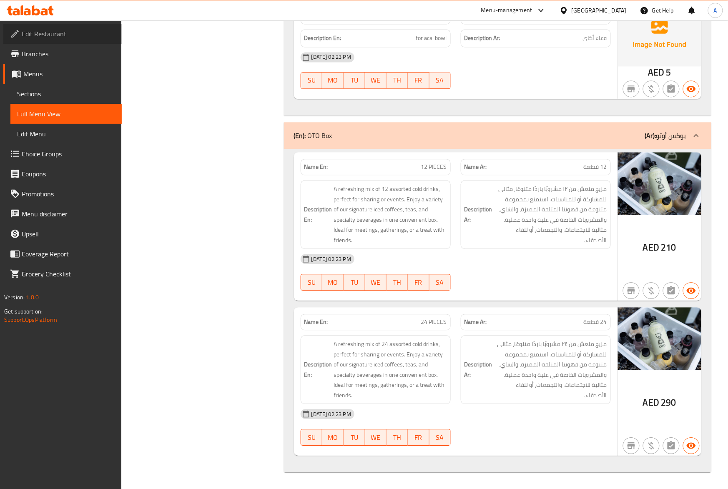
drag, startPoint x: 49, startPoint y: 35, endPoint x: 118, endPoint y: 70, distance: 77.1
click at [49, 35] on span "Edit Restaurant" at bounding box center [68, 34] width 93 height 10
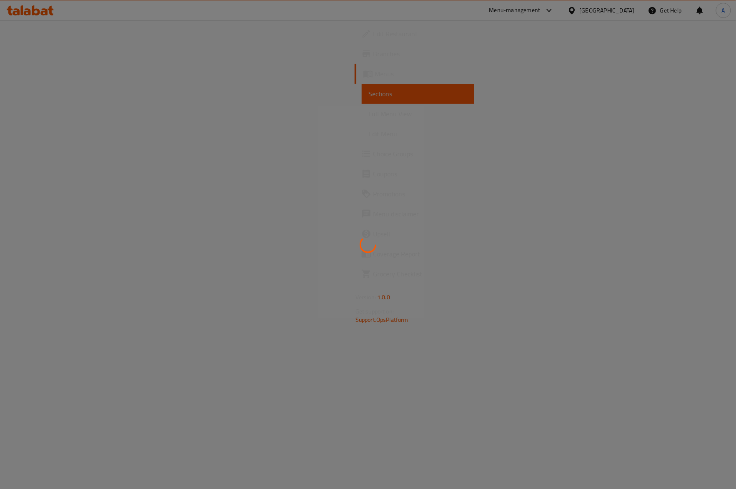
click at [377, 206] on div at bounding box center [368, 244] width 736 height 489
click at [378, 206] on div at bounding box center [368, 244] width 736 height 489
click at [381, 269] on div at bounding box center [368, 244] width 736 height 489
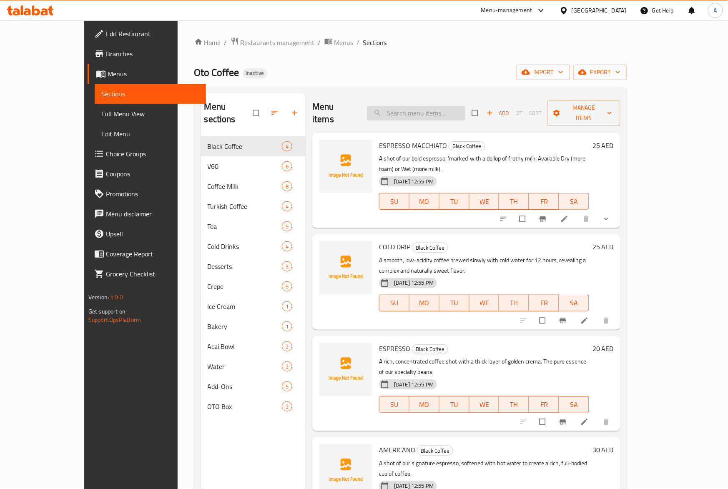
click at [443, 109] on input "search" at bounding box center [416, 113] width 98 height 15
paste input "PISTACHIO"
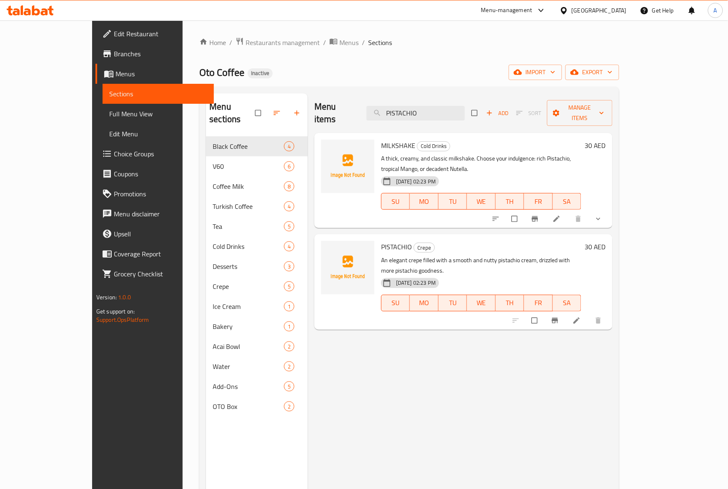
click at [468, 192] on div "15-09-2025 02:23 PM SU MO TU WE TH FR SA" at bounding box center [481, 195] width 207 height 45
click at [467, 241] on h6 "PISTACHIO Crepe" at bounding box center [481, 247] width 200 height 12
click at [420, 255] on p "An elegant crepe filled with a smooth and nutty pistachio cream, drizzled with …" at bounding box center [481, 265] width 200 height 21
click at [609, 210] on button "show more" at bounding box center [599, 219] width 20 height 18
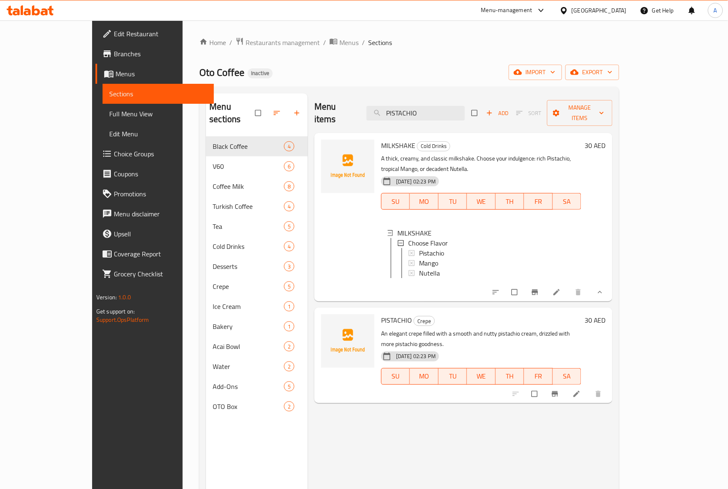
drag, startPoint x: 454, startPoint y: 107, endPoint x: 393, endPoint y: 115, distance: 61.9
click at [393, 115] on div "Menu items PISTACHIO Add Sort Manage items" at bounding box center [463, 113] width 298 height 40
paste input "24 PIECES"
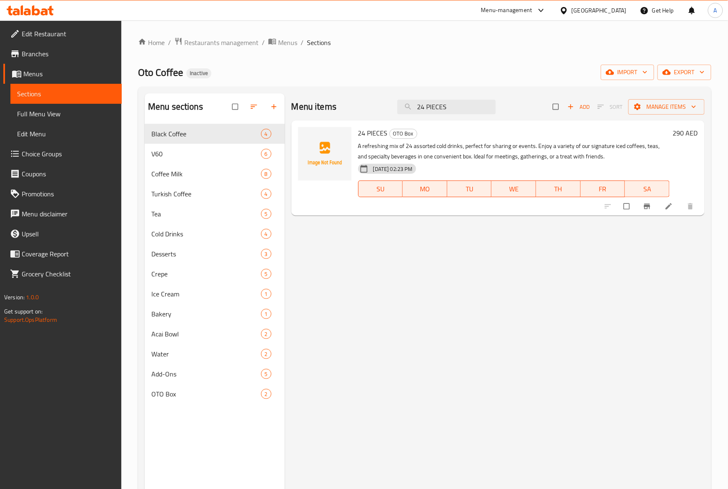
drag, startPoint x: 465, startPoint y: 107, endPoint x: 364, endPoint y: 112, distance: 101.0
click at [364, 112] on div "Menu items 24 PIECES Add Sort Manage items" at bounding box center [497, 106] width 413 height 27
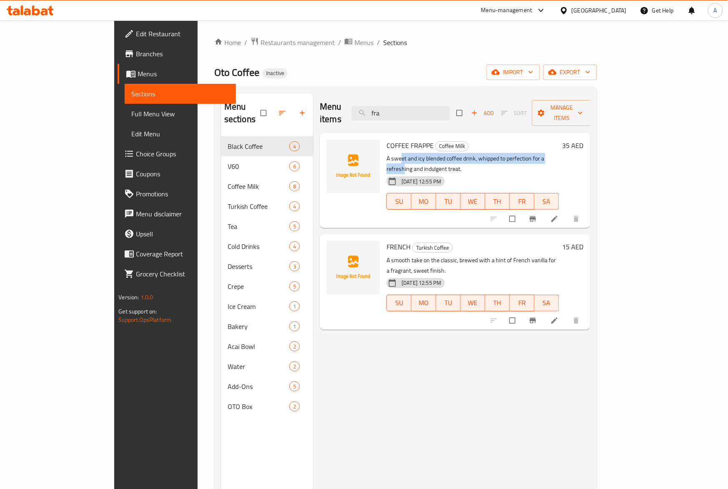
drag, startPoint x: 372, startPoint y: 144, endPoint x: 534, endPoint y: 144, distance: 161.7
click at [534, 153] on p "A sweet and icy blended coffee drink, whipped to perfection for a refreshing an…" at bounding box center [472, 163] width 172 height 21
click at [493, 173] on div "15-09-2025 12:55 PM SU MO TU WE TH FR SA" at bounding box center [472, 195] width 179 height 45
click at [440, 109] on input "fra" at bounding box center [400, 113] width 98 height 15
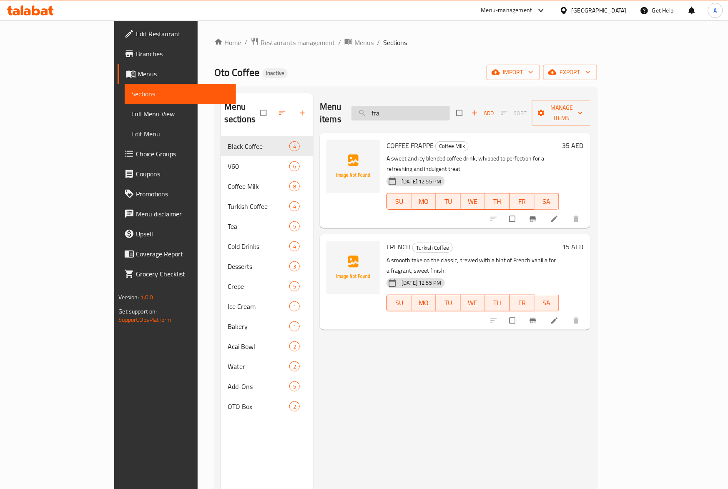
click at [440, 109] on input "fra" at bounding box center [400, 113] width 98 height 15
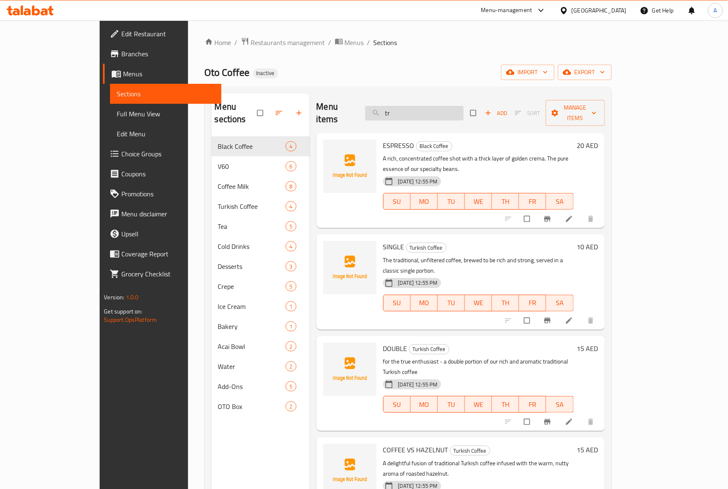
type input "t"
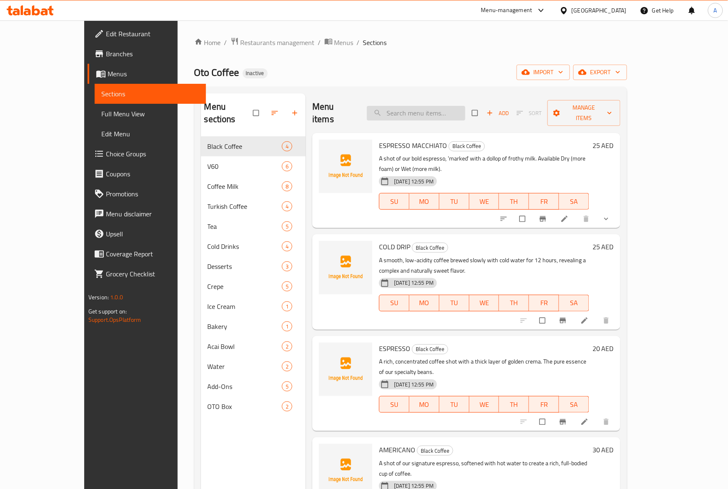
click at [439, 108] on input "search" at bounding box center [416, 113] width 98 height 15
paste input "TIRAMISU"
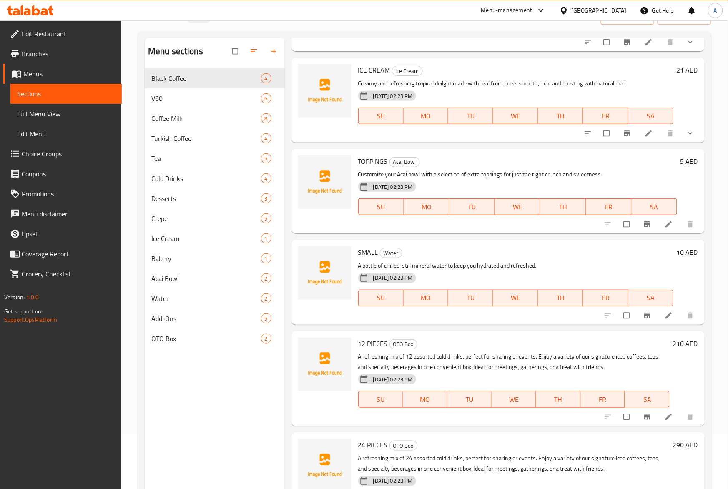
scroll to position [117, 0]
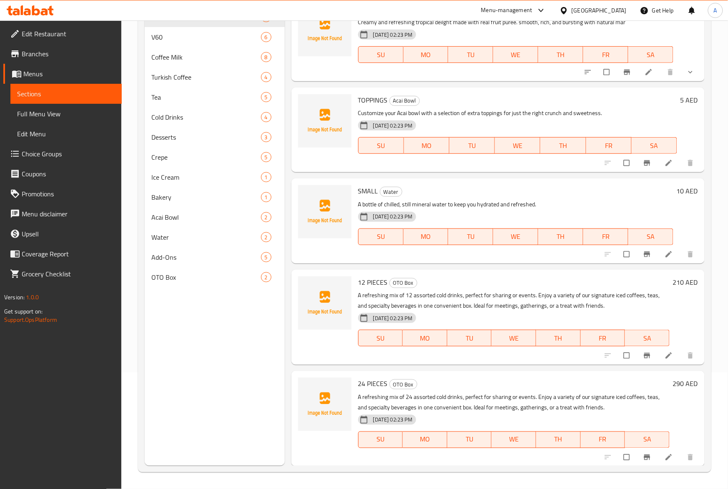
type input "T"
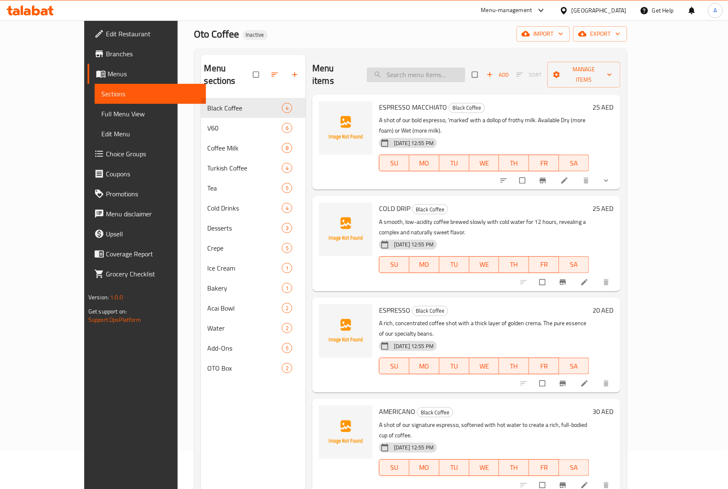
scroll to position [0, 0]
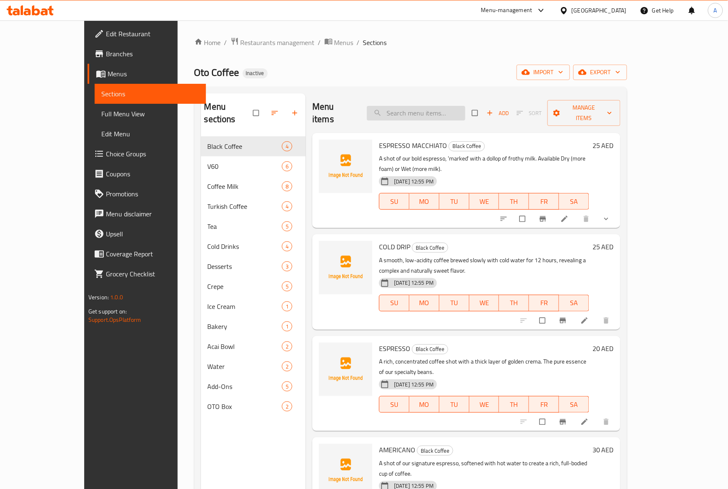
paste input "brownie"
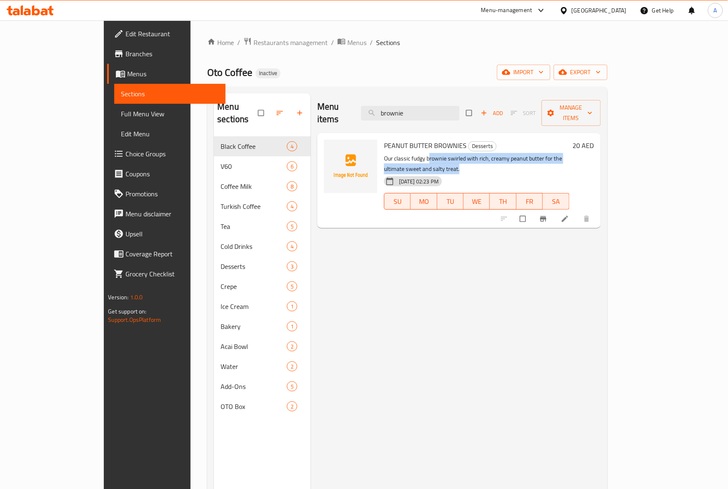
drag, startPoint x: 402, startPoint y: 148, endPoint x: 650, endPoint y: 148, distance: 248.3
click at [569, 153] on p "Our classic fudgy brownie swirled with rich, creamy peanut butter for the ultim…" at bounding box center [476, 163] width 185 height 21
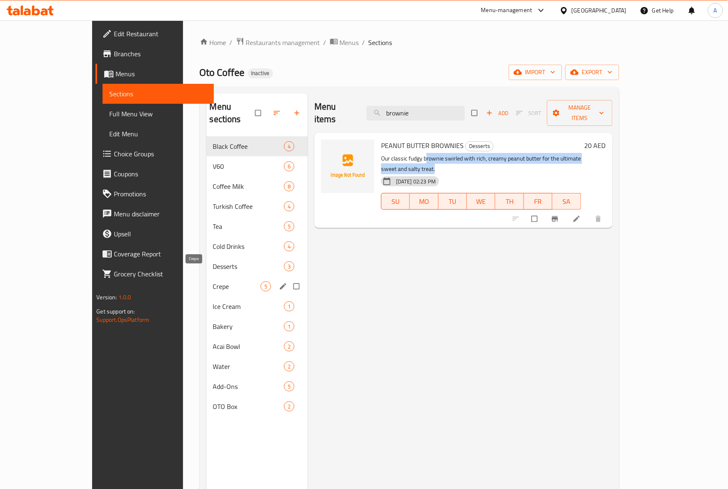
click at [213, 281] on span "Crepe" at bounding box center [237, 286] width 48 height 10
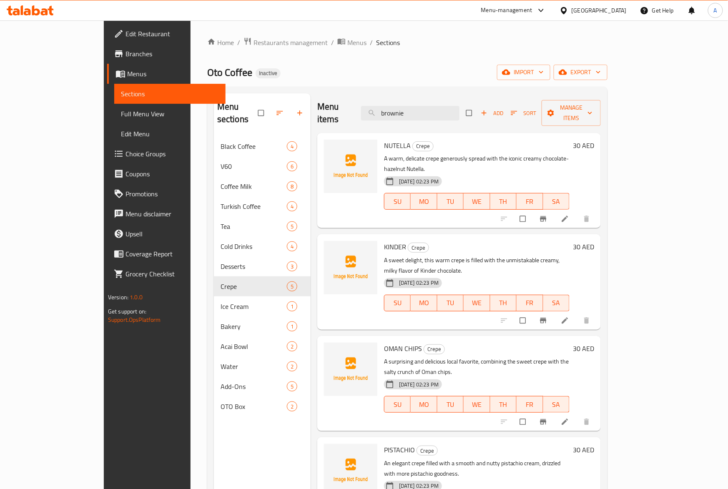
click at [384, 139] on span "NUTELLA" at bounding box center [397, 145] width 27 height 13
copy h6 "NUTELLA"
click at [459, 109] on input "brownie" at bounding box center [410, 113] width 98 height 15
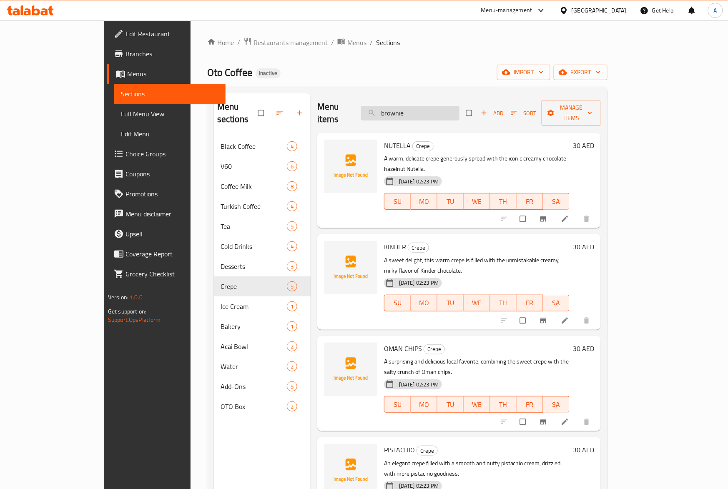
click at [459, 109] on input "brownie" at bounding box center [410, 113] width 98 height 15
paste input "cook"
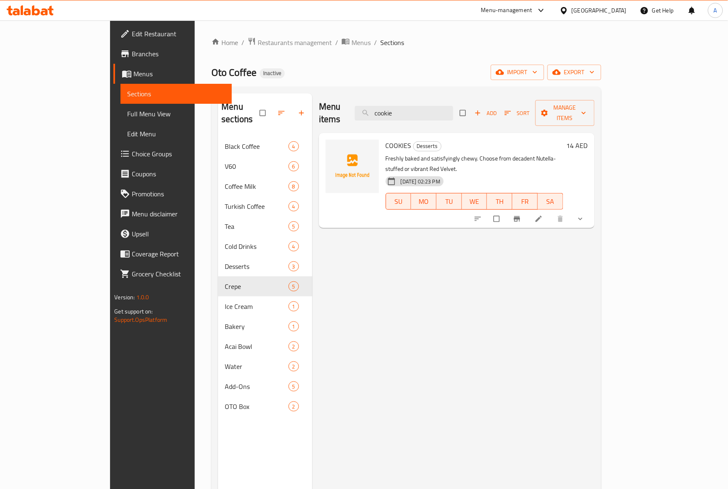
click at [462, 153] on p "Freshly baked and satisfyingly chewy. Choose from decadent Nutella-stuffed or v…" at bounding box center [474, 163] width 178 height 21
click at [462, 173] on div "15-09-2025 02:23 PM SU MO TU WE TH FR SA" at bounding box center [474, 195] width 184 height 45
click at [455, 173] on div "15-09-2025 02:23 PM SU MO TU WE TH FR SA" at bounding box center [474, 195] width 184 height 45
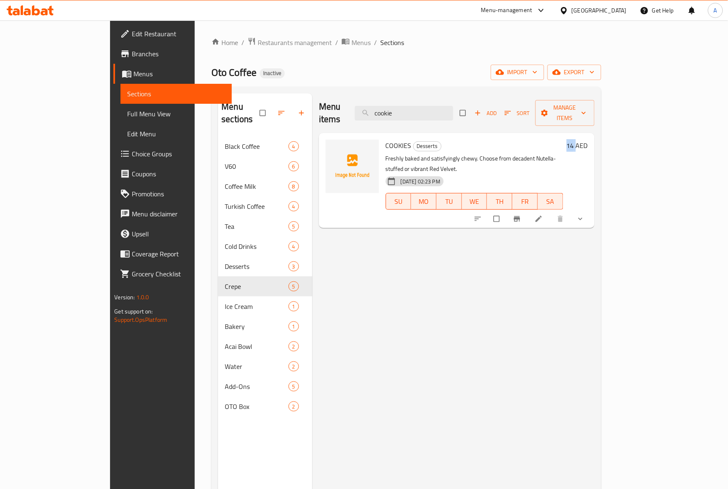
click at [455, 173] on div "15-09-2025 02:23 PM SU MO TU WE TH FR SA" at bounding box center [474, 195] width 184 height 45
click at [463, 153] on p "Freshly baked and satisfyingly chewy. Choose from decadent Nutella-stuffed or v…" at bounding box center [474, 163] width 178 height 21
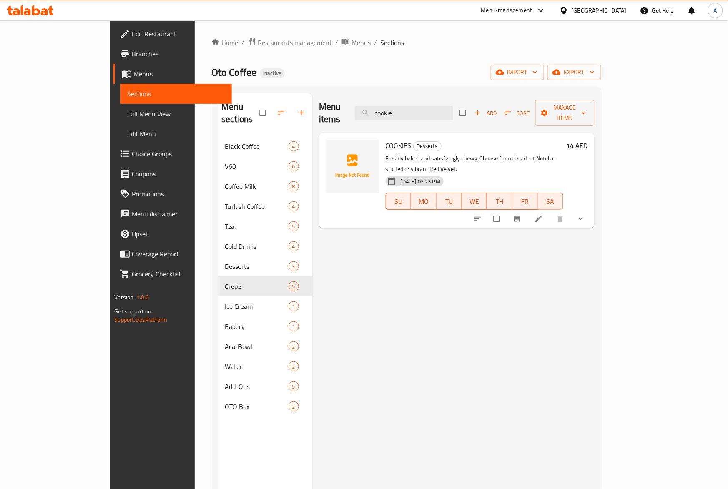
click at [470, 173] on div "15-09-2025 02:23 PM SU MO TU WE TH FR SA" at bounding box center [474, 195] width 184 height 45
click at [470, 153] on p "Freshly baked and satisfyingly chewy. Choose from decadent Nutella-stuffed or v…" at bounding box center [474, 163] width 178 height 21
click at [594, 278] on div "Menu items cookie Add Sort Manage items COOKIES Desserts Freshly baked and sati…" at bounding box center [453, 337] width 282 height 489
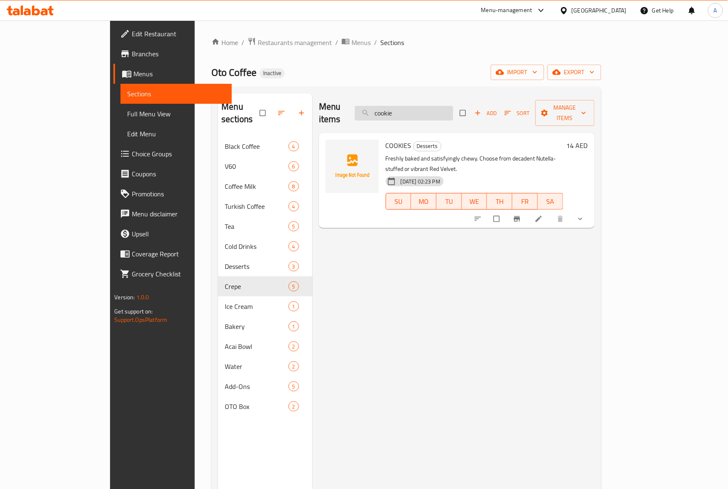
click at [453, 106] on input "cookie" at bounding box center [404, 113] width 98 height 15
paste input "Matcha"
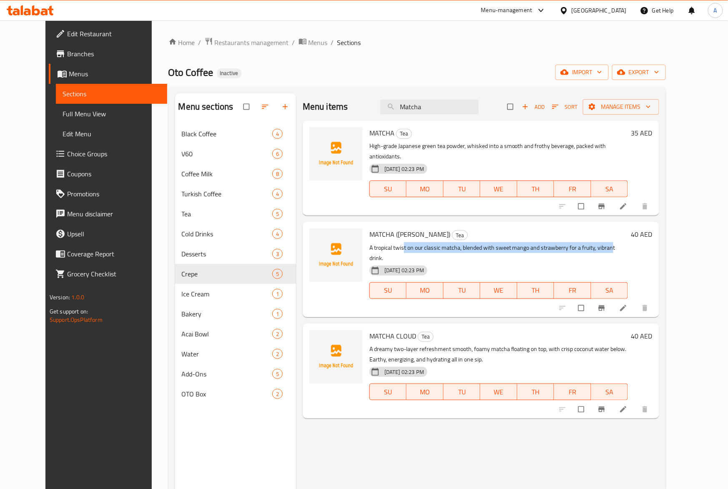
drag, startPoint x: 392, startPoint y: 233, endPoint x: 600, endPoint y: 233, distance: 208.3
click at [600, 243] on p "A tropical twist on our classic matcha, blended with sweet mango and strawberry…" at bounding box center [498, 253] width 258 height 21
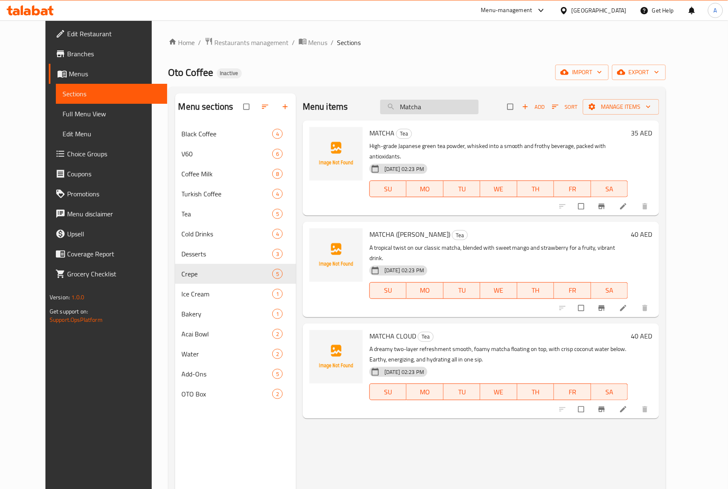
click at [434, 100] on input "Matcha" at bounding box center [429, 107] width 98 height 15
paste input "ACAI"
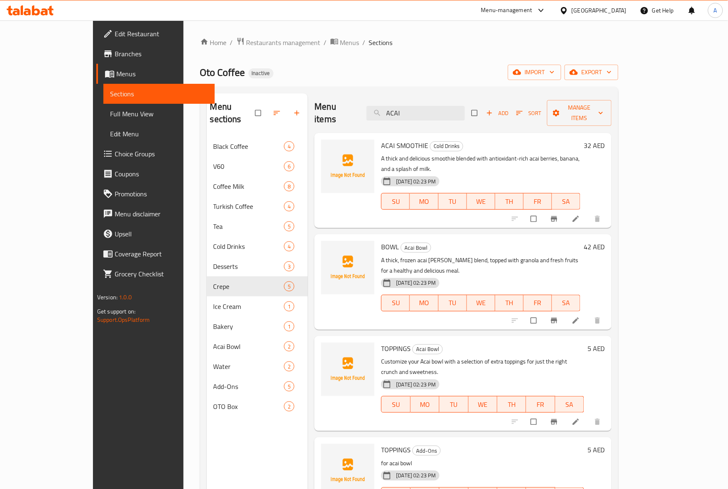
click at [381, 240] on span "BOWL" at bounding box center [390, 246] width 18 height 13
copy h6 "BOWL"
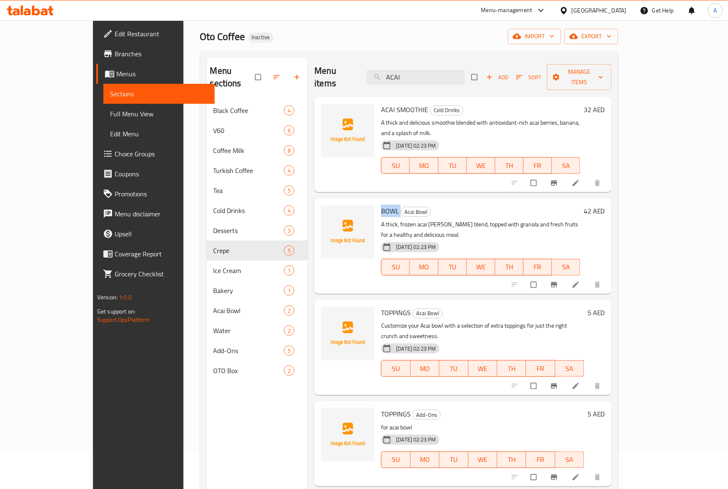
scroll to position [55, 0]
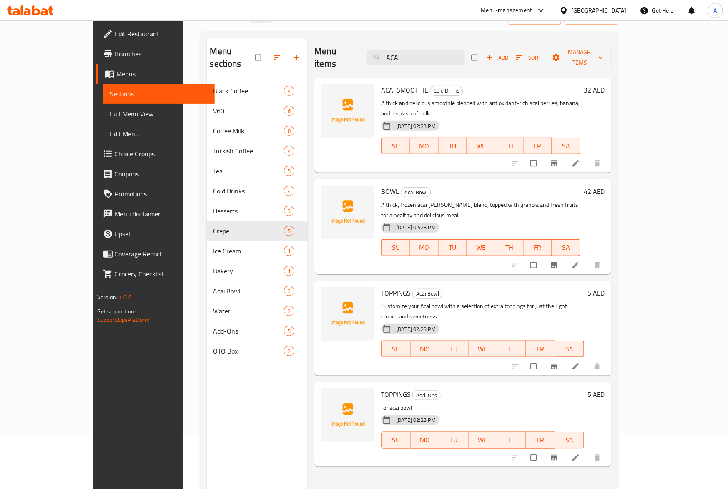
click at [381, 84] on span "ACAI SMOOTHIE" at bounding box center [404, 90] width 47 height 13
copy h6 "ACAI SMOOTHIE"
drag, startPoint x: 450, startPoint y: 56, endPoint x: 327, endPoint y: 65, distance: 123.7
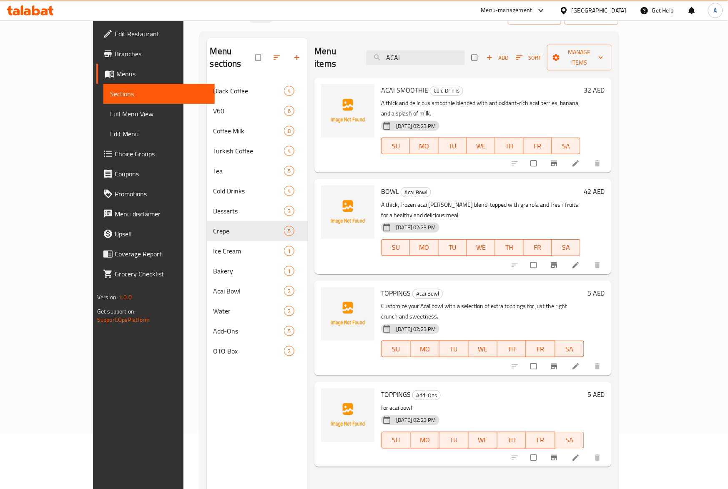
click at [327, 65] on div "Menu items ACAI Add Sort Manage items ACAI SMOOTHIE Cold Drinks A thick and del…" at bounding box center [460, 282] width 304 height 489
paste input "summer"
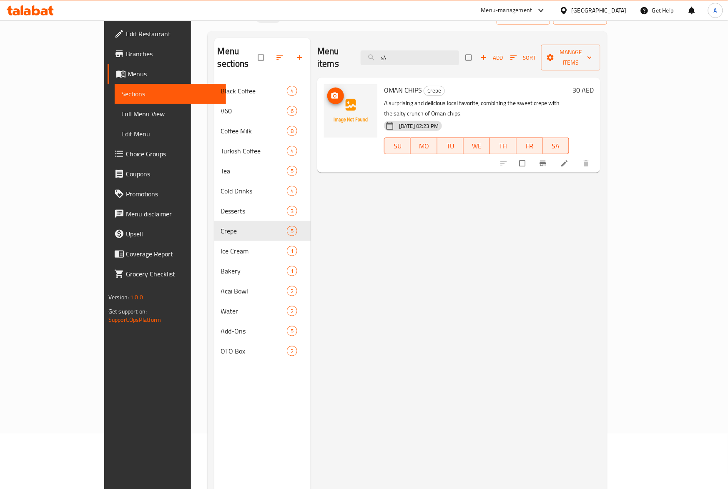
type input "s"
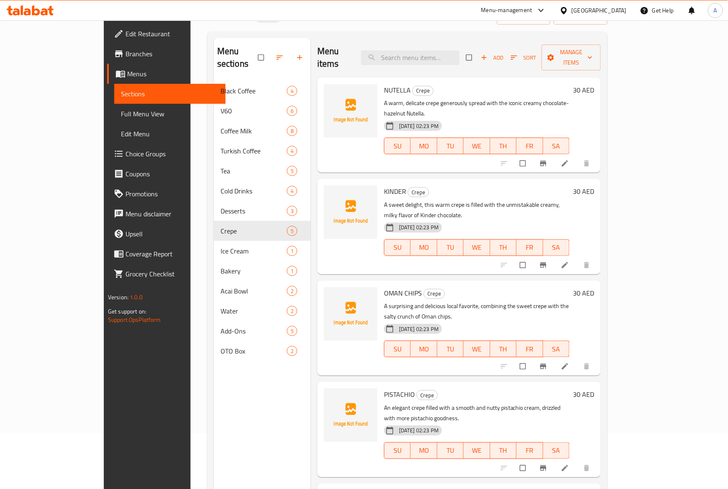
click at [214, 363] on div "Menu sections Black Coffee 4 V60 6 Coffee Milk 8 Turkish Coffee 4 Tea 5 Cold Dr…" at bounding box center [262, 282] width 97 height 489
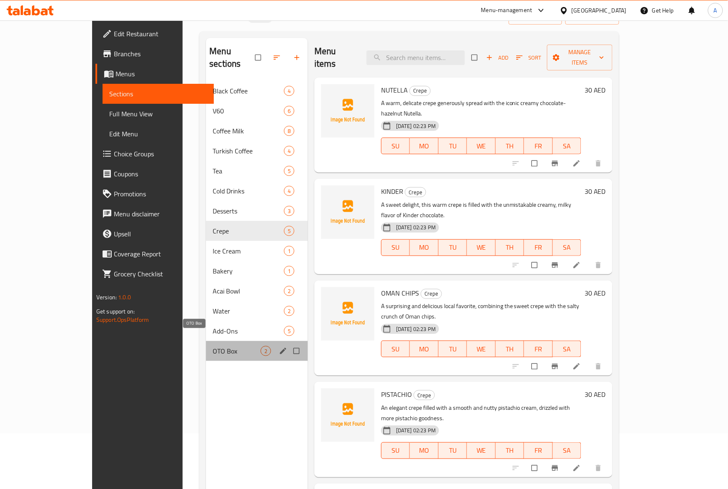
click at [213, 346] on span "OTO Box" at bounding box center [237, 351] width 48 height 10
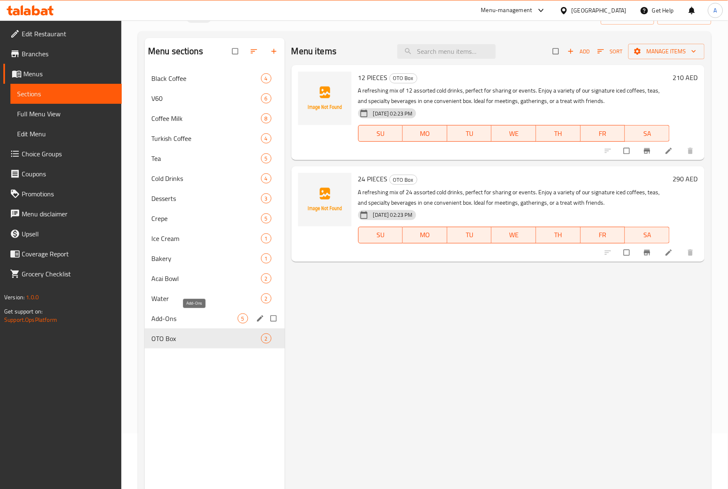
click at [177, 318] on span "Add-Ons" at bounding box center [194, 318] width 86 height 10
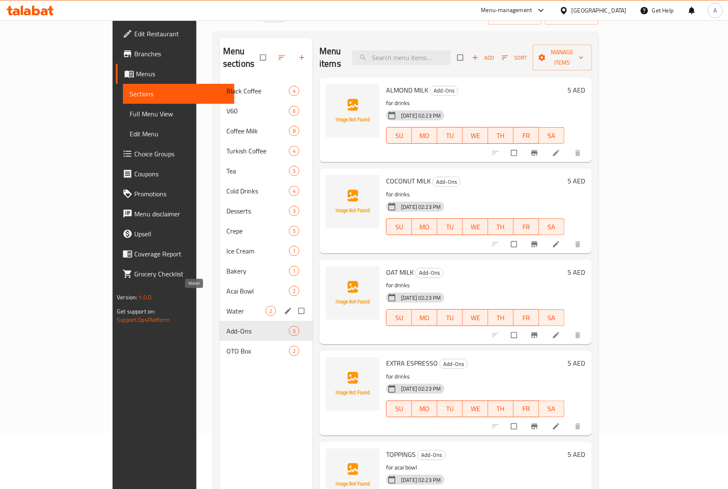
click at [226, 306] on span "Water" at bounding box center [245, 311] width 39 height 10
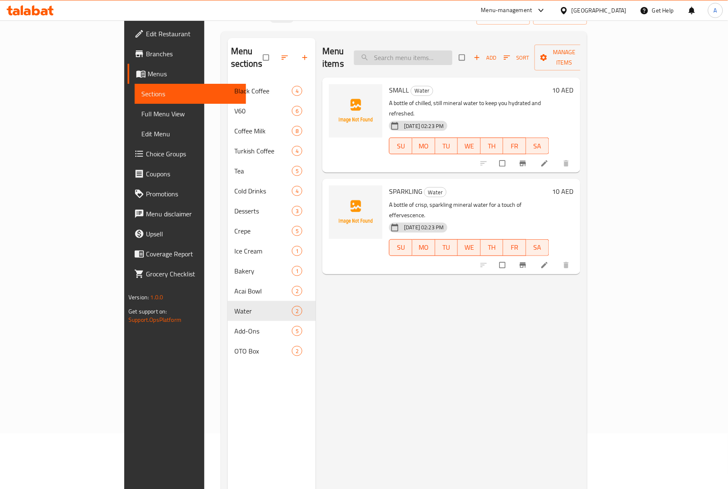
click at [425, 58] on input "search" at bounding box center [403, 57] width 98 height 15
paste input "Matcha"
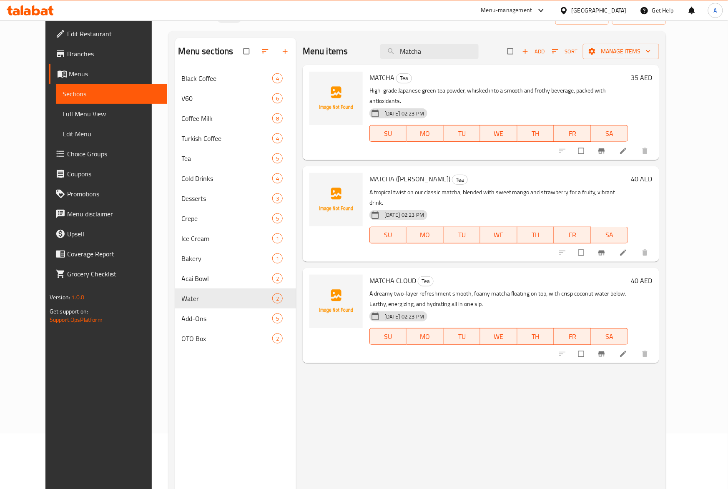
type input "Matcha"
drag, startPoint x: 383, startPoint y: 90, endPoint x: 613, endPoint y: 92, distance: 230.0
click at [613, 92] on p "High-grade Japanese green tea powder, whisked into a smooth and frothy beverage…" at bounding box center [498, 95] width 258 height 21
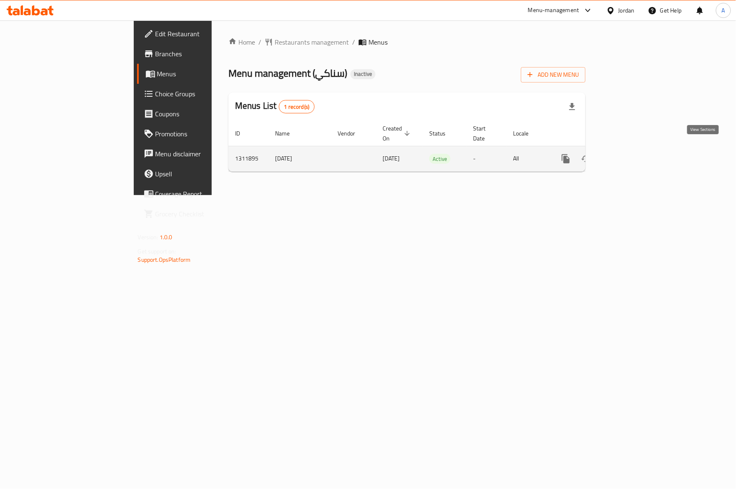
click at [631, 154] on icon "enhanced table" at bounding box center [626, 159] width 10 height 10
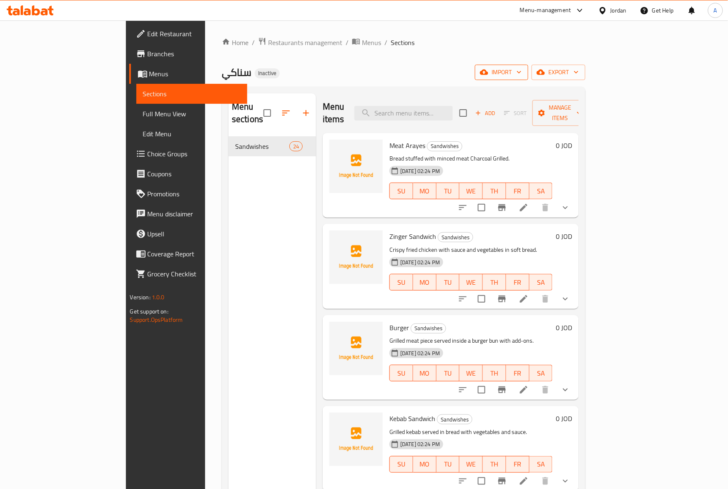
click at [521, 75] on span "import" at bounding box center [501, 72] width 40 height 10
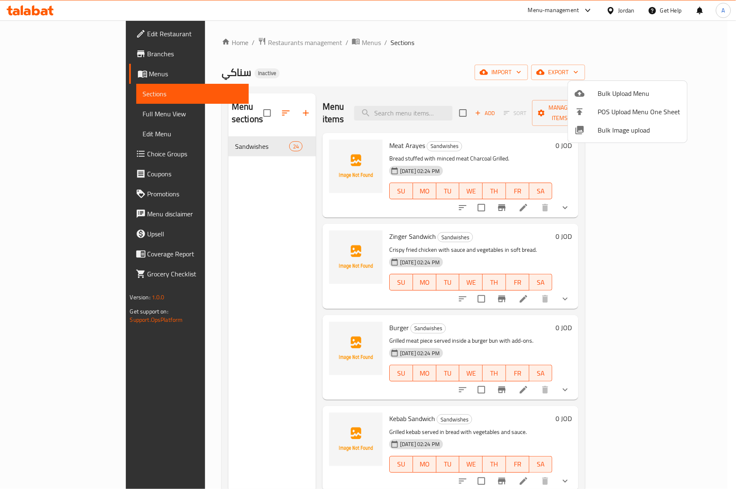
click at [629, 129] on span "Bulk Image upload" at bounding box center [639, 130] width 83 height 10
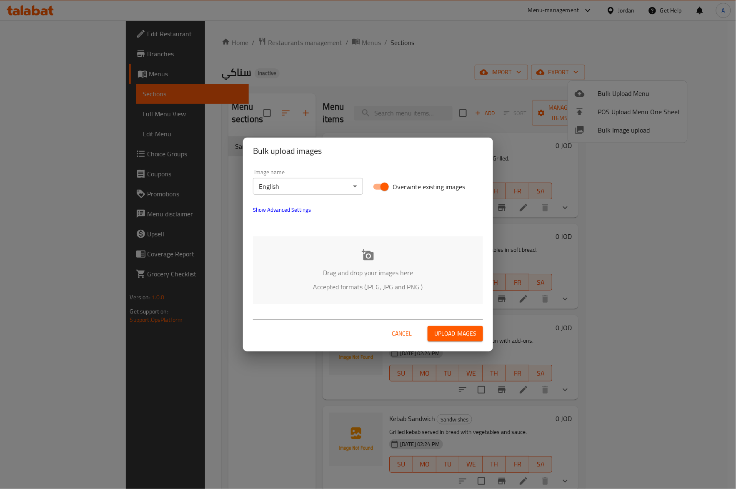
click at [378, 258] on div "Drag and drop your images here Accepted formats (JPEG, JPG and PNG )" at bounding box center [368, 270] width 230 height 68
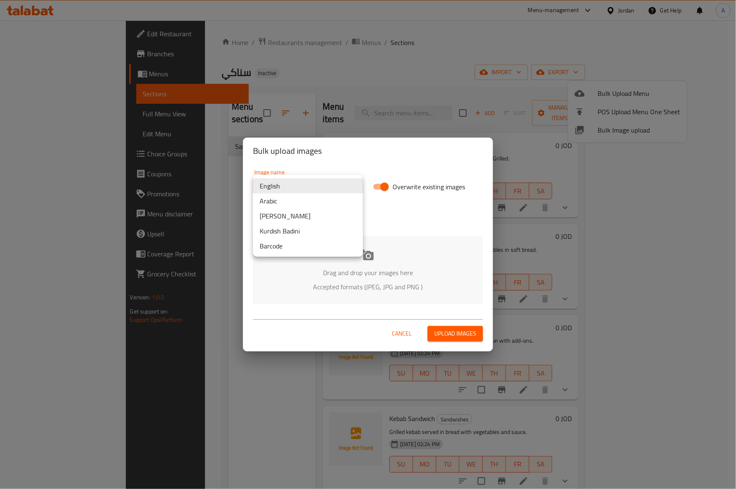
click at [283, 180] on body "​ Menu-management Jordan Get Help A Edit Restaurant Branches Menus Sections Ful…" at bounding box center [368, 254] width 736 height 468
click at [280, 198] on li "Arabic" at bounding box center [308, 200] width 110 height 15
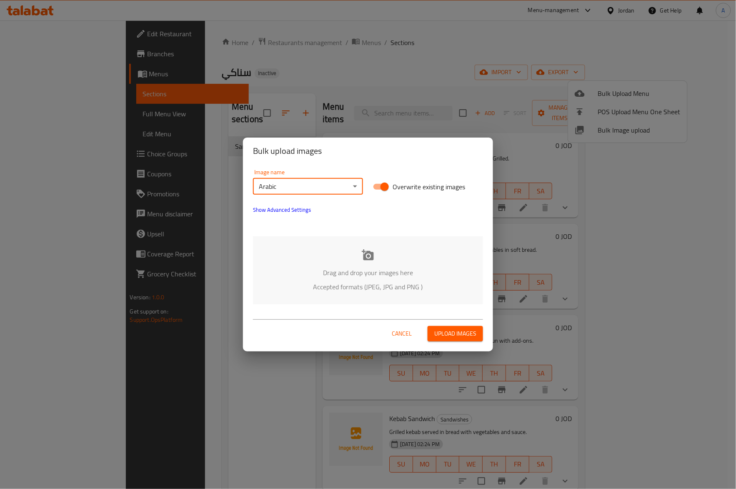
click at [341, 262] on div "Drag and drop your images here Accepted formats (JPEG, JPG and PNG )" at bounding box center [368, 270] width 230 height 68
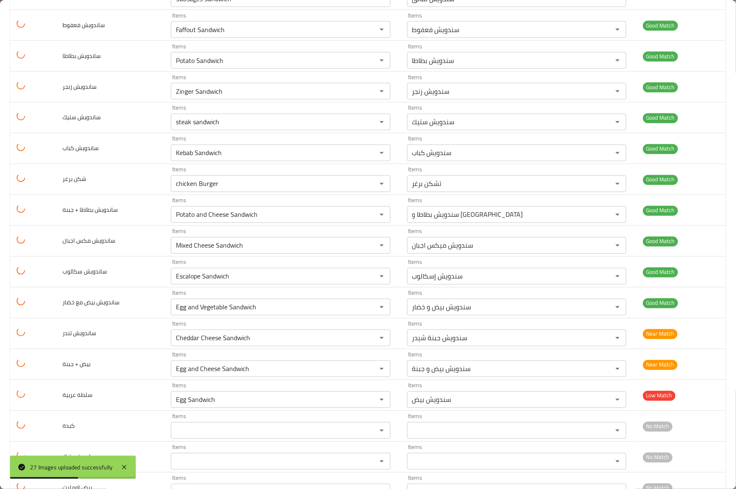
scroll to position [492, 0]
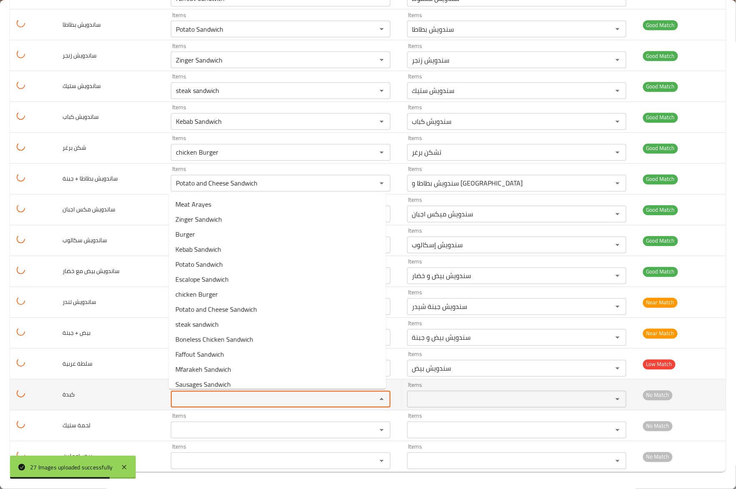
click at [211, 404] on input "Items" at bounding box center [268, 399] width 190 height 12
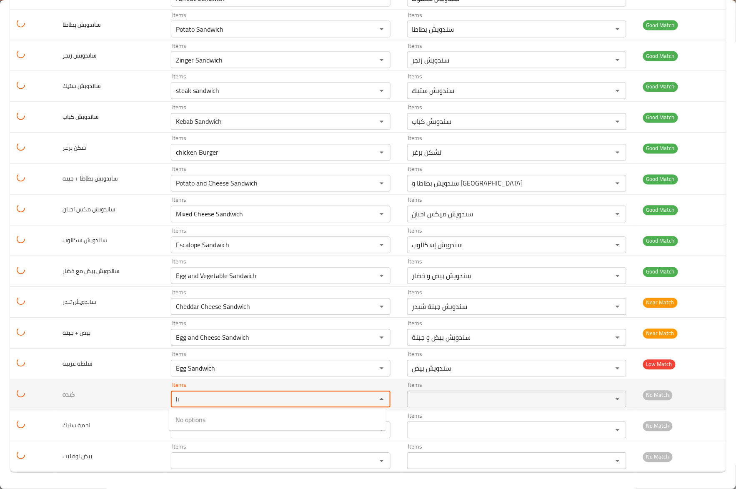
type input "l"
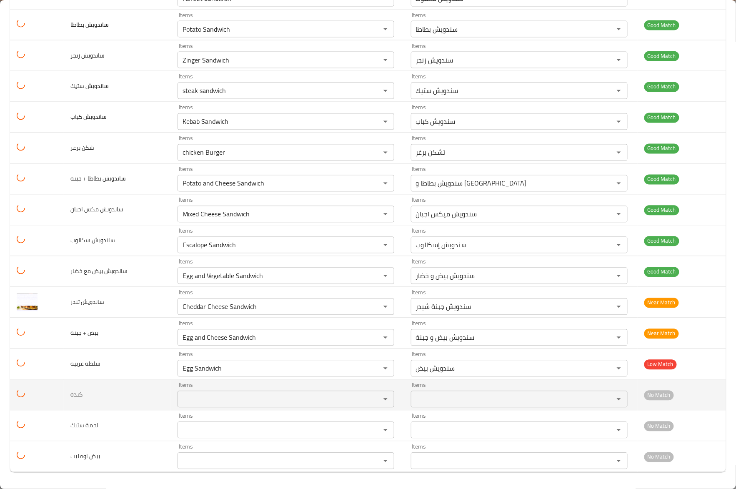
click at [161, 392] on td "كبدة" at bounding box center [117, 395] width 107 height 31
click at [143, 394] on td "كبدة" at bounding box center [117, 395] width 107 height 31
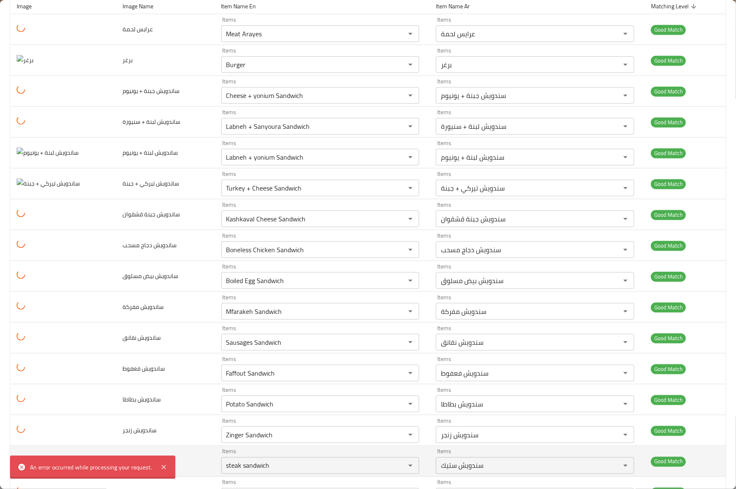
scroll to position [0, 0]
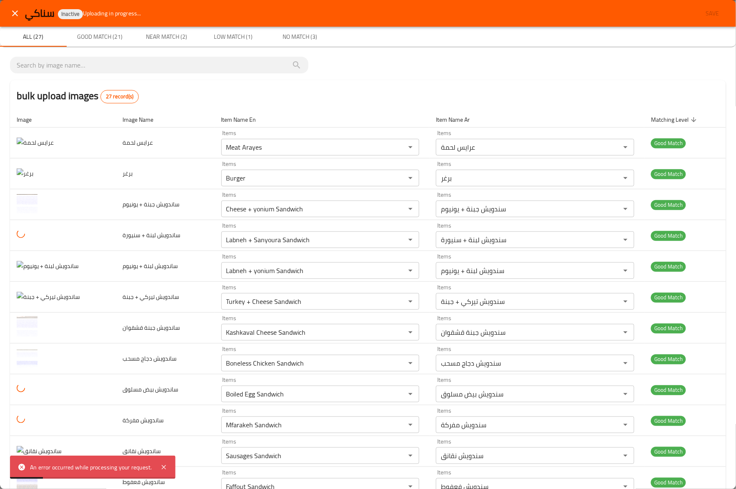
click at [10, 17] on icon "close" at bounding box center [15, 13] width 10 height 10
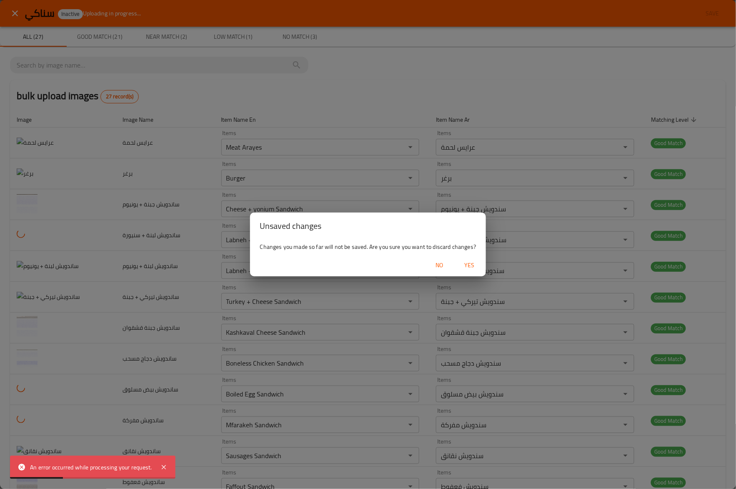
click at [467, 265] on span "Yes" at bounding box center [469, 265] width 20 height 10
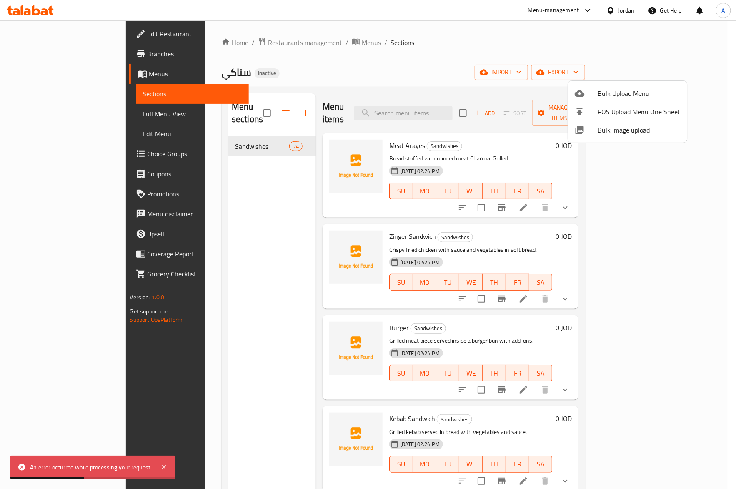
click at [596, 128] on div at bounding box center [586, 130] width 23 height 10
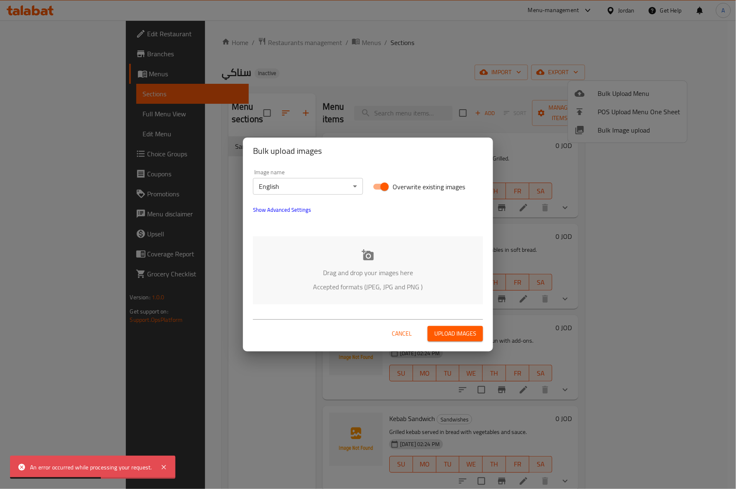
click at [170, 463] on div "An error occurred while processing your request." at bounding box center [92, 466] width 165 height 23
click at [164, 467] on icon at bounding box center [164, 467] width 10 height 10
click at [322, 179] on body "An error occurred while processing your request. ​ Menu-management Jordan Get H…" at bounding box center [368, 254] width 736 height 468
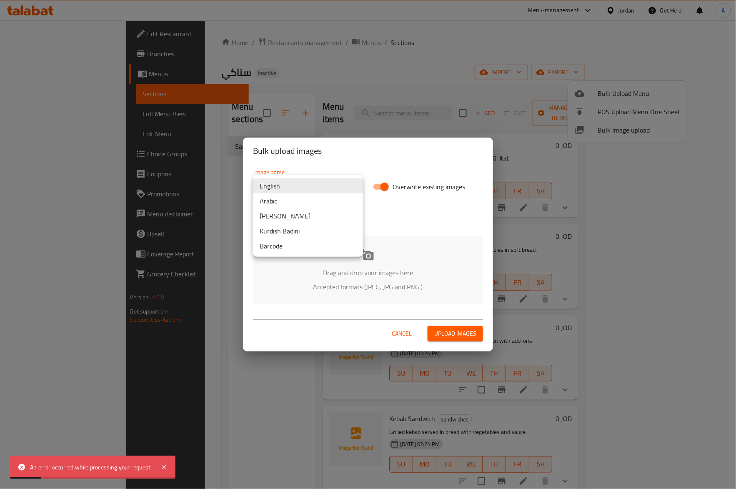
click at [299, 201] on li "Arabic" at bounding box center [308, 200] width 110 height 15
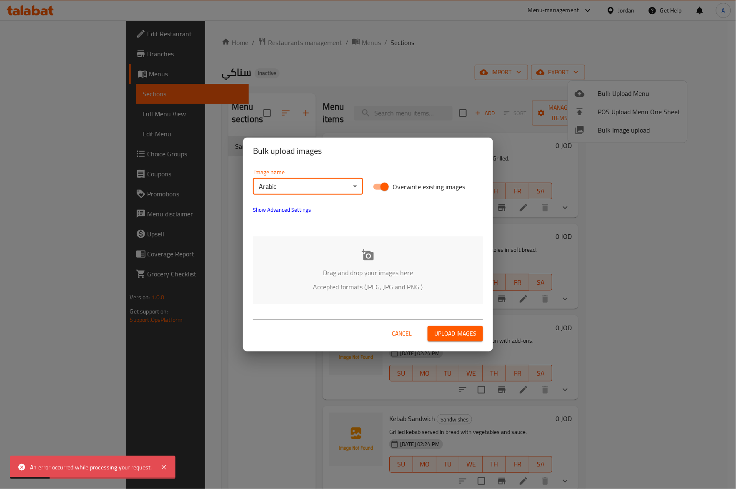
click at [374, 271] on p "Drag and drop your images here" at bounding box center [367, 273] width 205 height 10
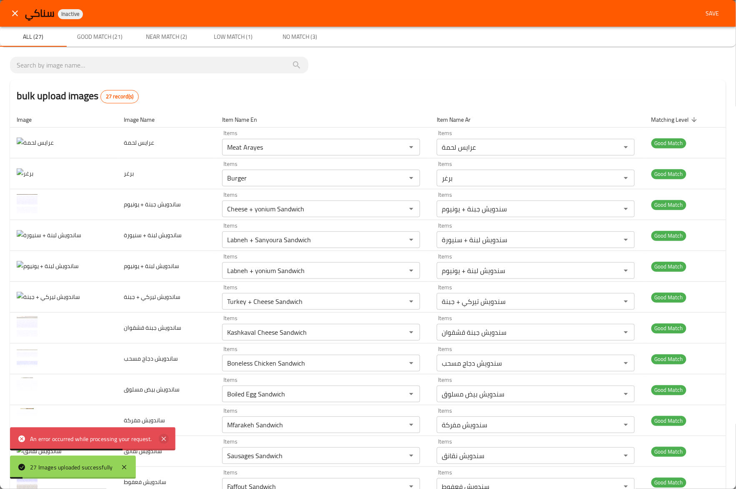
click at [163, 440] on icon at bounding box center [164, 439] width 10 height 10
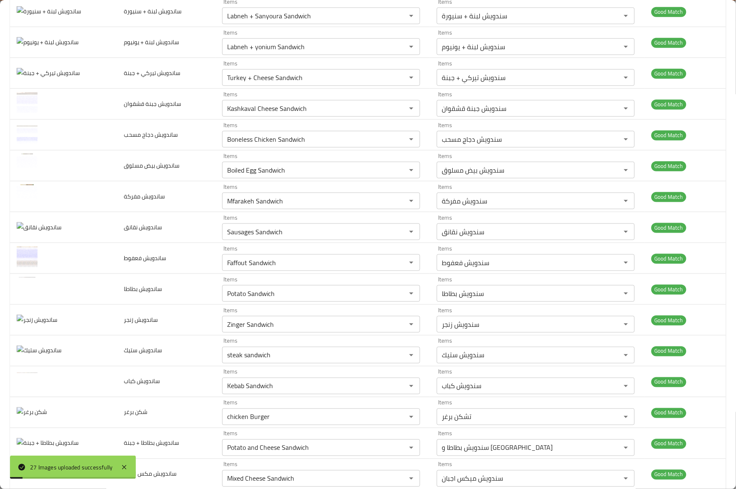
scroll to position [55, 0]
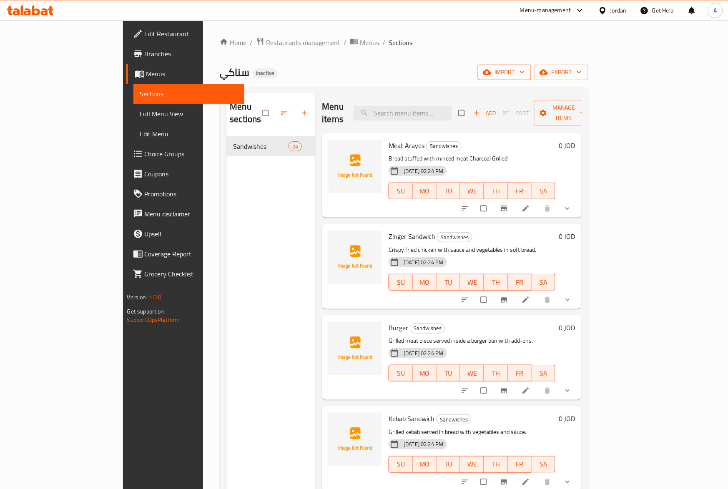
click at [524, 76] on span "import" at bounding box center [504, 72] width 40 height 10
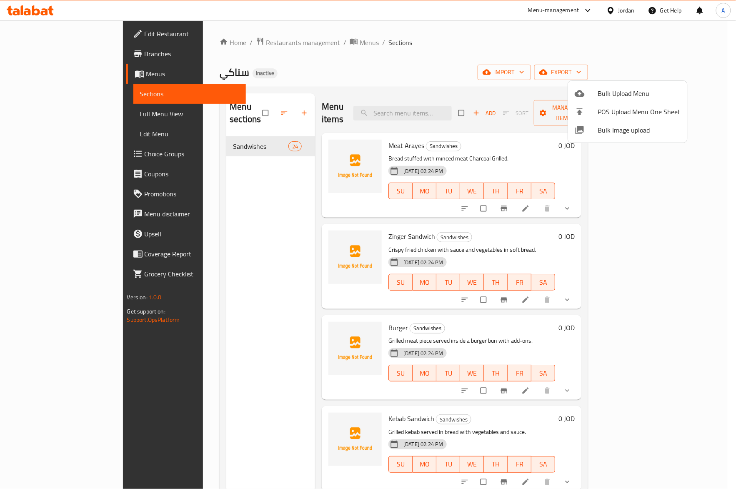
click at [605, 132] on span "Bulk Image upload" at bounding box center [639, 130] width 83 height 10
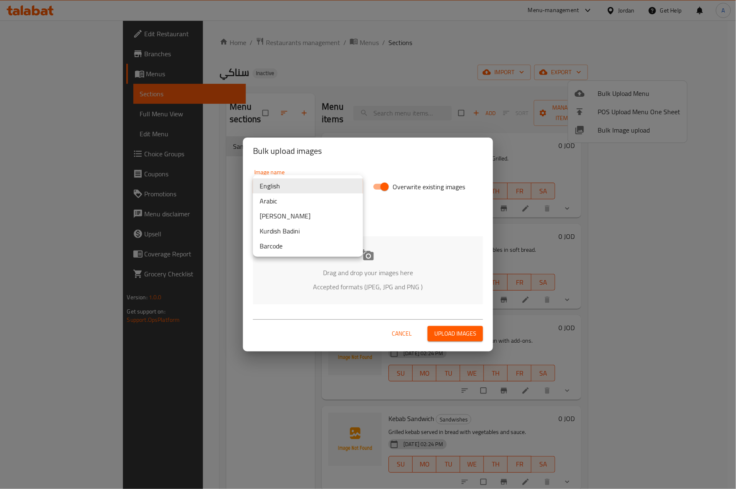
click at [298, 180] on body "​ Menu-management Jordan Get Help A Edit Restaurant Branches Menus Sections Ful…" at bounding box center [368, 254] width 736 height 468
click at [295, 199] on li "Arabic" at bounding box center [308, 200] width 110 height 15
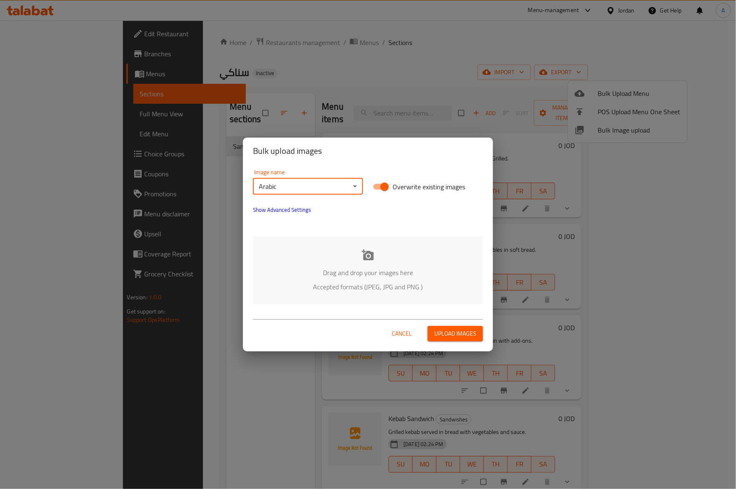
click at [364, 268] on p "Drag and drop your images here" at bounding box center [367, 273] width 205 height 10
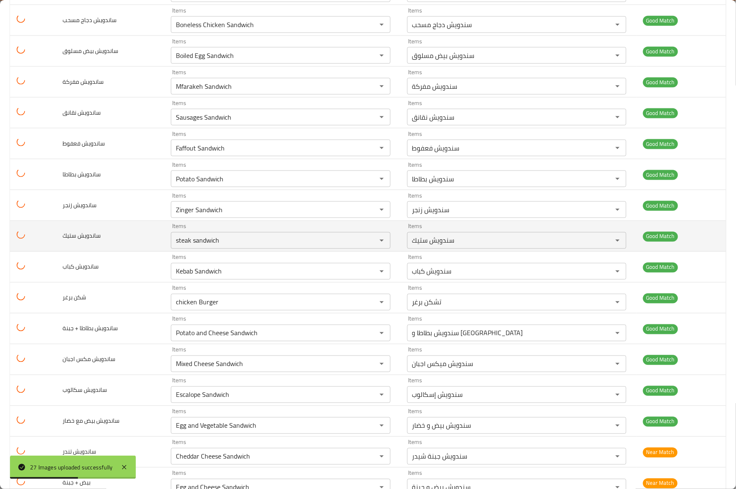
scroll to position [492, 0]
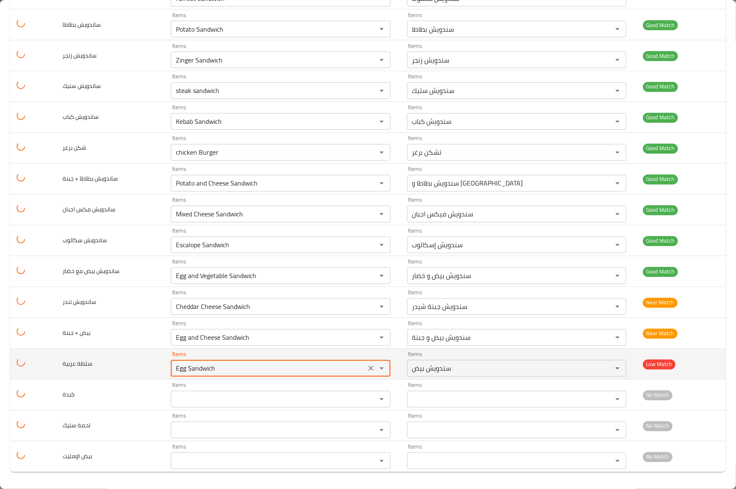
drag, startPoint x: 331, startPoint y: 373, endPoint x: 142, endPoint y: 376, distance: 188.8
click at [142, 376] on tr "سلطة عربية Items Egg Sandwich Items Items سندويش بيض Items Low Match" at bounding box center [368, 364] width 716 height 31
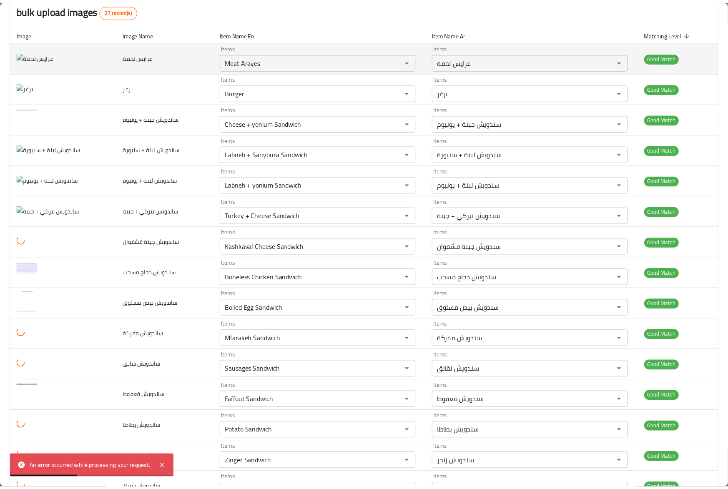
scroll to position [0, 0]
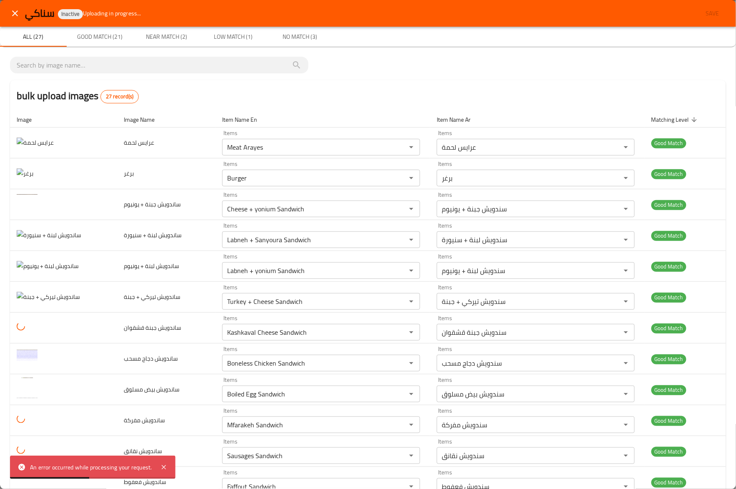
type عربية "Egg Sandwich"
drag, startPoint x: 258, startPoint y: 87, endPoint x: 257, endPoint y: 83, distance: 4.4
click at [259, 87] on div "bulk upload images 27 record(s)" at bounding box center [368, 96] width 716 height 32
click at [7, 12] on button "close" at bounding box center [15, 13] width 20 height 20
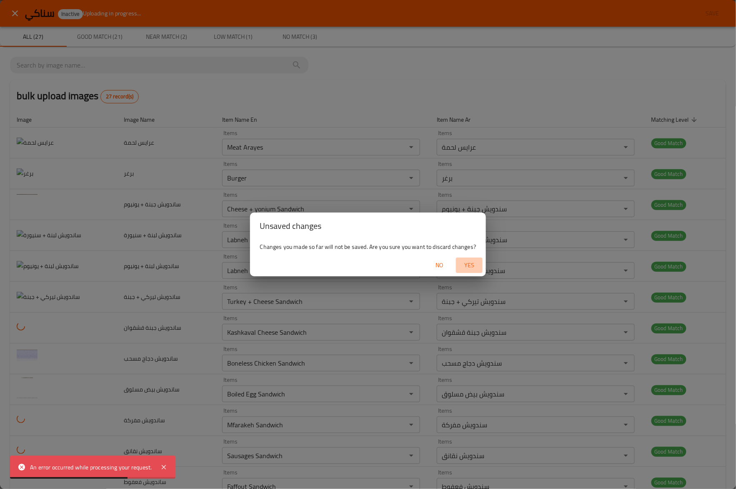
click at [474, 265] on span "Yes" at bounding box center [469, 265] width 20 height 10
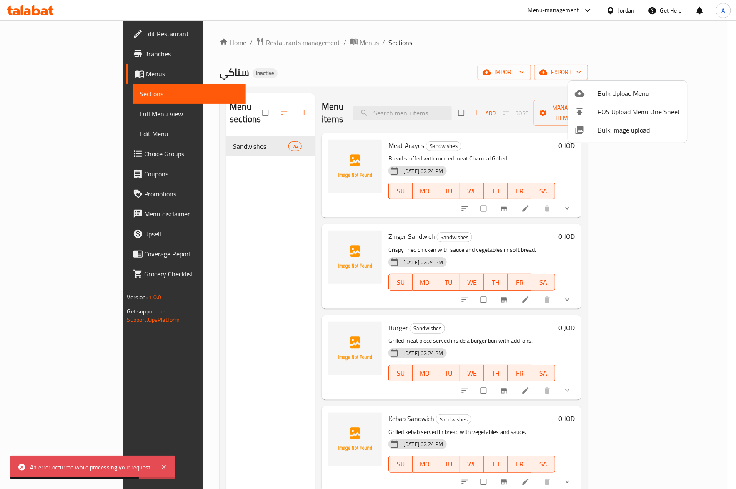
click at [424, 203] on div at bounding box center [368, 244] width 736 height 489
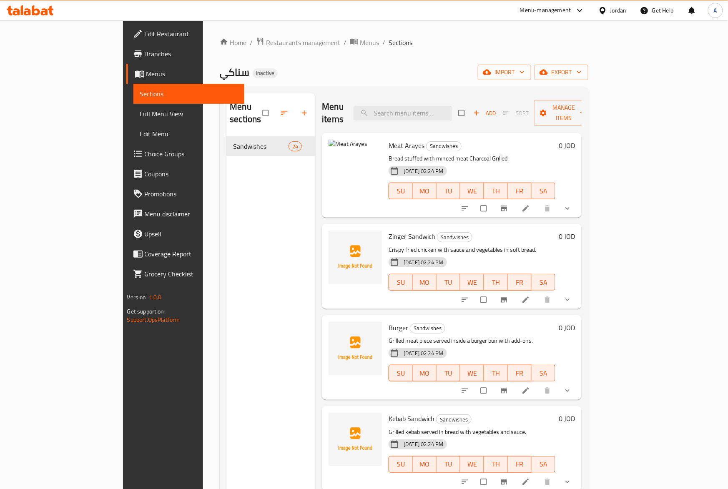
click at [226, 190] on div "Menu sections Sandwishes 24" at bounding box center [270, 337] width 89 height 489
drag, startPoint x: 335, startPoint y: 63, endPoint x: 307, endPoint y: 71, distance: 29.3
click at [335, 63] on div "Home / Restaurants management / Menus / Sections سناكي Inactive import export M…" at bounding box center [404, 313] width 368 height 552
